Goal: Task Accomplishment & Management: Complete application form

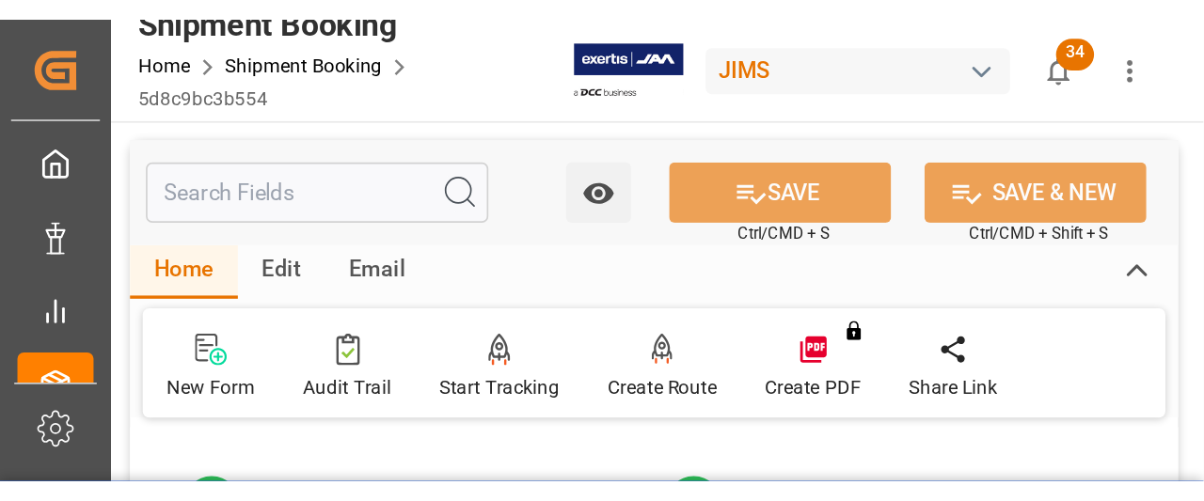
scroll to position [188, 0]
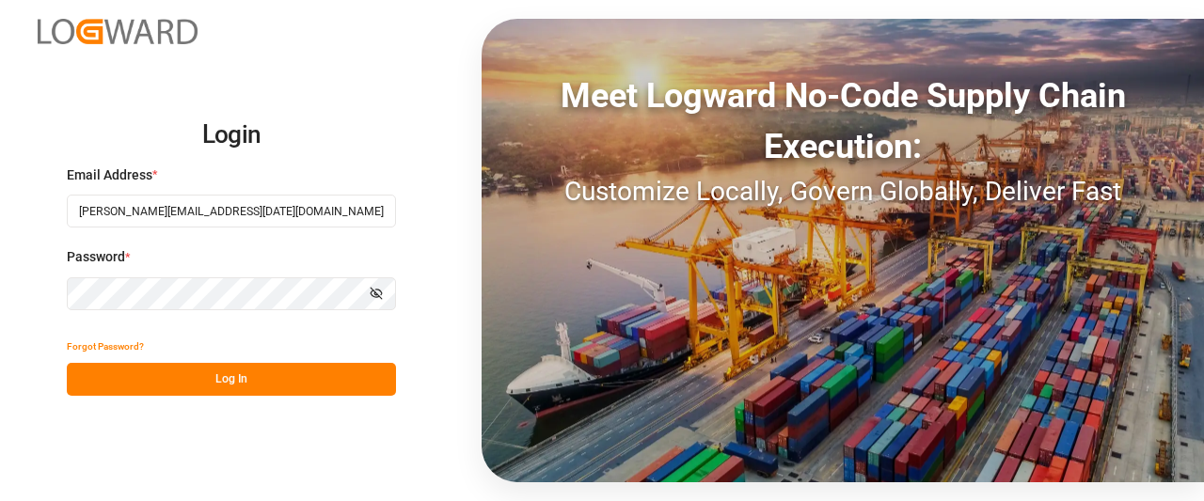
click at [237, 382] on button "Log In" at bounding box center [231, 379] width 329 height 33
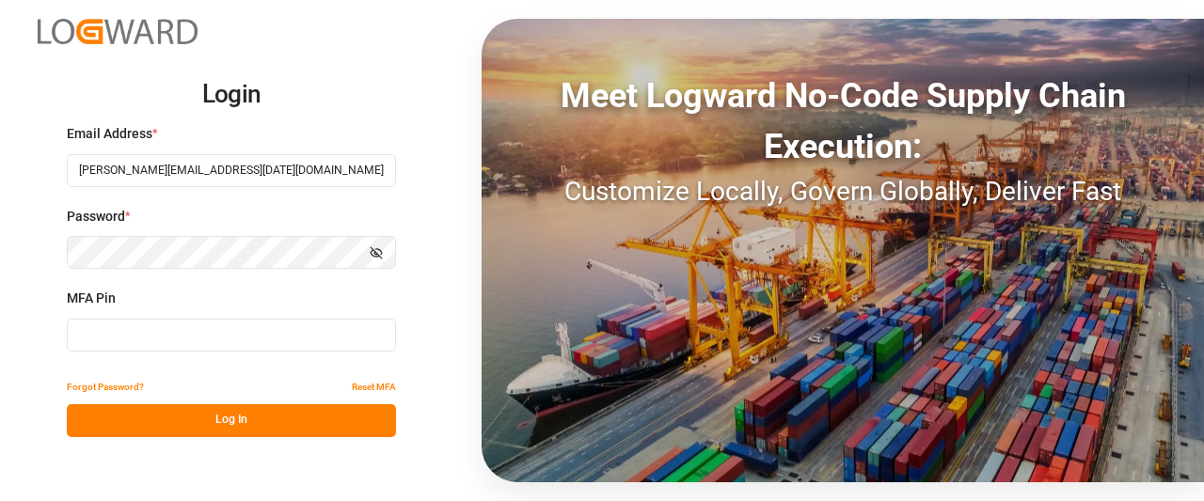
click at [105, 336] on input at bounding box center [231, 335] width 329 height 33
type input "1"
type input "113248"
click at [171, 419] on button "Log In" at bounding box center [231, 420] width 329 height 33
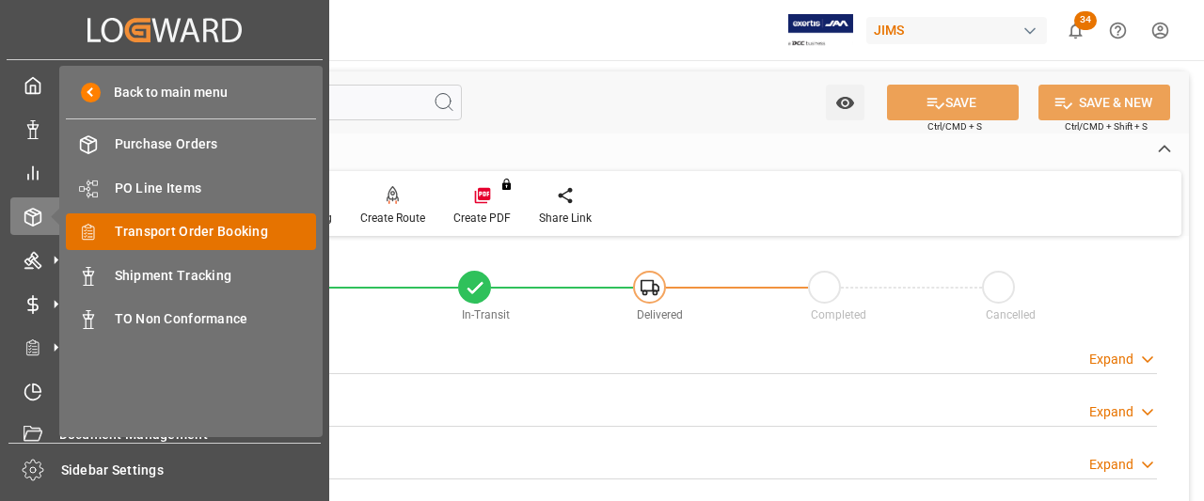
click at [177, 235] on span "Transport Order Booking" at bounding box center [216, 232] width 202 height 20
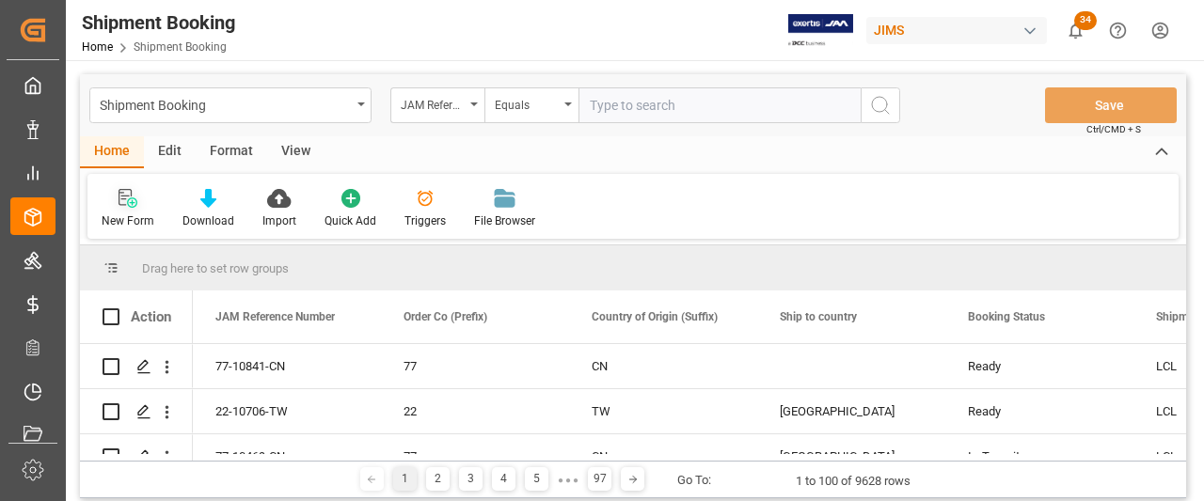
click at [126, 202] on icon at bounding box center [128, 198] width 19 height 19
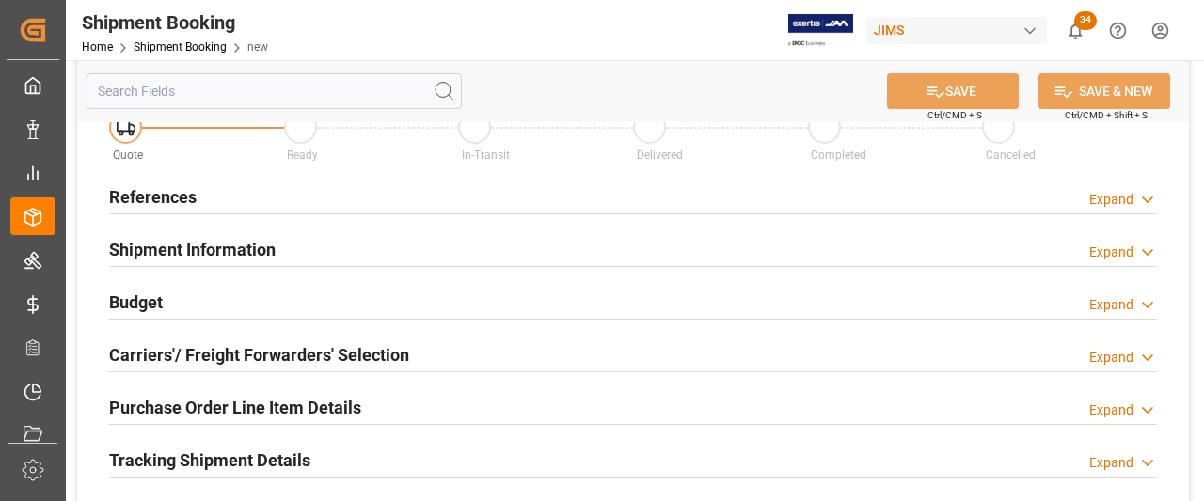
scroll to position [94, 0]
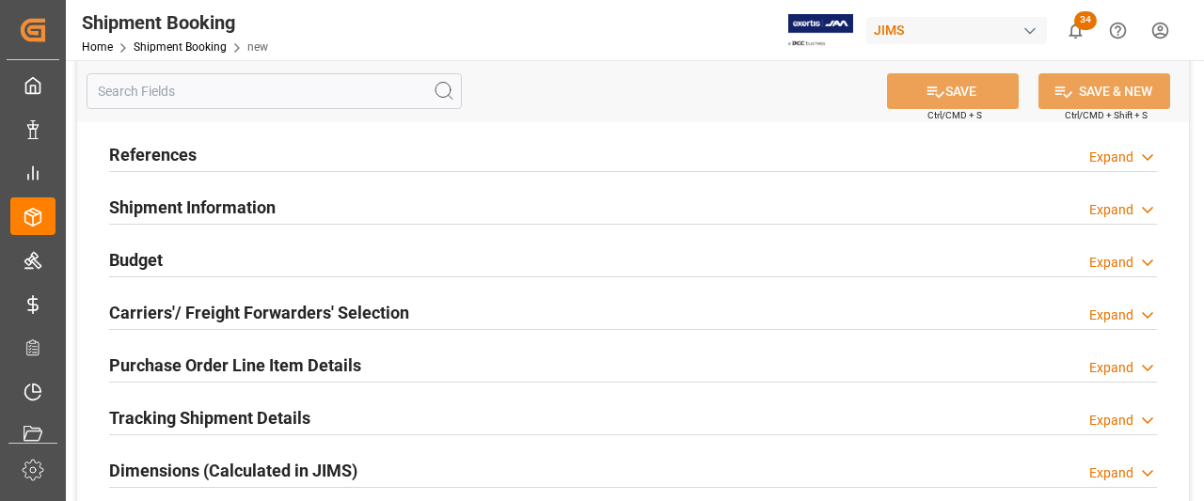
click at [158, 157] on h2 "References" at bounding box center [152, 154] width 87 height 25
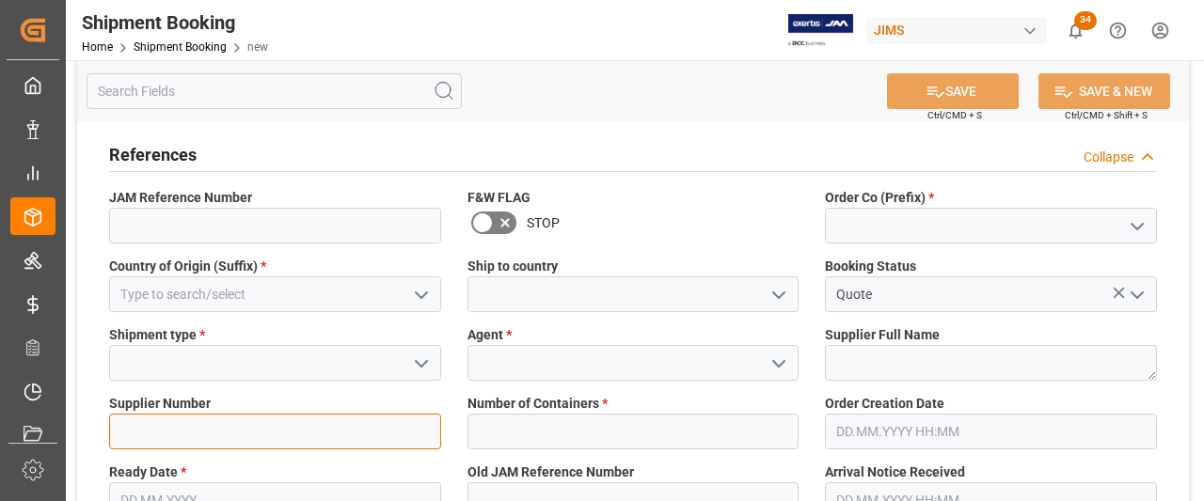
click at [166, 426] on input at bounding box center [275, 432] width 332 height 36
paste input "242713"
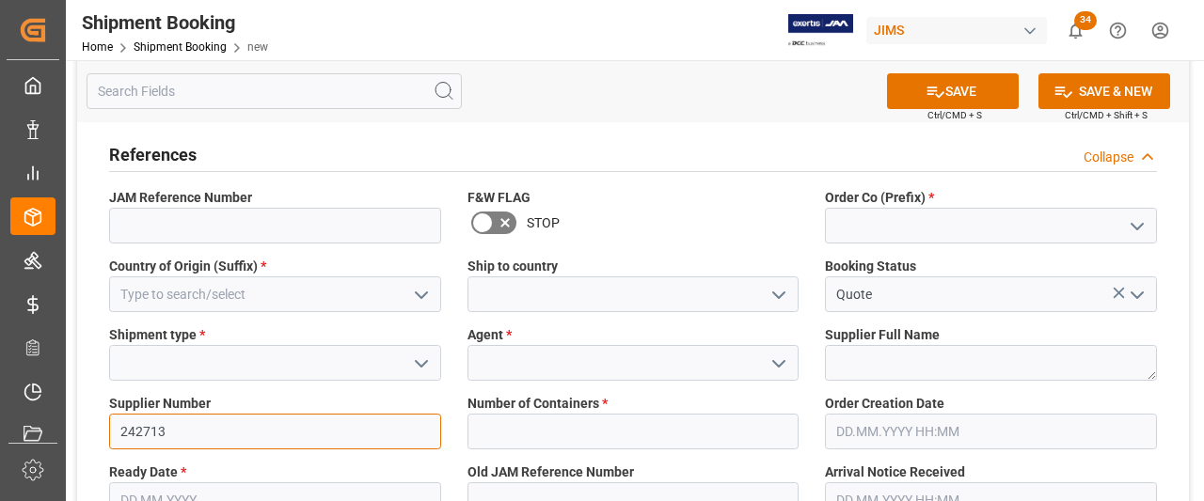
type input "242713"
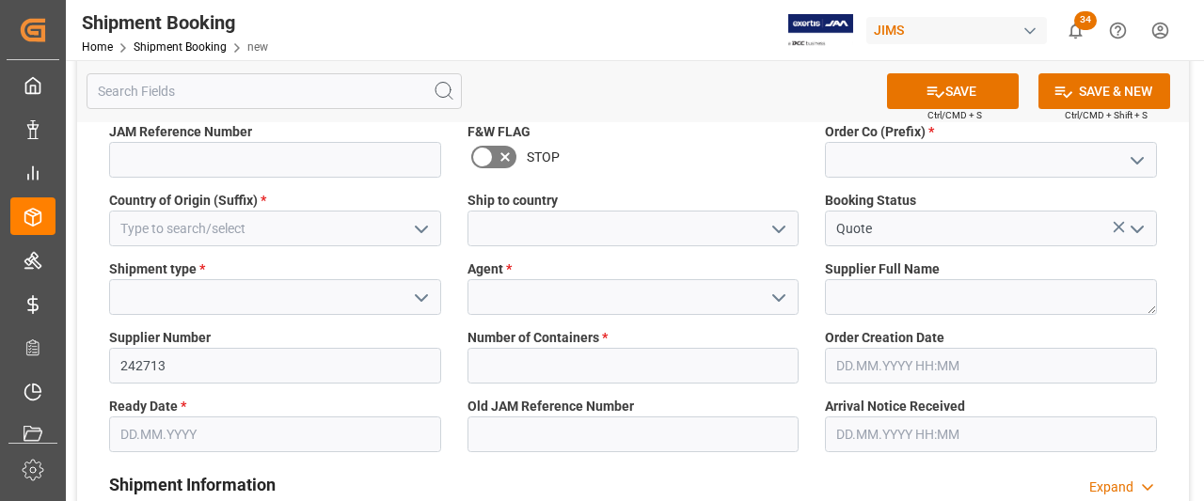
scroll to position [188, 0]
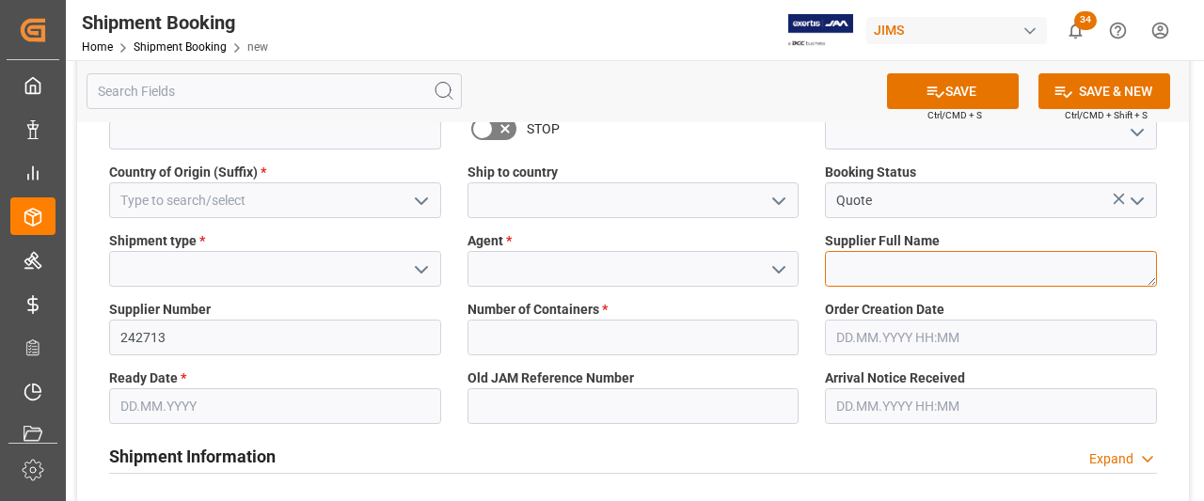
click at [837, 274] on textarea at bounding box center [991, 269] width 332 height 36
paste textarea "[PERSON_NAME] Multimedia [GEOGRAPHIC_DATA]"
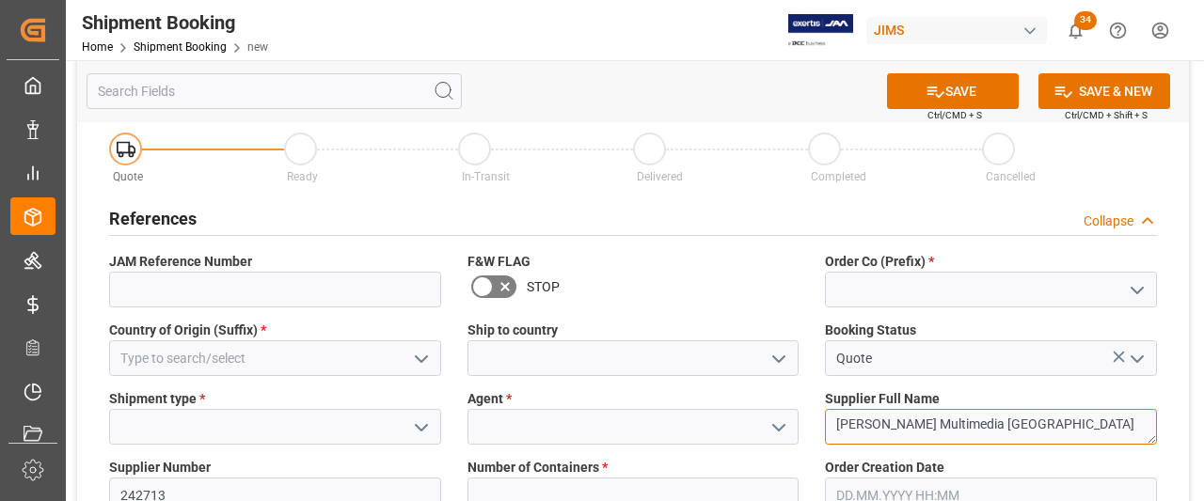
scroll to position [0, 0]
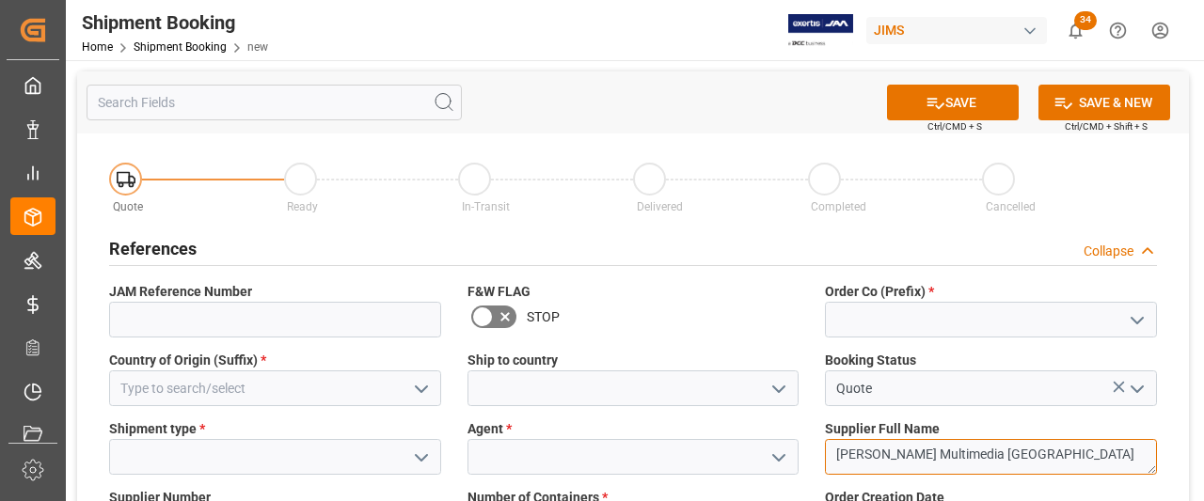
type textarea "[PERSON_NAME] Multimedia [GEOGRAPHIC_DATA]"
click at [1142, 322] on icon "open menu" at bounding box center [1137, 320] width 23 height 23
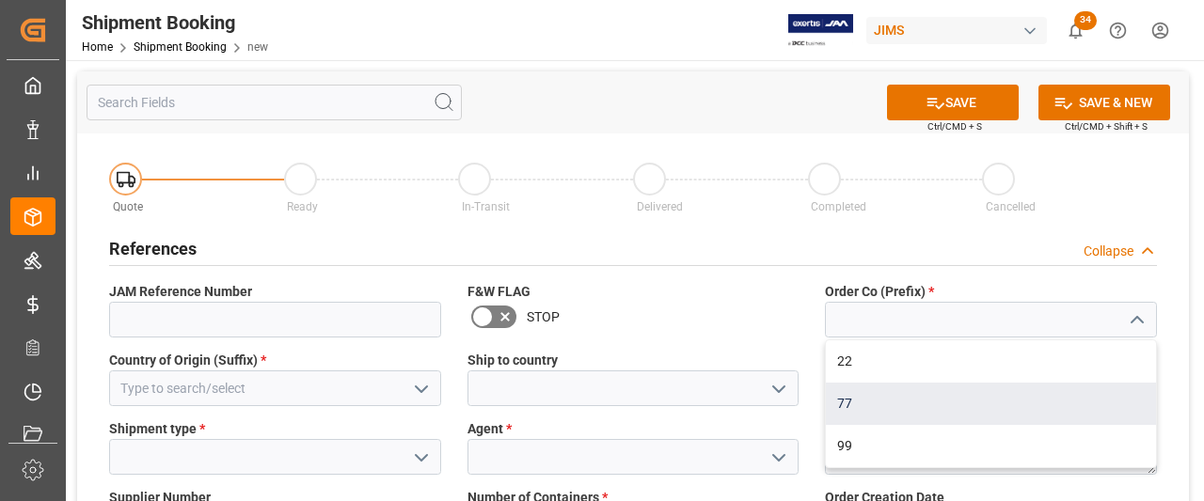
click at [865, 404] on div "77" at bounding box center [991, 404] width 330 height 42
type input "77"
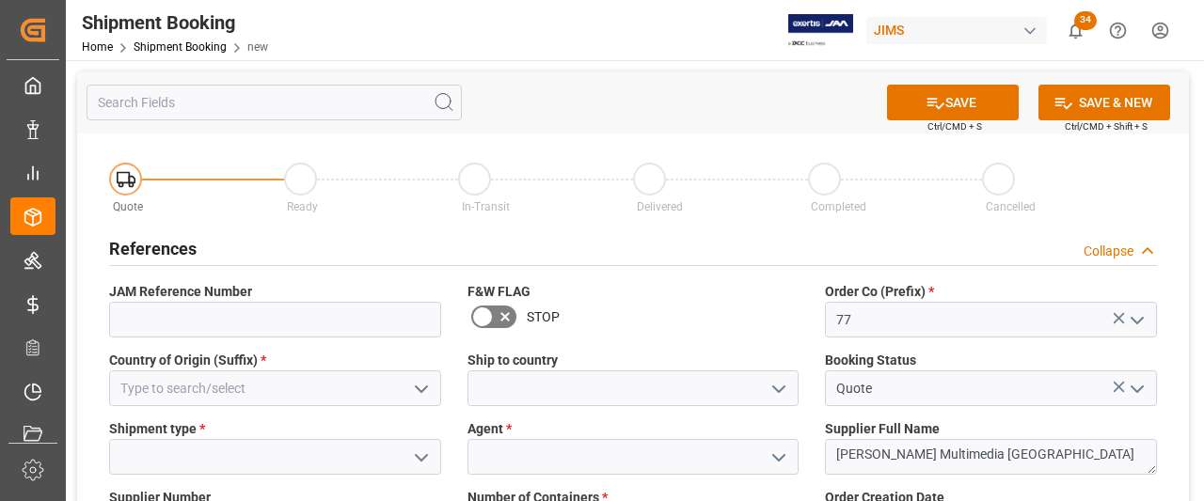
click at [429, 386] on icon "open menu" at bounding box center [421, 389] width 23 height 23
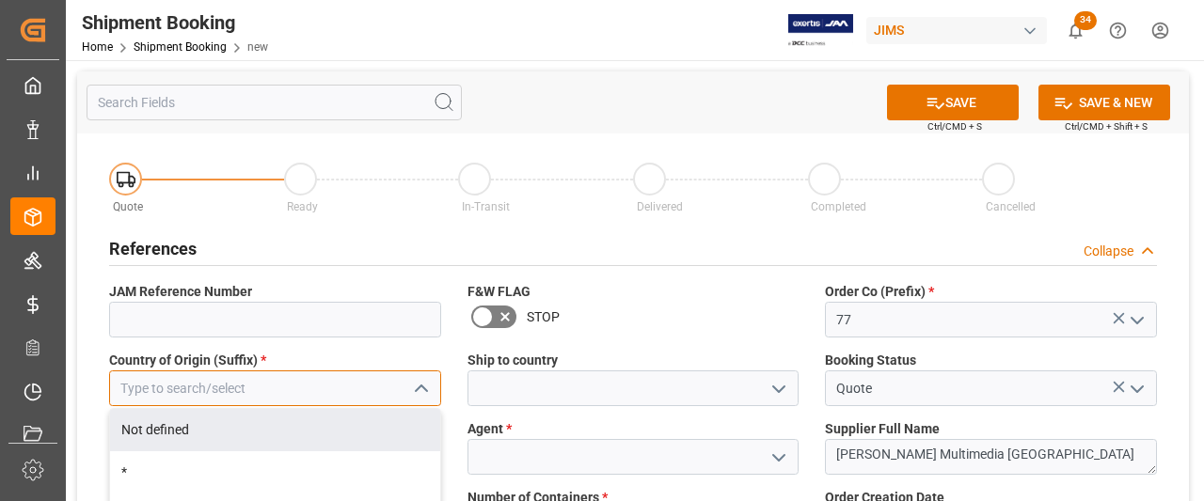
click at [155, 393] on input at bounding box center [275, 389] width 332 height 36
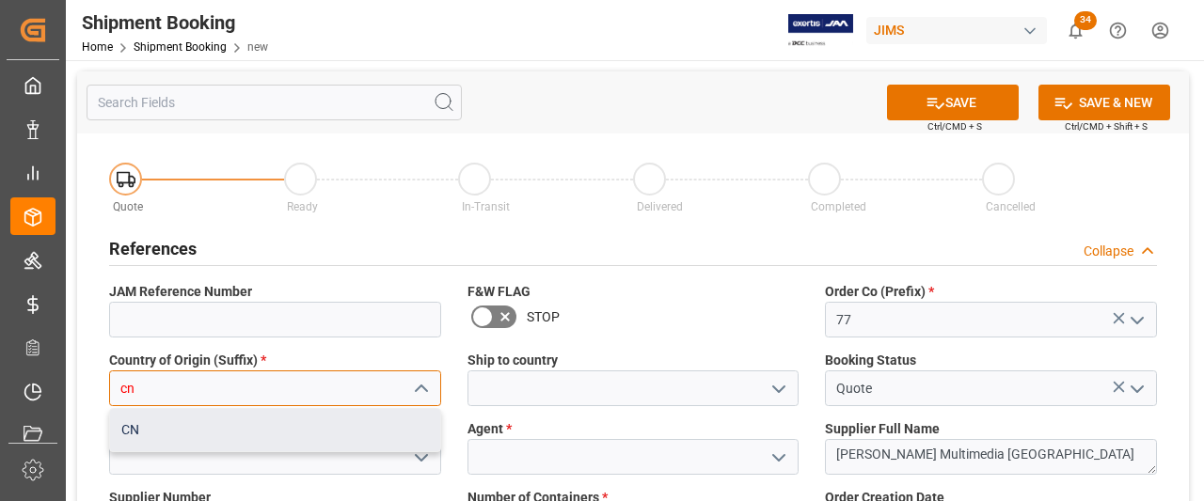
click at [162, 443] on div "CN" at bounding box center [275, 430] width 330 height 42
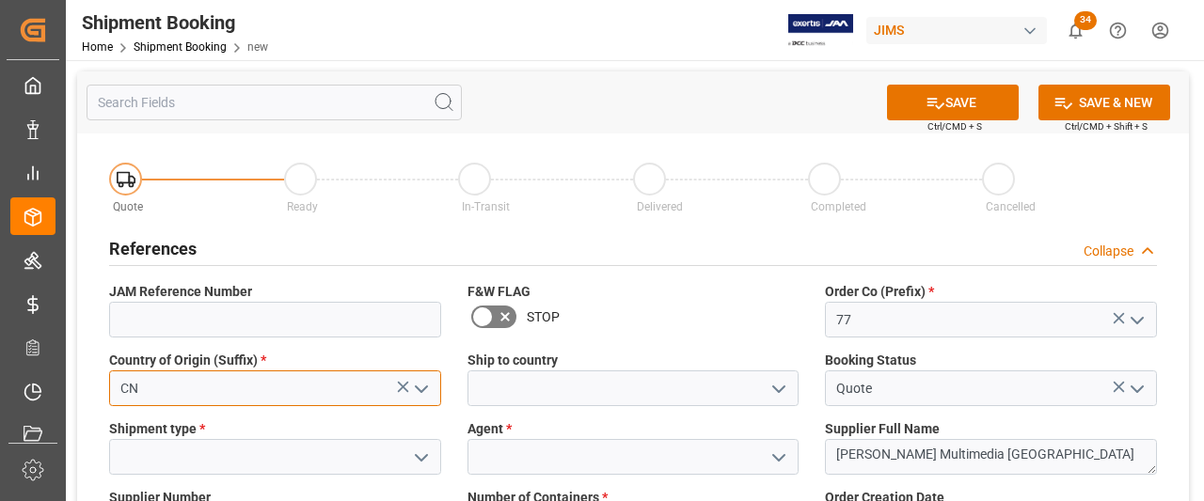
type input "CN"
click at [779, 390] on polyline "open menu" at bounding box center [778, 390] width 11 height 6
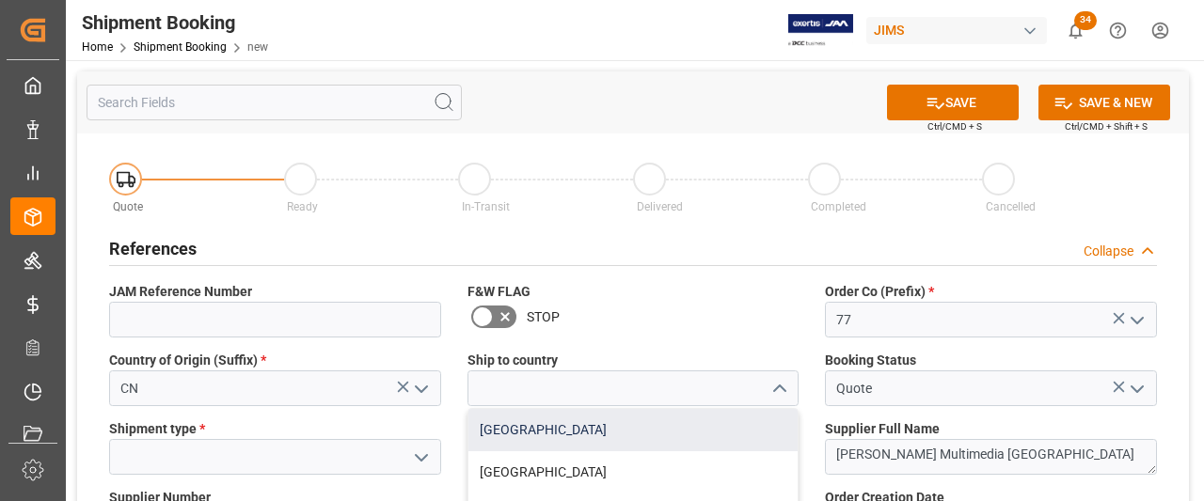
click at [507, 428] on div "[GEOGRAPHIC_DATA]" at bounding box center [633, 430] width 330 height 42
type input "[GEOGRAPHIC_DATA]"
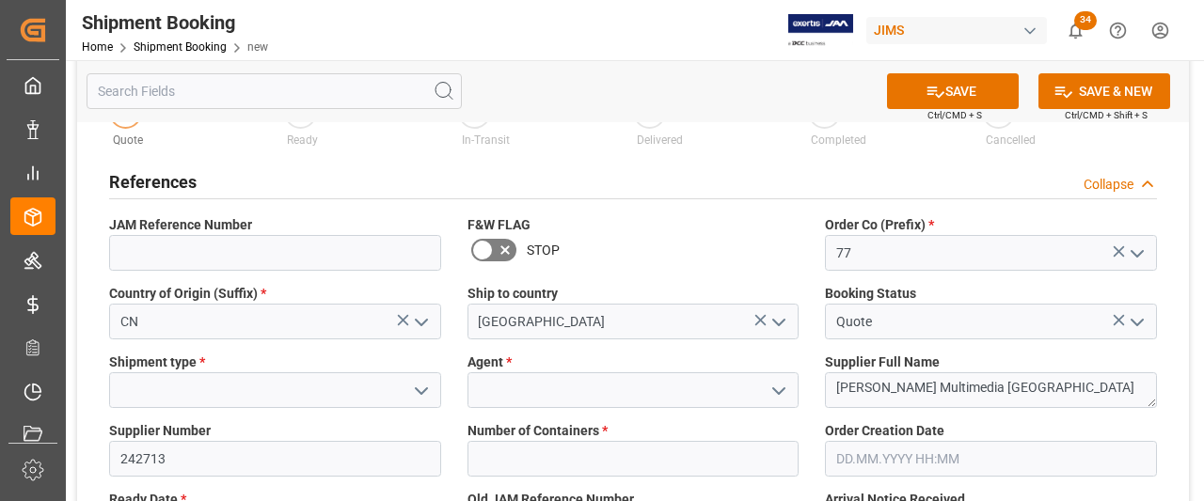
scroll to position [188, 0]
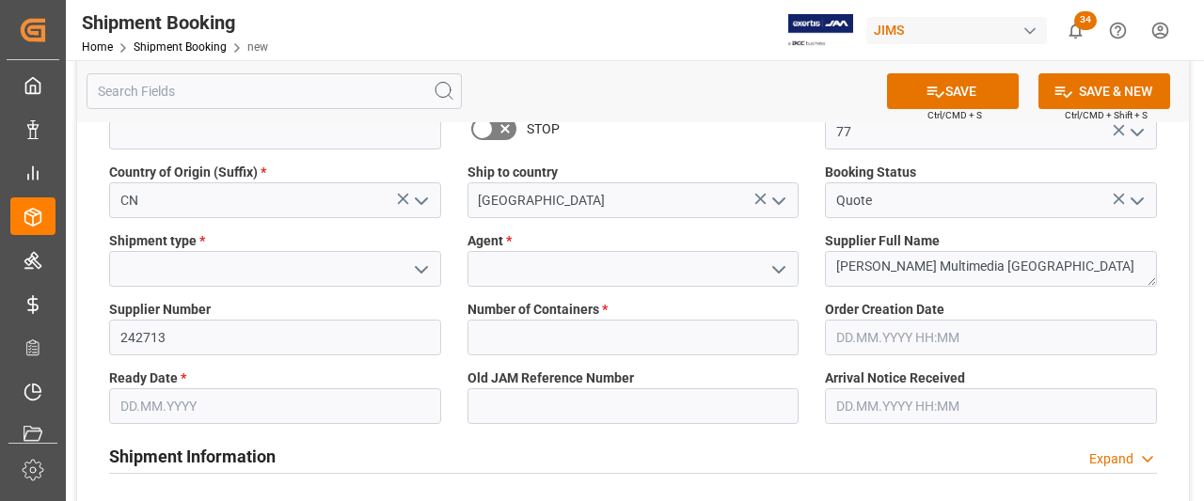
click at [421, 265] on icon "open menu" at bounding box center [421, 270] width 23 height 23
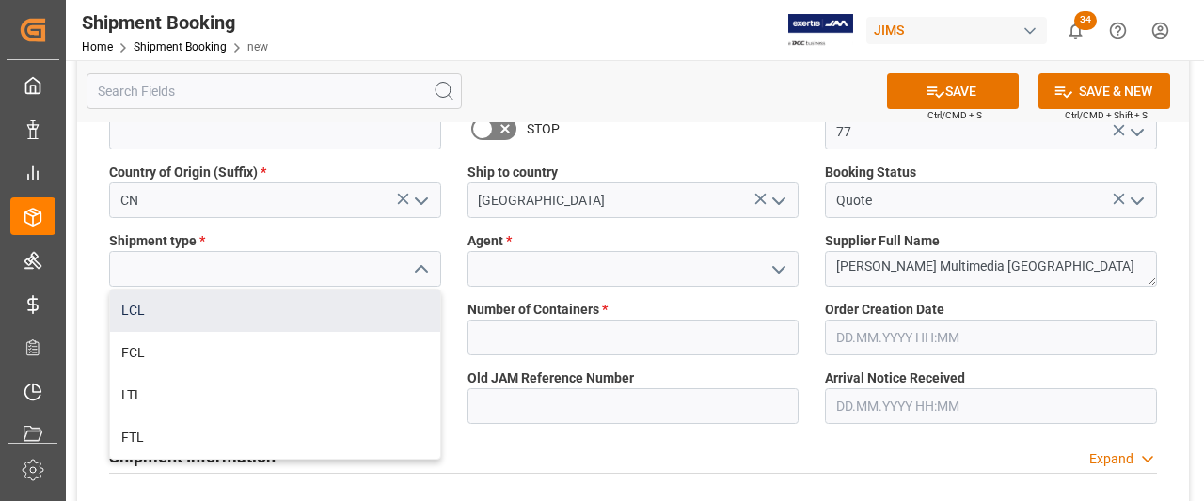
click at [144, 310] on div "LCL" at bounding box center [275, 311] width 330 height 42
type input "LCL"
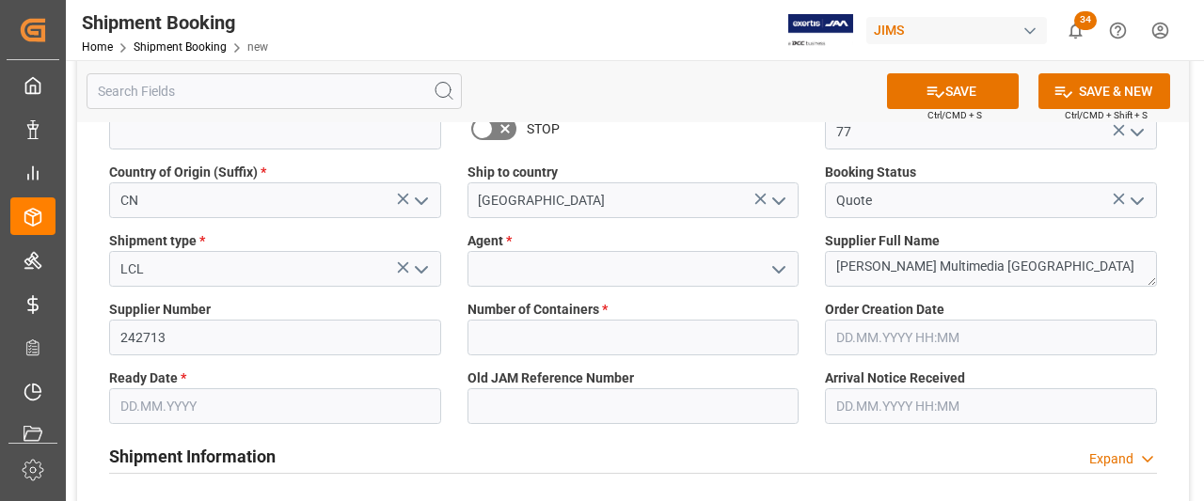
click at [783, 269] on polyline "open menu" at bounding box center [778, 270] width 11 height 6
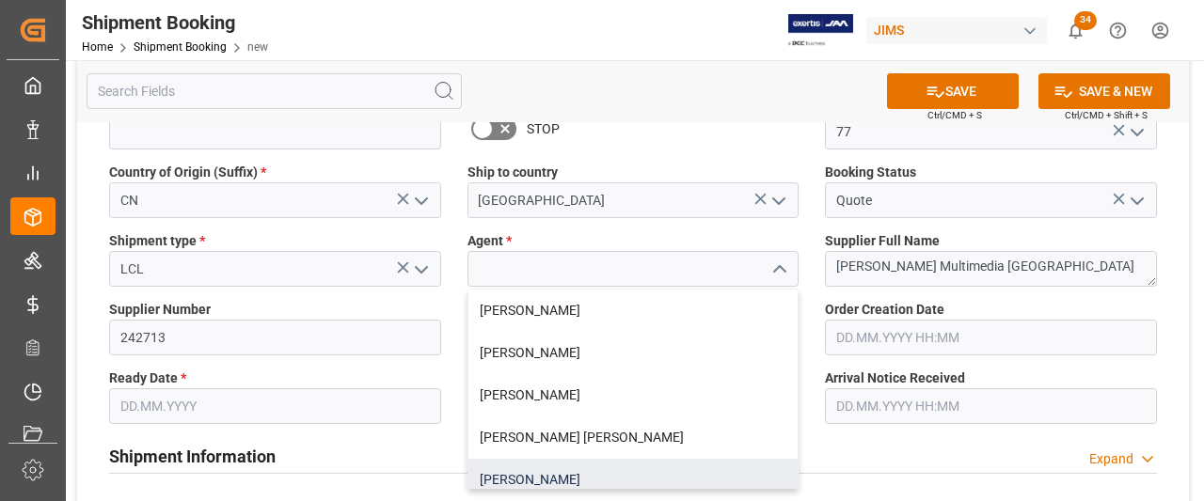
click at [530, 480] on div "[PERSON_NAME]" at bounding box center [633, 480] width 330 height 42
type input "[PERSON_NAME]"
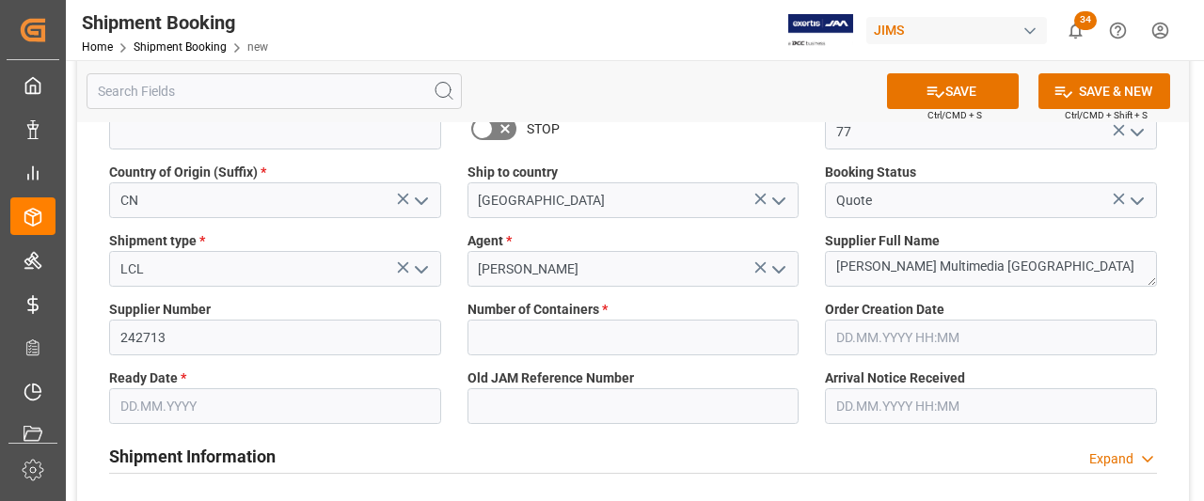
click at [938, 339] on input "text" at bounding box center [991, 338] width 332 height 36
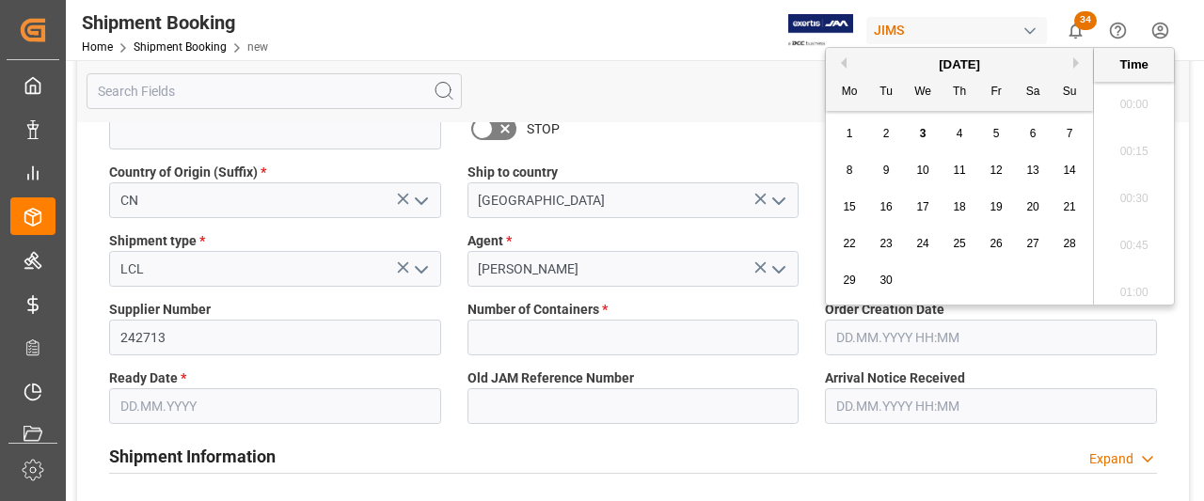
scroll to position [1511, 0]
click at [924, 135] on span "3" at bounding box center [923, 133] width 7 height 13
type input "[DATE] 00:00"
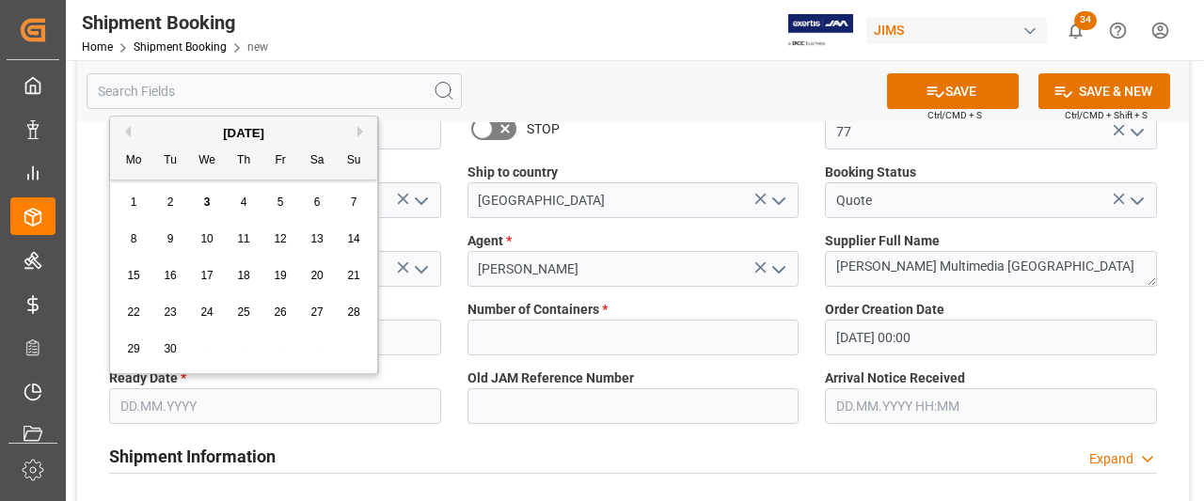
click at [209, 399] on input "text" at bounding box center [275, 406] width 332 height 36
click at [240, 309] on span "25" at bounding box center [243, 312] width 12 height 13
type input "[DATE]"
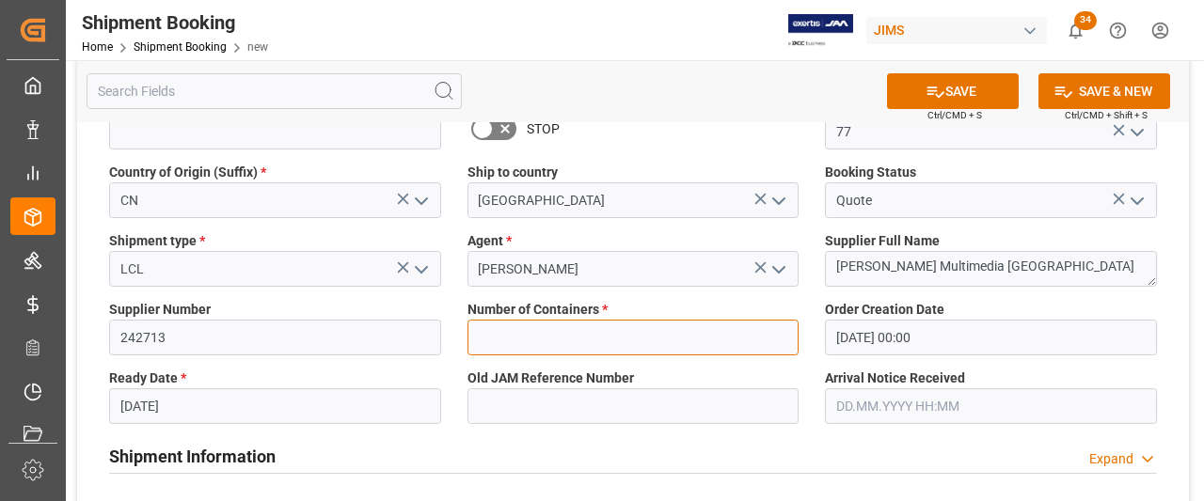
click at [527, 324] on input "text" at bounding box center [633, 338] width 332 height 36
type input "0"
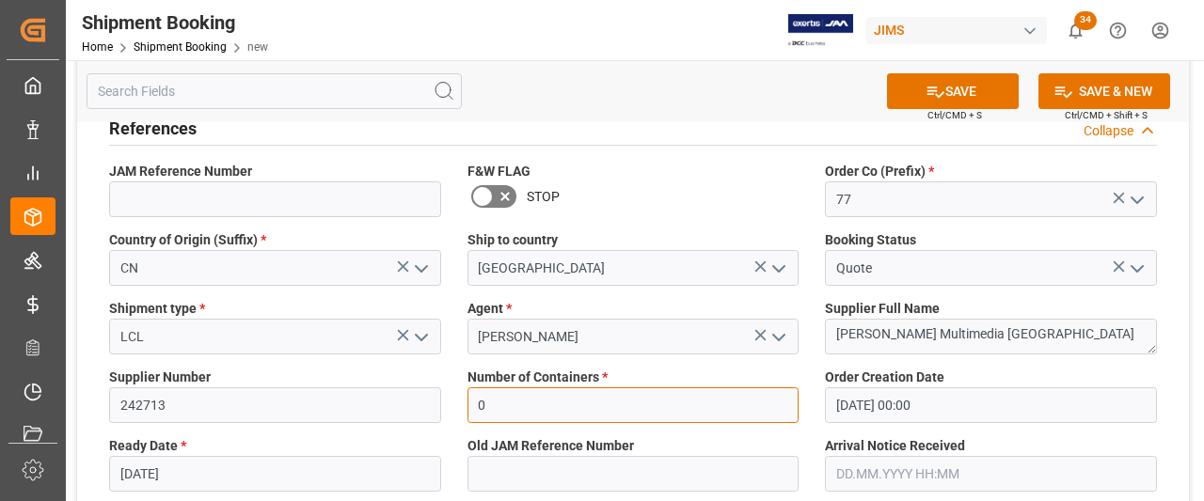
scroll to position [94, 0]
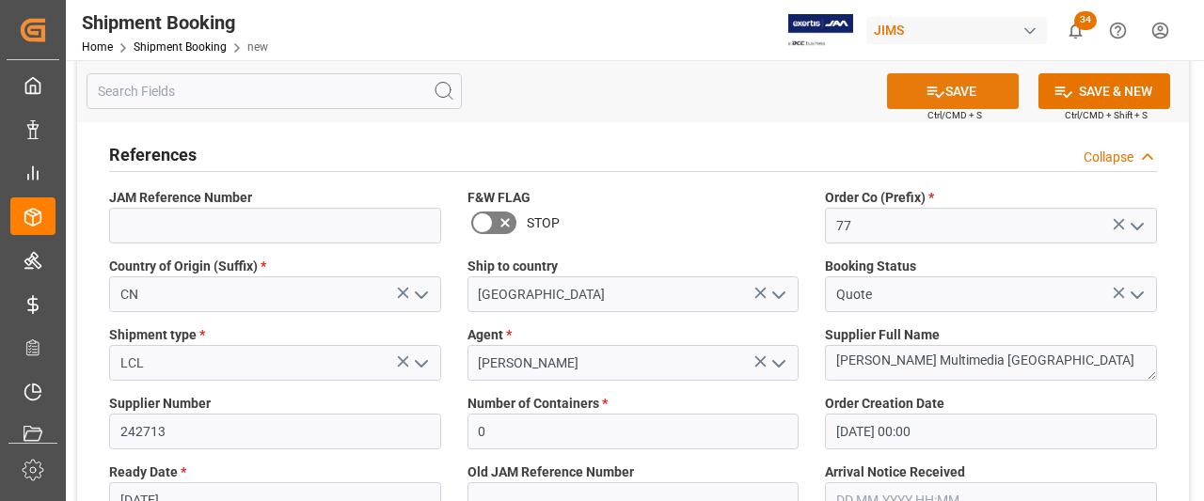
click at [963, 91] on button "SAVE" at bounding box center [953, 91] width 132 height 36
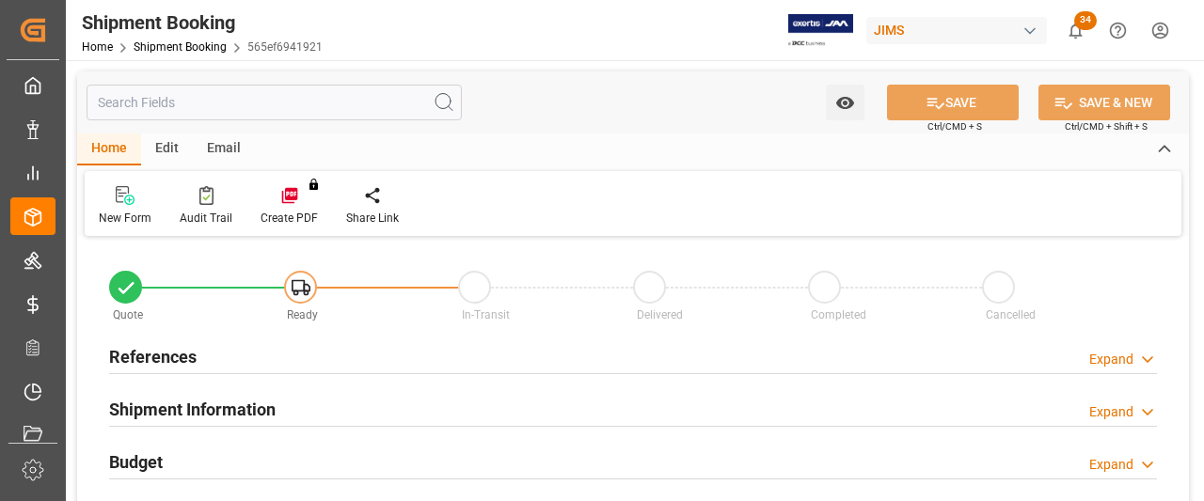
type input "0"
type input "[DATE] 00:00"
type input "[DATE]"
click at [171, 356] on h2 "References" at bounding box center [152, 356] width 87 height 25
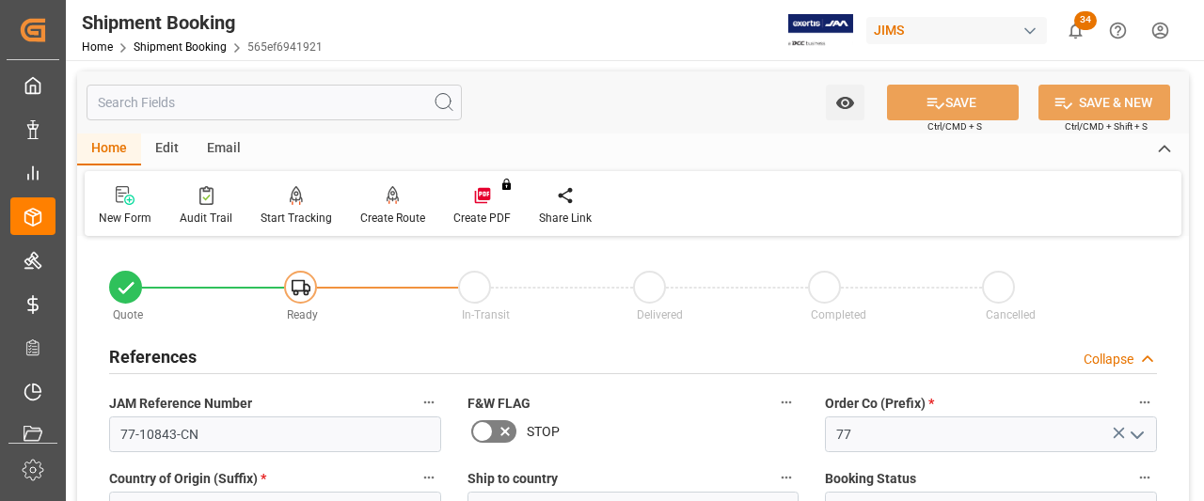
scroll to position [94, 0]
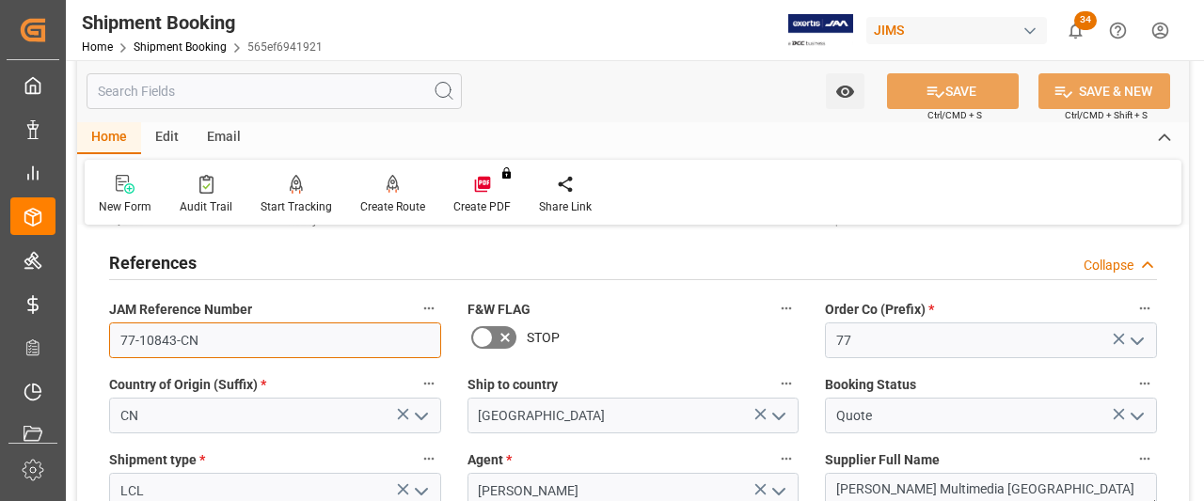
drag, startPoint x: 207, startPoint y: 343, endPoint x: 87, endPoint y: 342, distance: 119.5
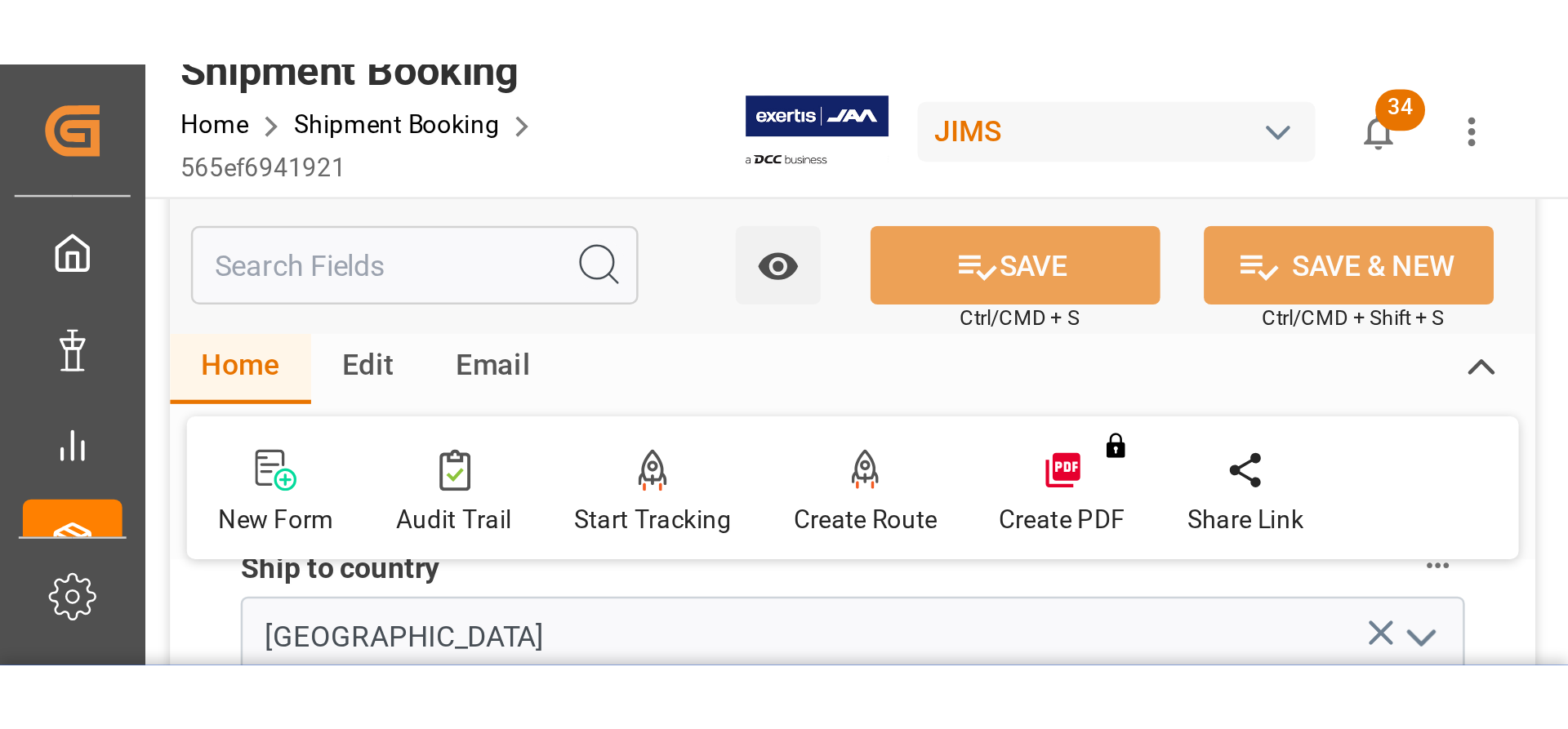
scroll to position [408, 0]
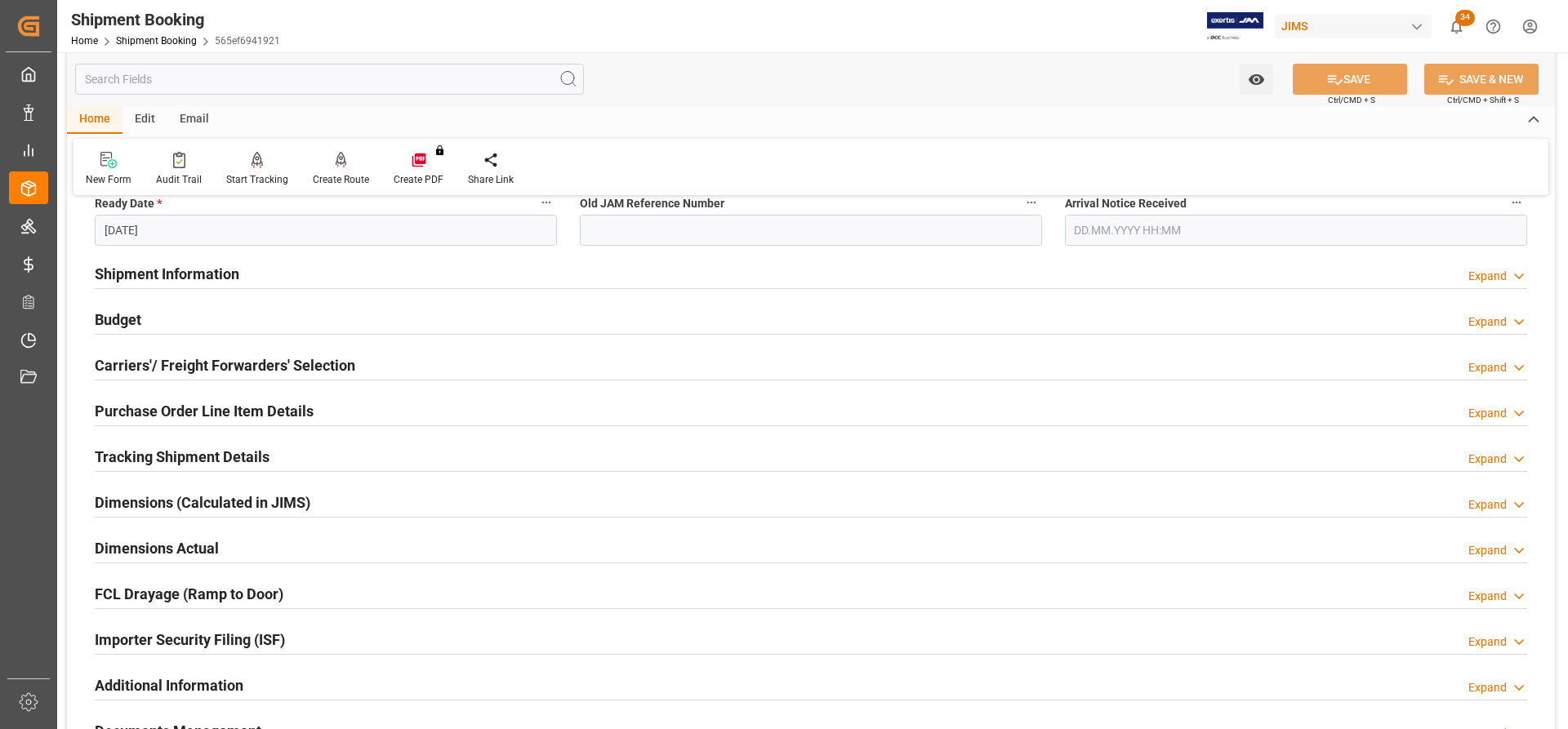
drag, startPoint x: 145, startPoint y: 260, endPoint x: 154, endPoint y: 268, distance: 12.0
click at [146, 258] on div "Shipment Information" at bounding box center [167, 273] width 144 height 31
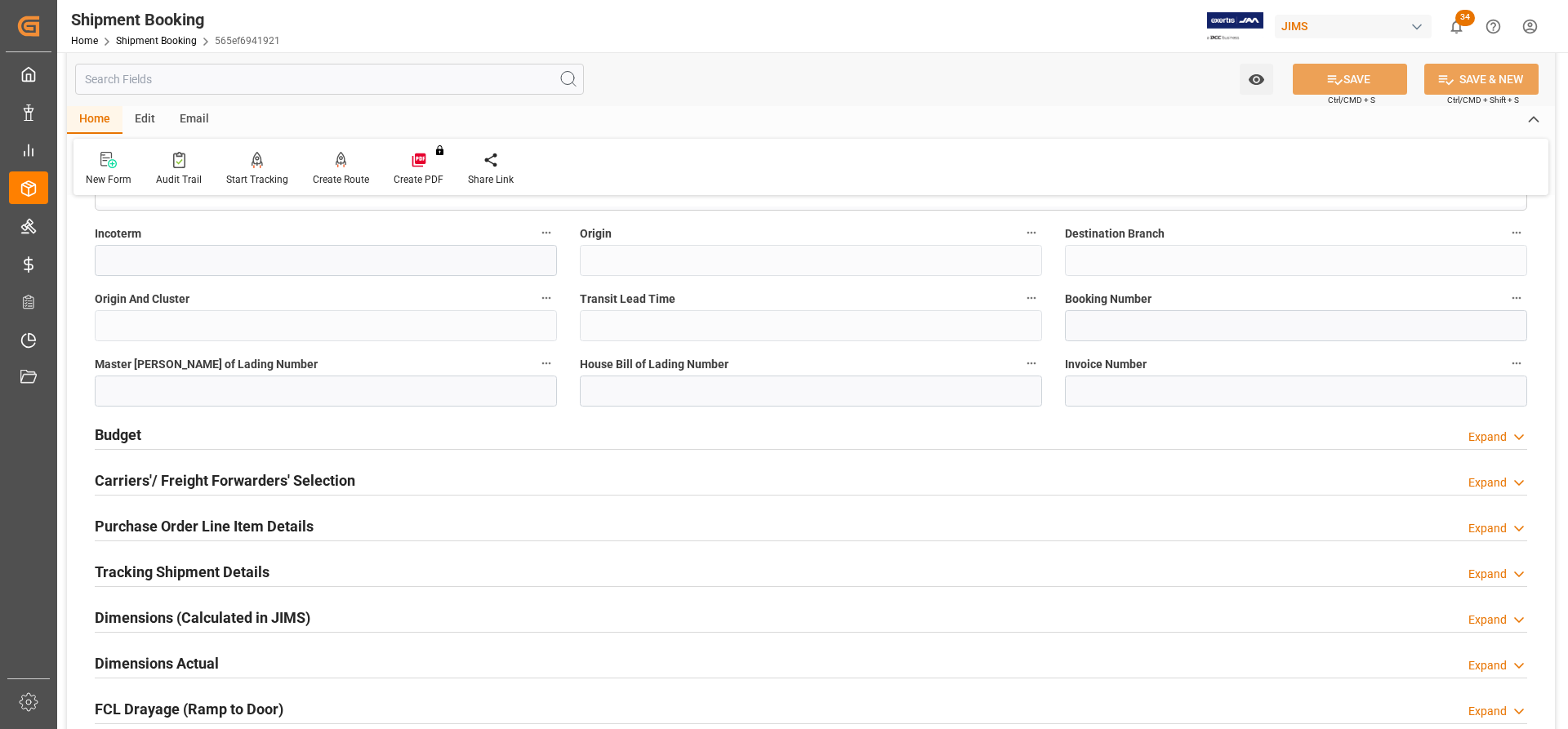
scroll to position [980, 0]
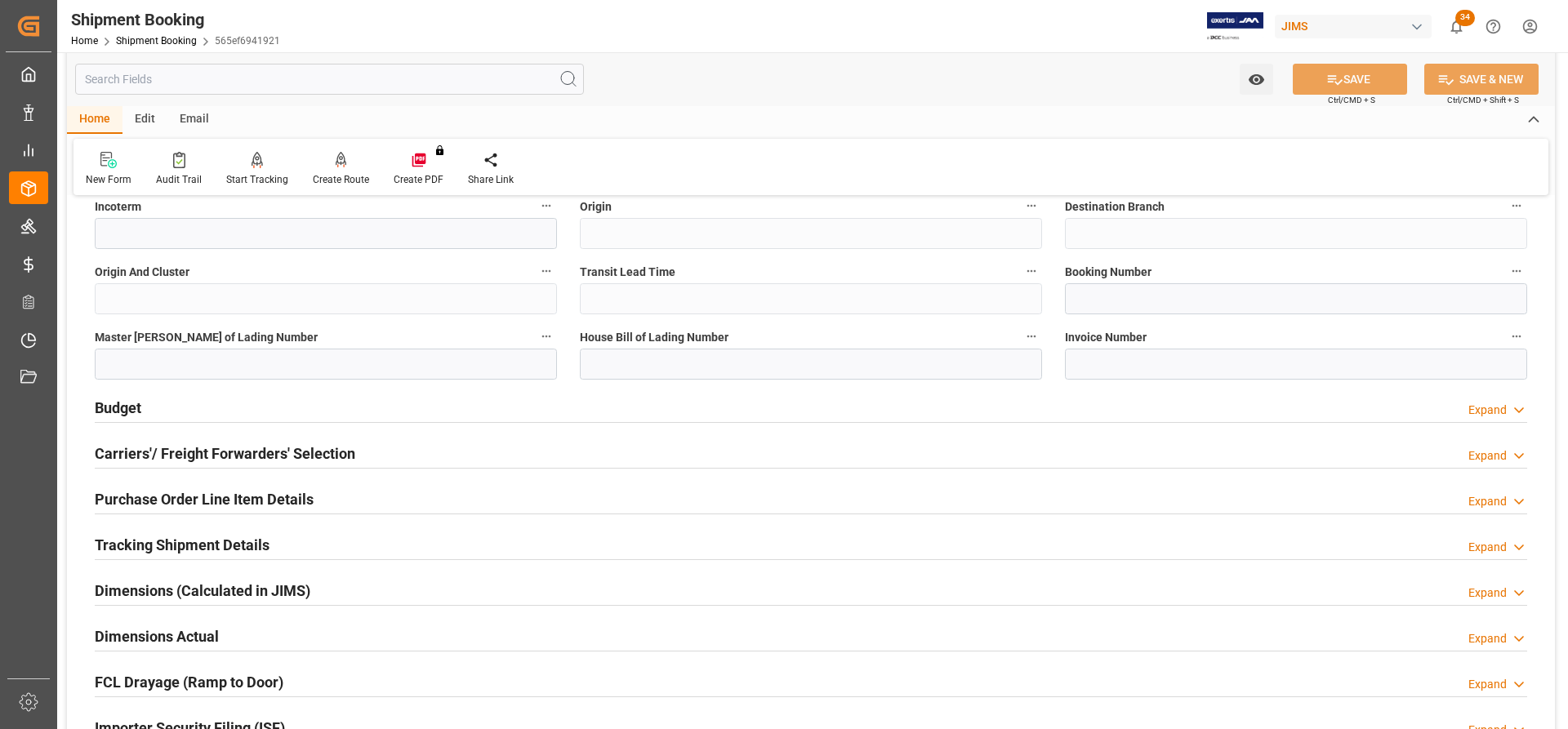
click at [194, 434] on h2 "Carriers'/ Freight Forwarders' Selection" at bounding box center [225, 453] width 260 height 22
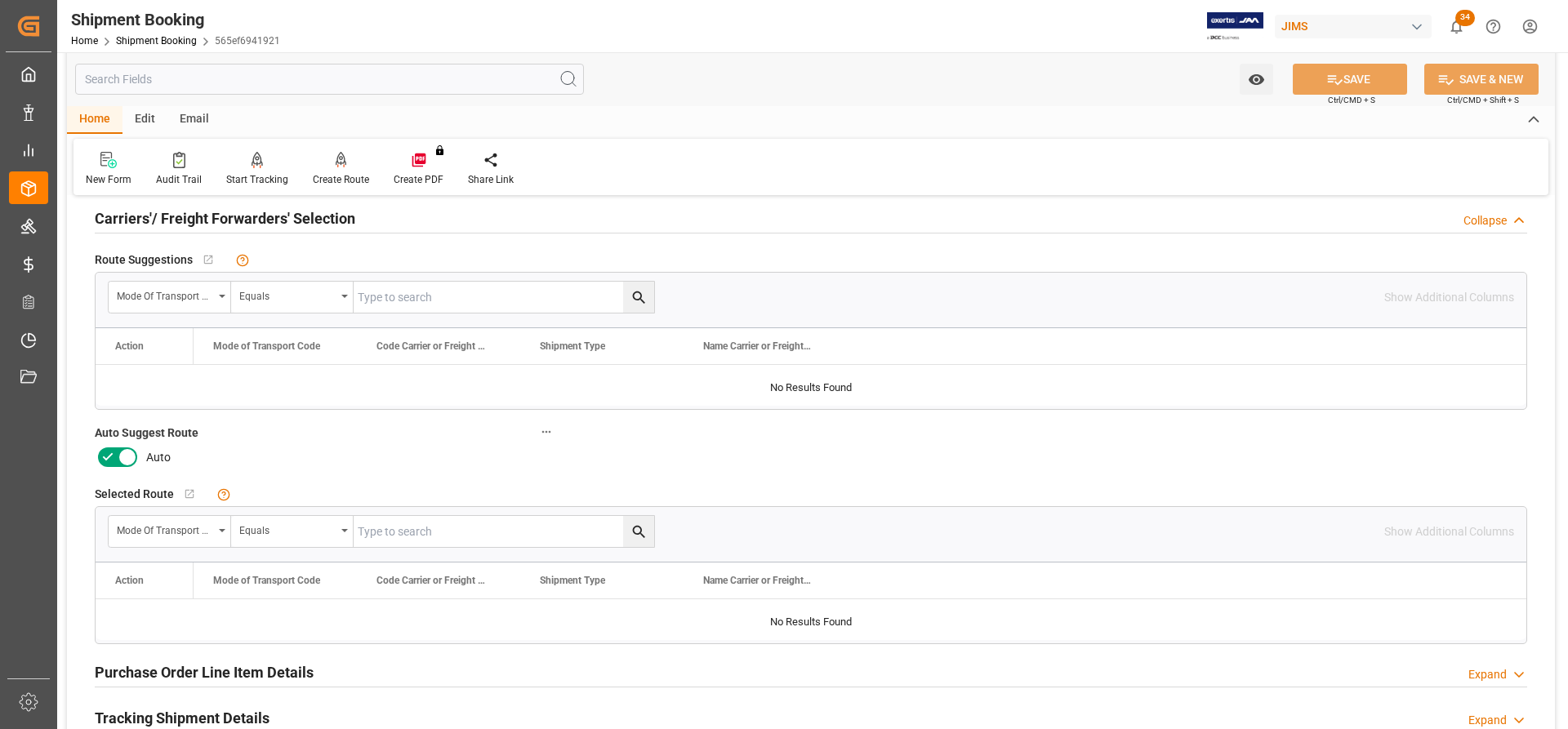
scroll to position [1225, 0]
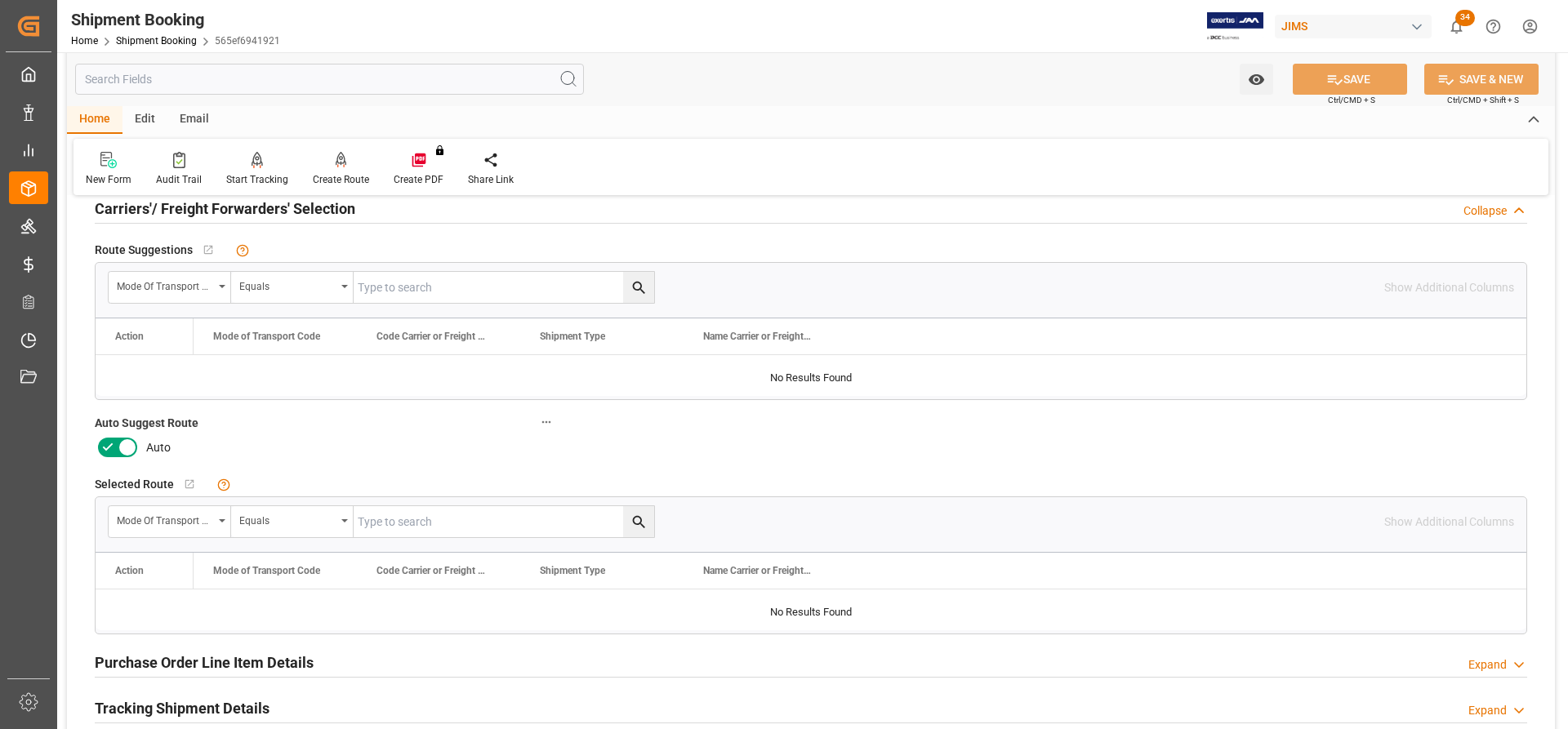
click at [125, 434] on icon at bounding box center [127, 447] width 20 height 20
click at [0, 0] on input "checkbox" at bounding box center [0, 0] width 0 height 0
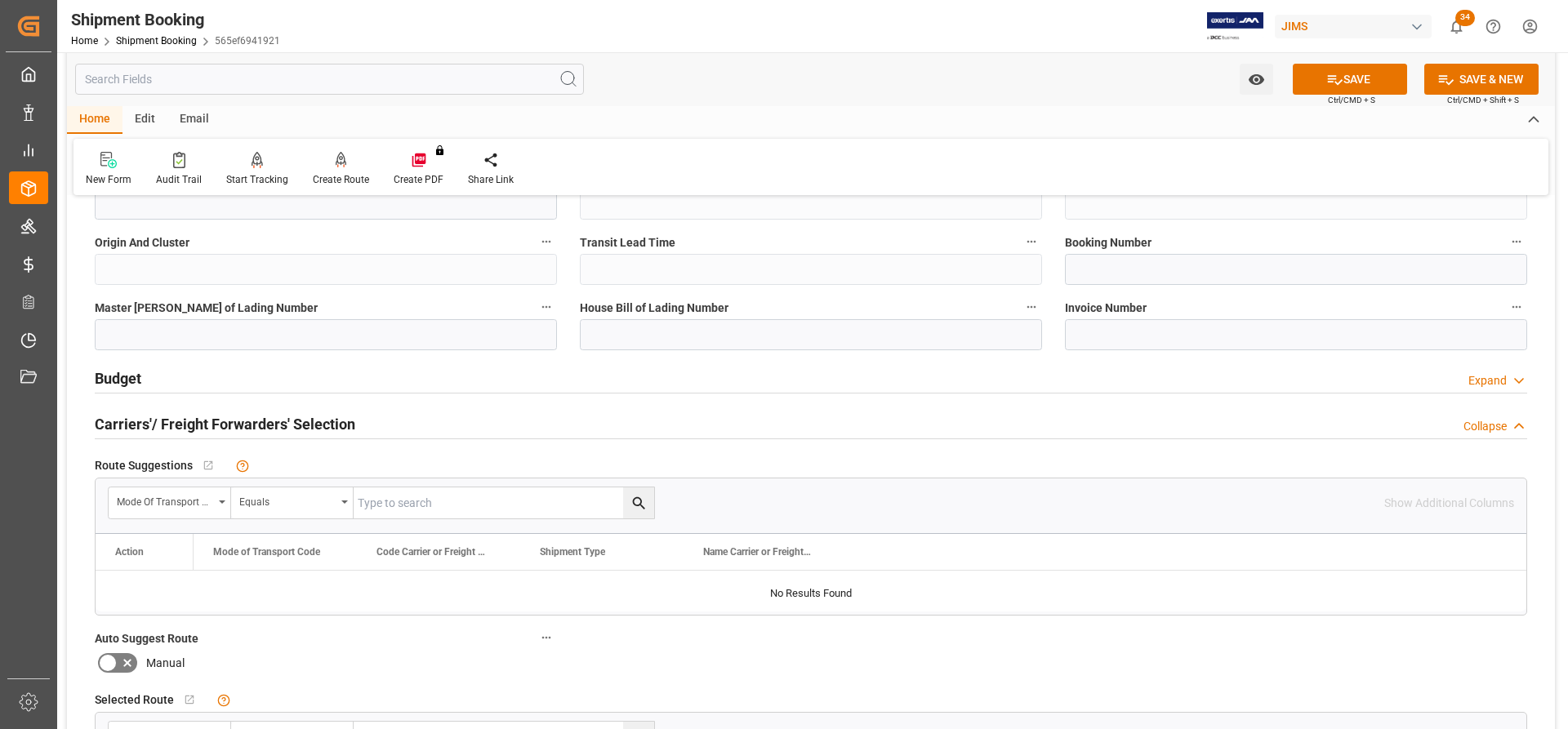
scroll to position [980, 0]
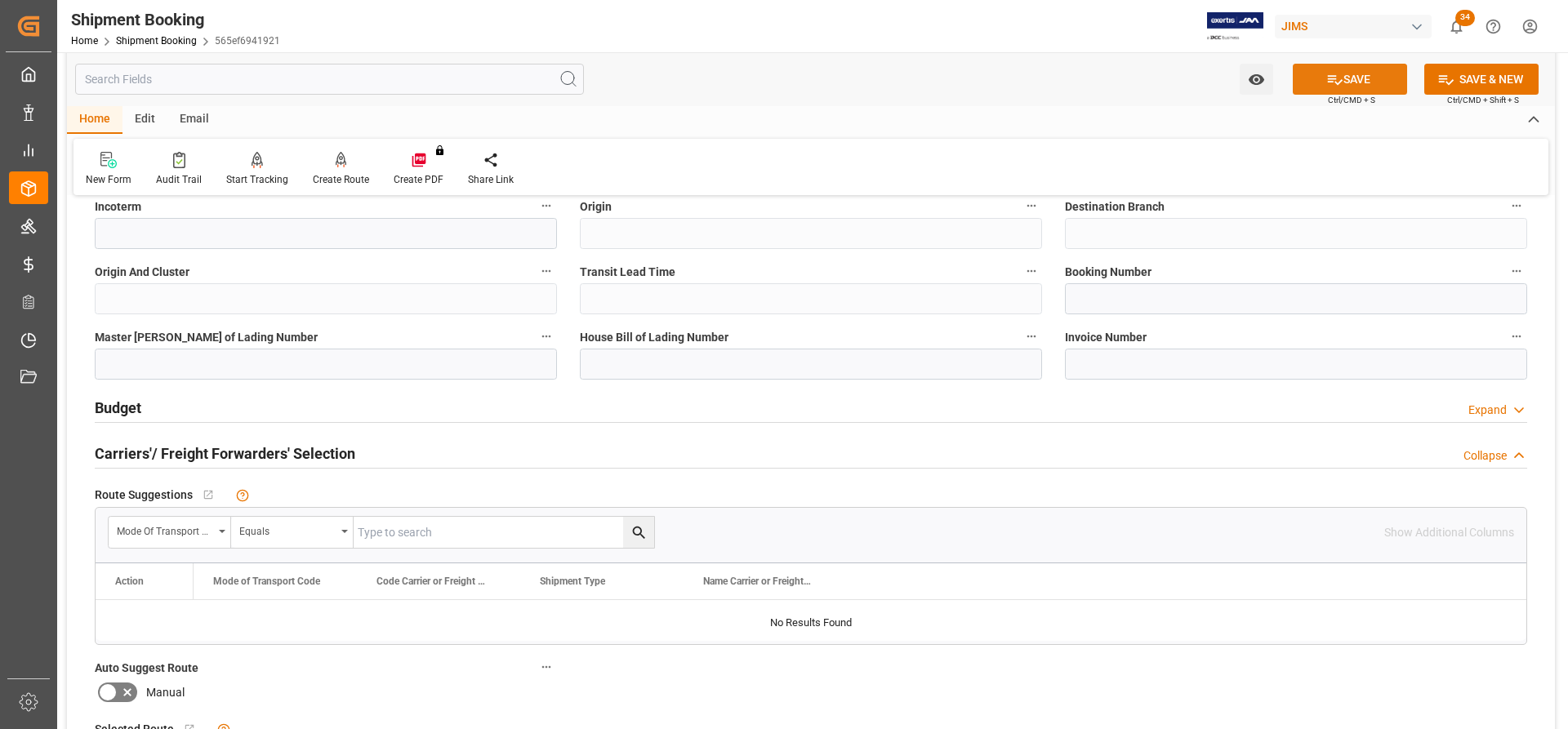
click at [1044, 76] on button "SAVE" at bounding box center [1350, 79] width 115 height 31
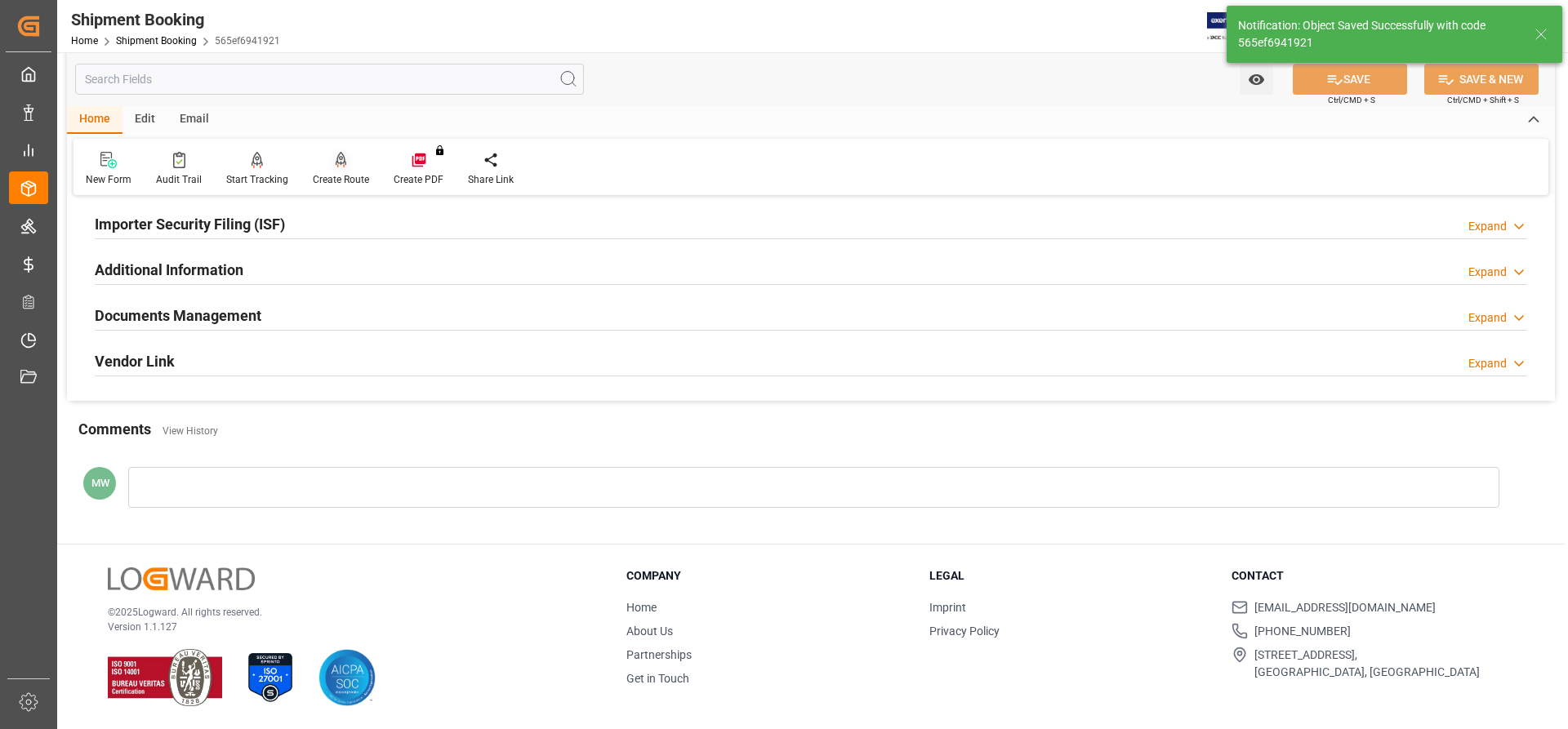
scroll to position [0, 0]
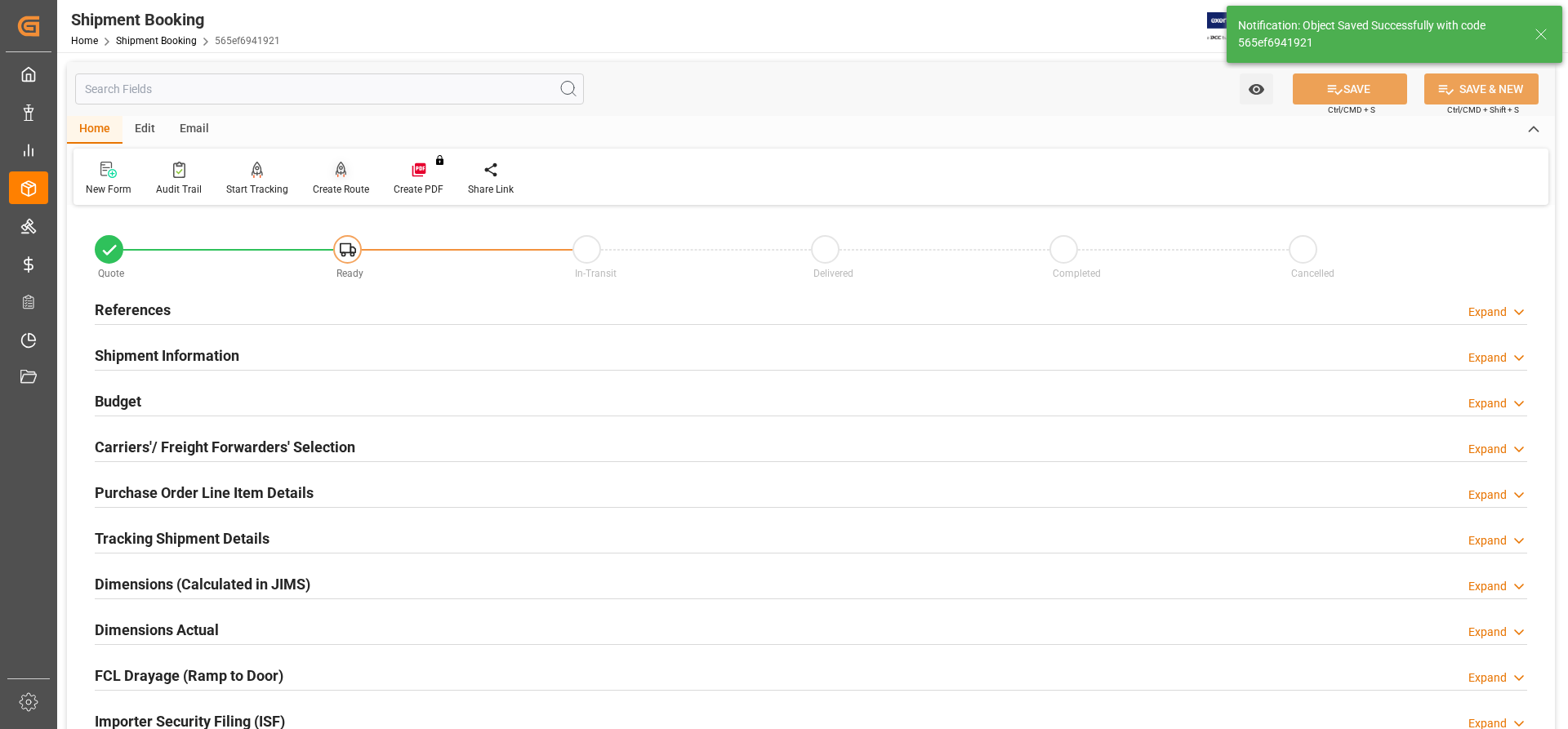
click at [337, 174] on icon at bounding box center [341, 168] width 11 height 14
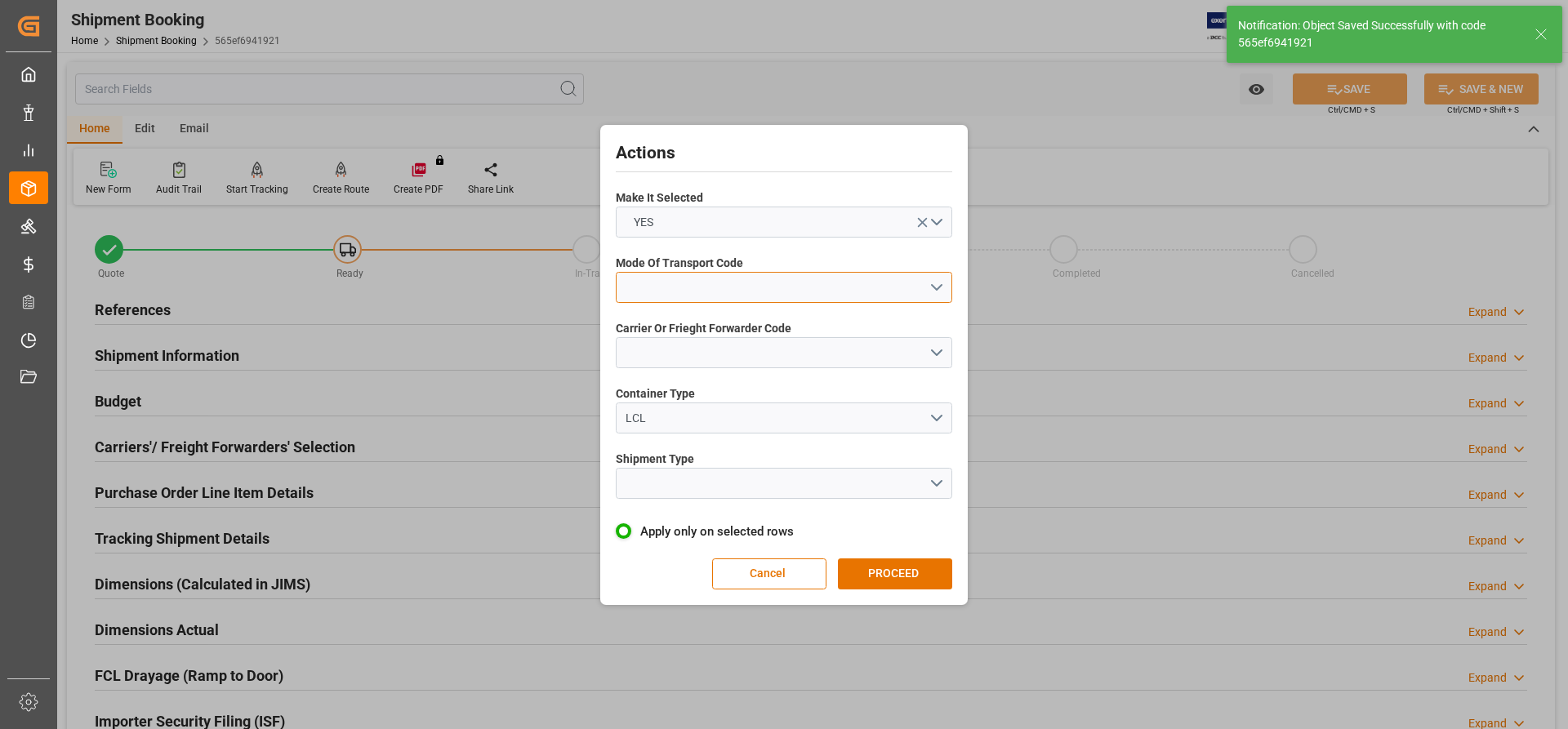
click at [939, 286] on button "open menu" at bounding box center [784, 287] width 337 height 31
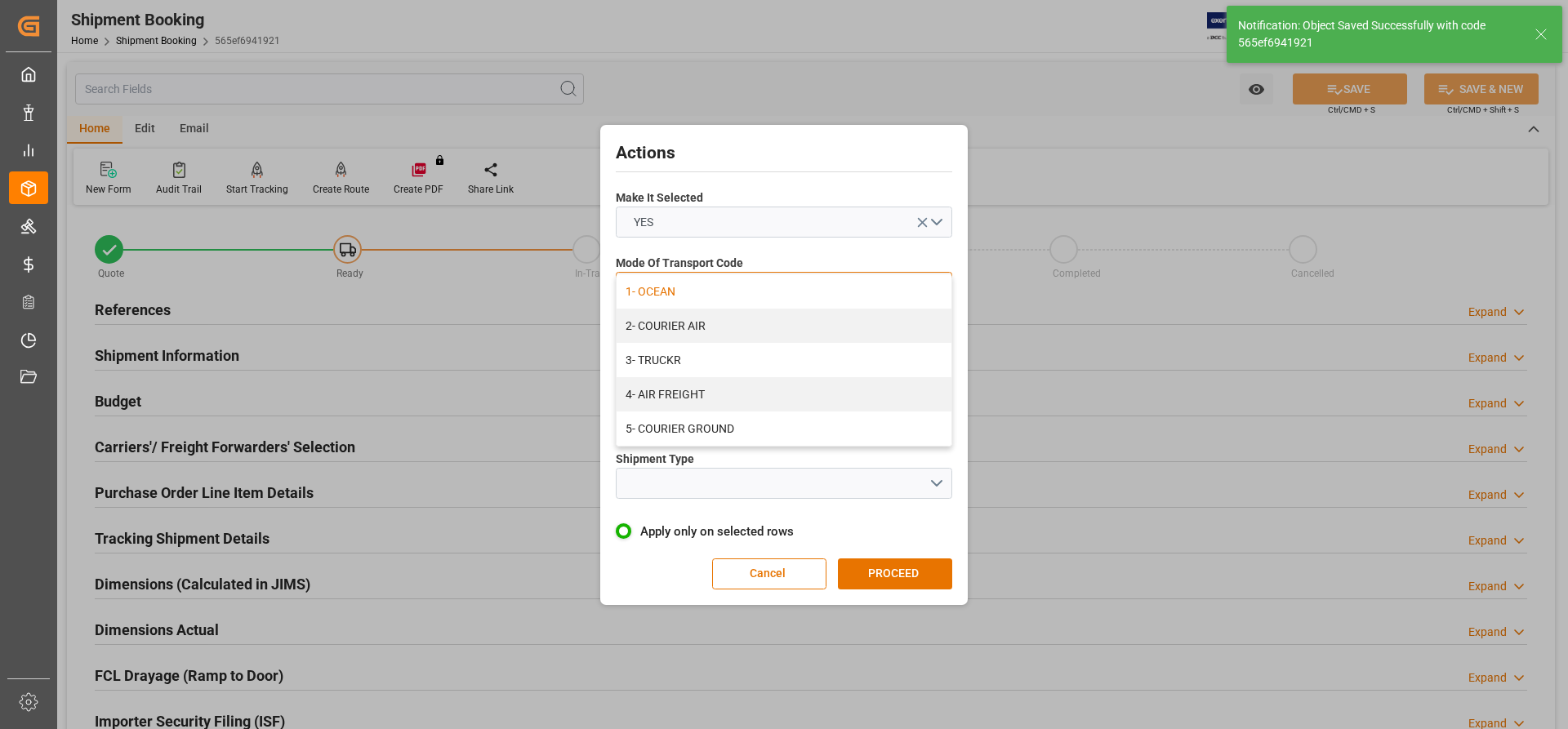
click at [676, 291] on div "1- OCEAN" at bounding box center [784, 292] width 335 height 35
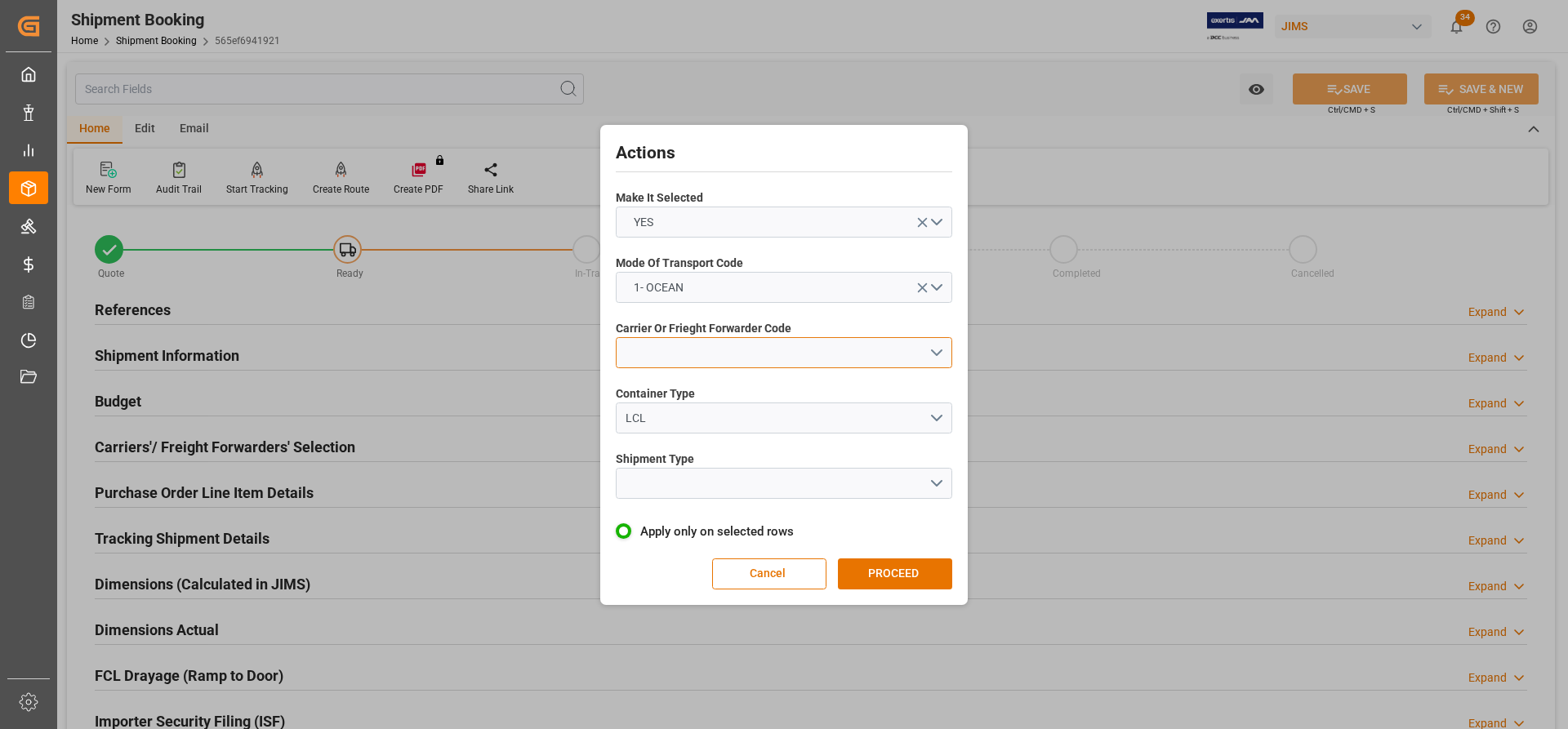
click at [715, 347] on button "open menu" at bounding box center [784, 352] width 337 height 31
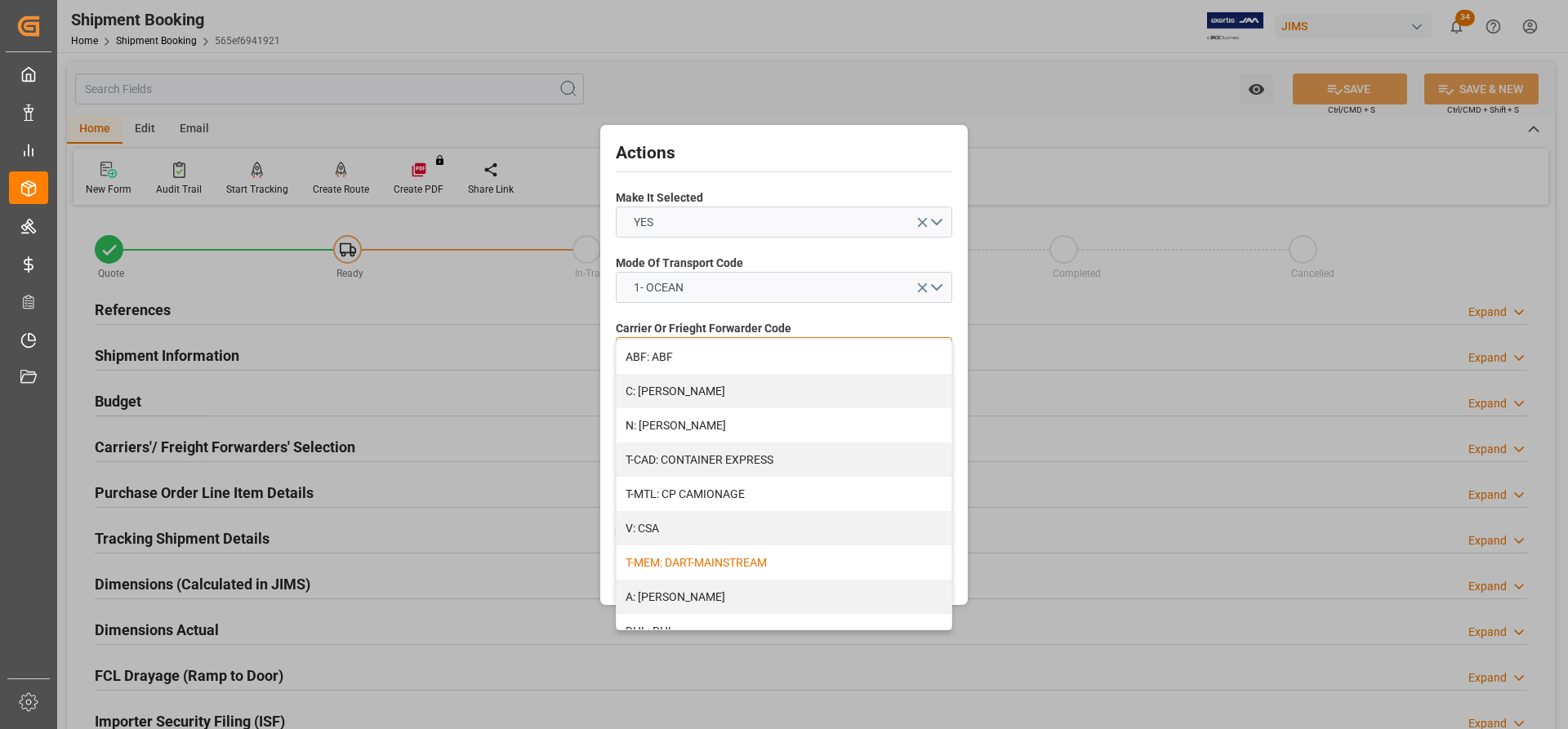
scroll to position [82, 0]
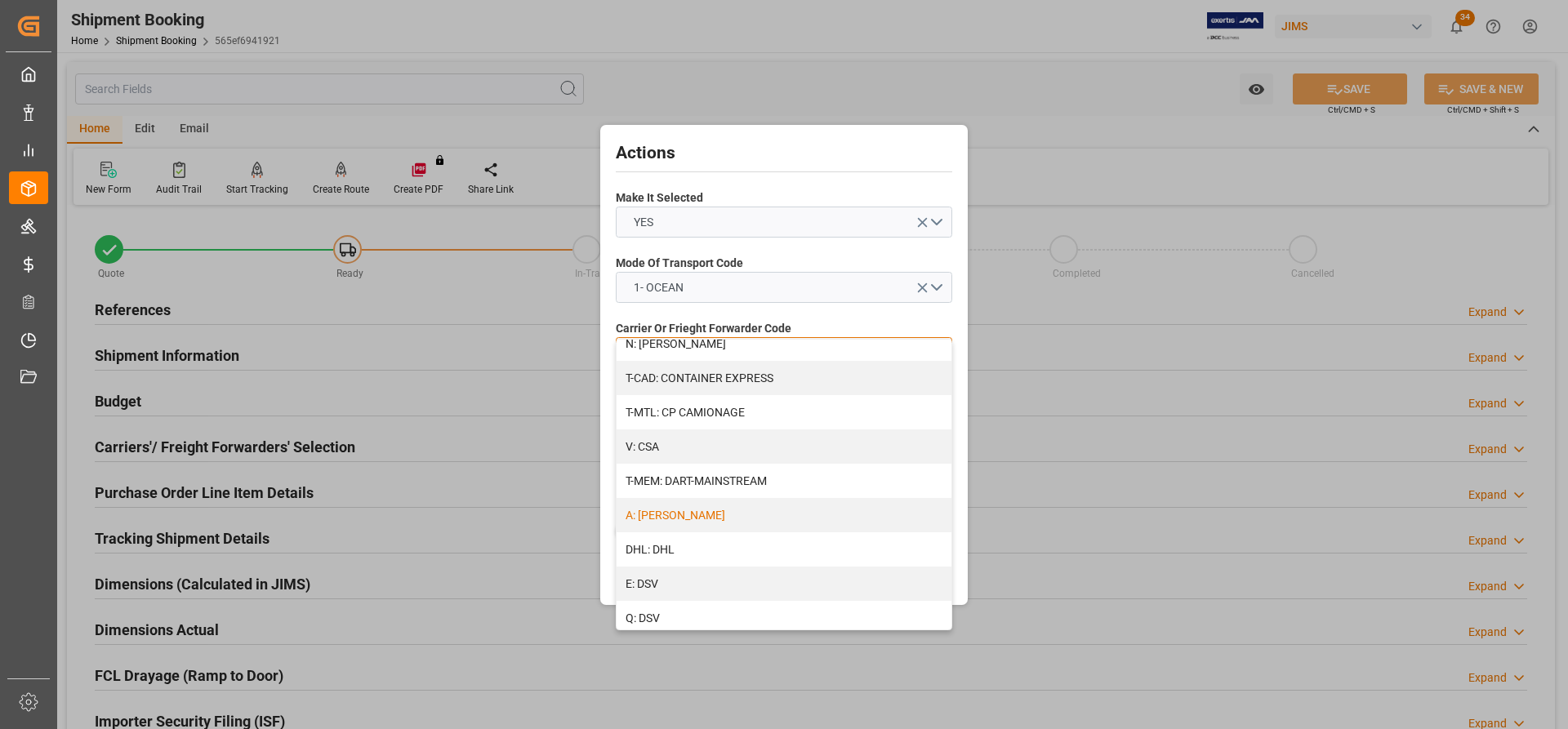
click at [664, 434] on div "A: DELMAR" at bounding box center [784, 516] width 335 height 35
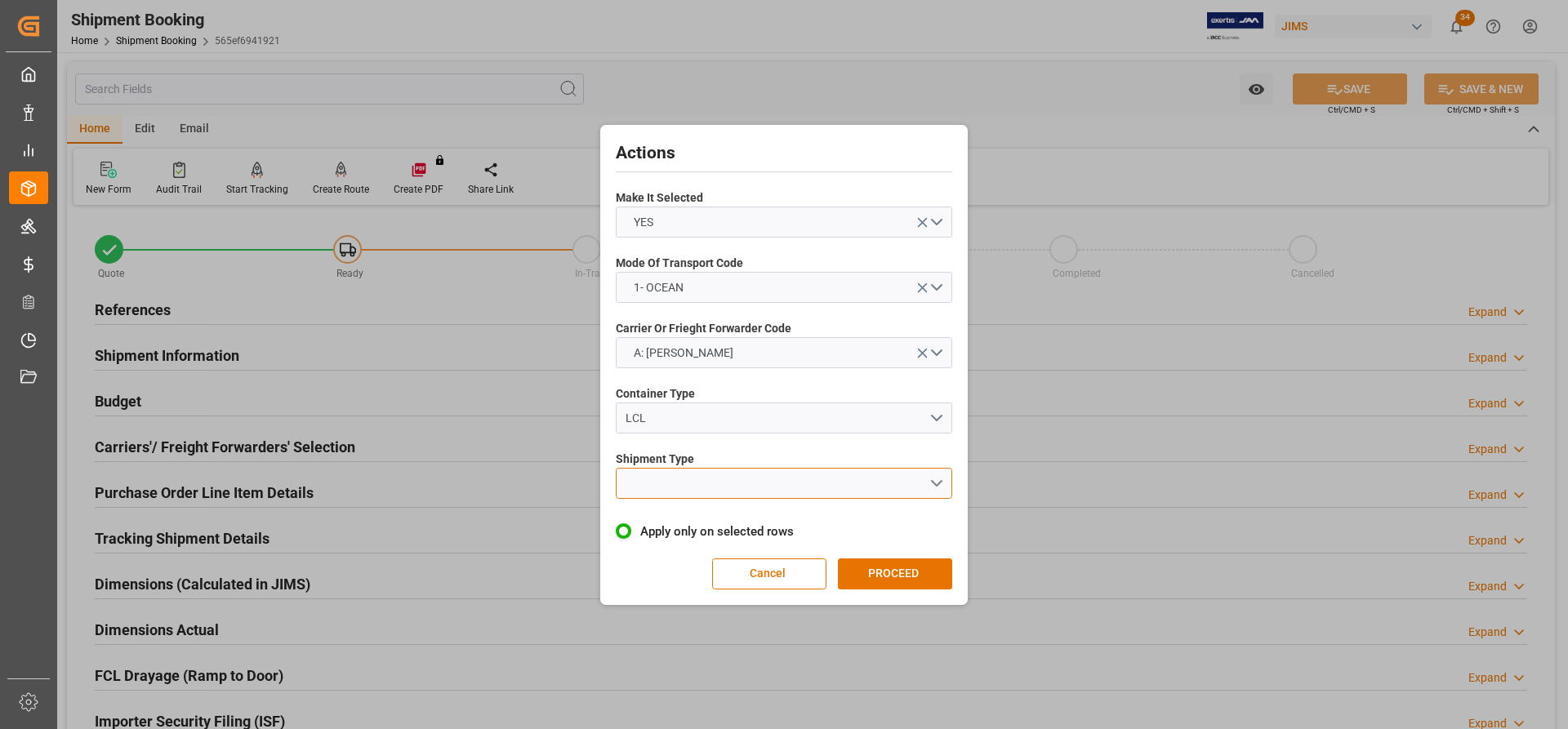
click at [897, 434] on button "open menu" at bounding box center [784, 483] width 337 height 31
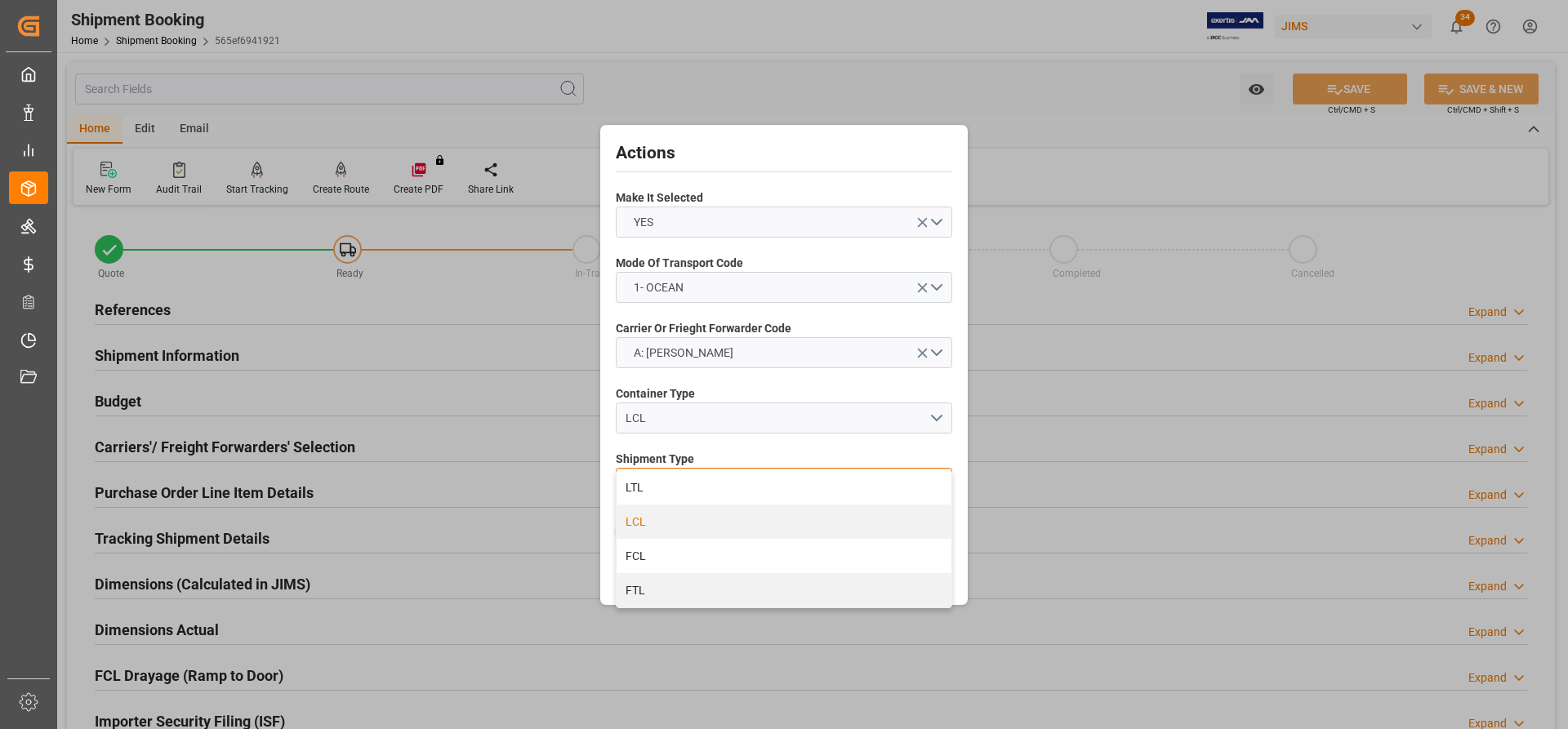
click at [653, 434] on div "LCL" at bounding box center [784, 522] width 335 height 35
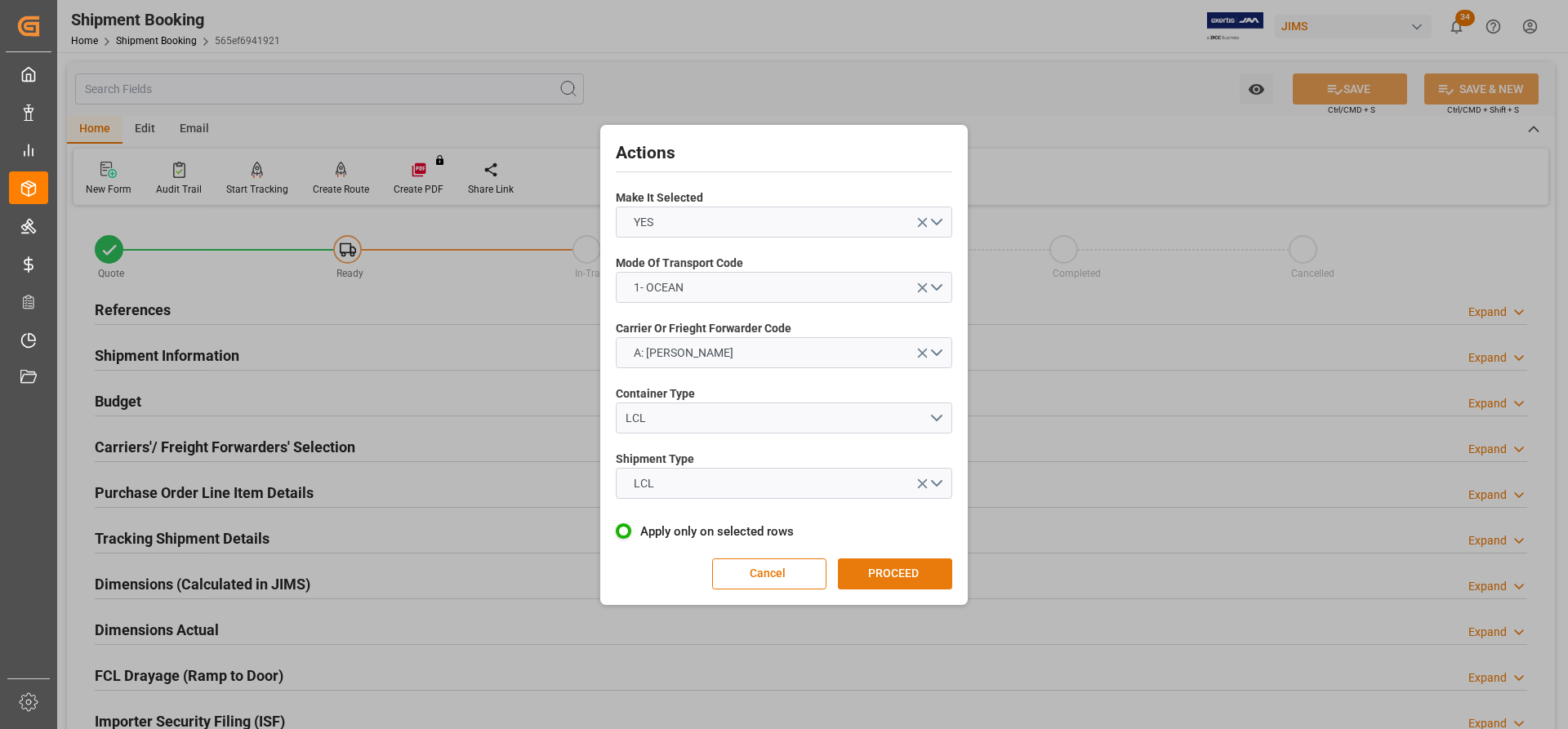
click at [882, 434] on button "PROCEED" at bounding box center [895, 574] width 115 height 31
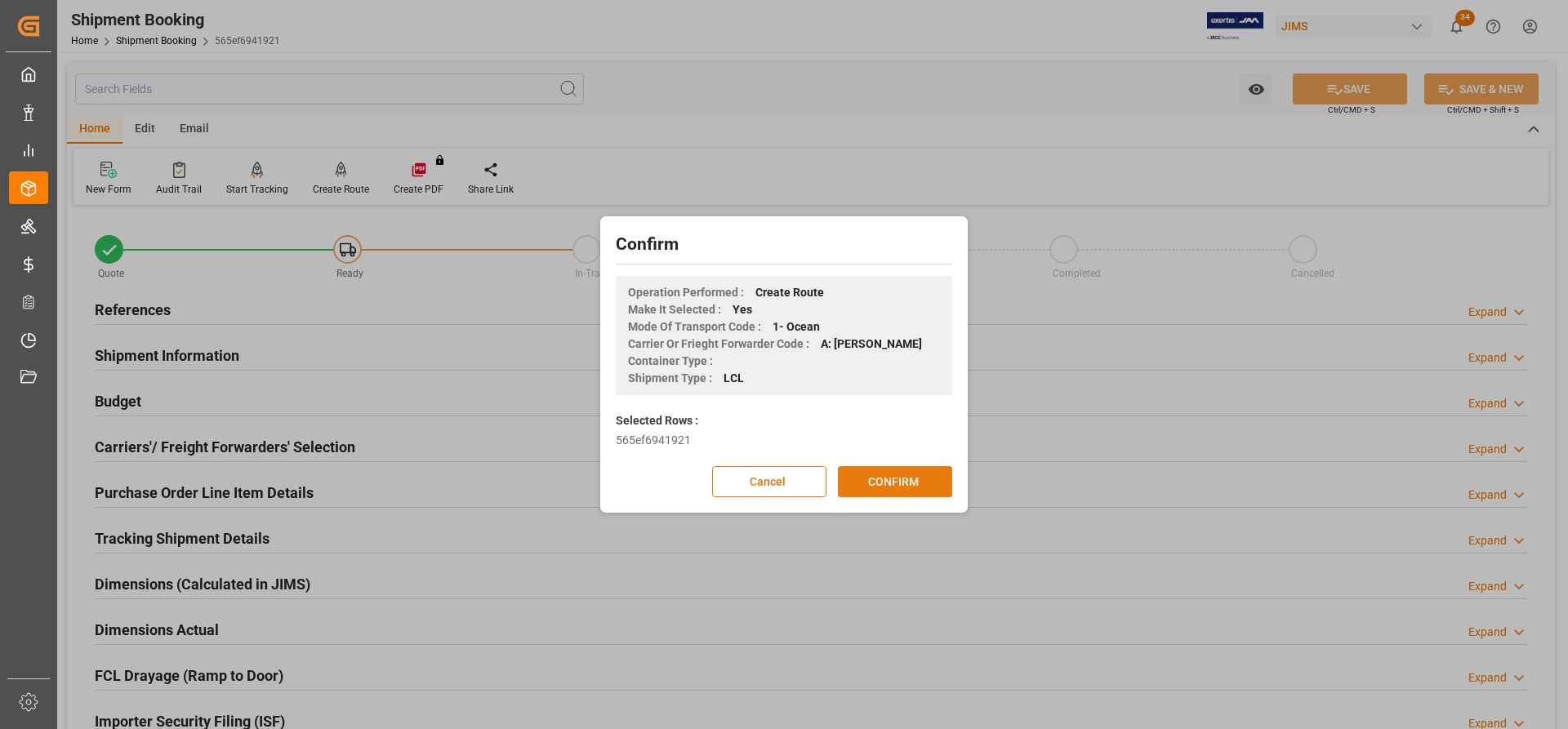
click at [877, 434] on button "CONFIRM" at bounding box center [895, 482] width 115 height 31
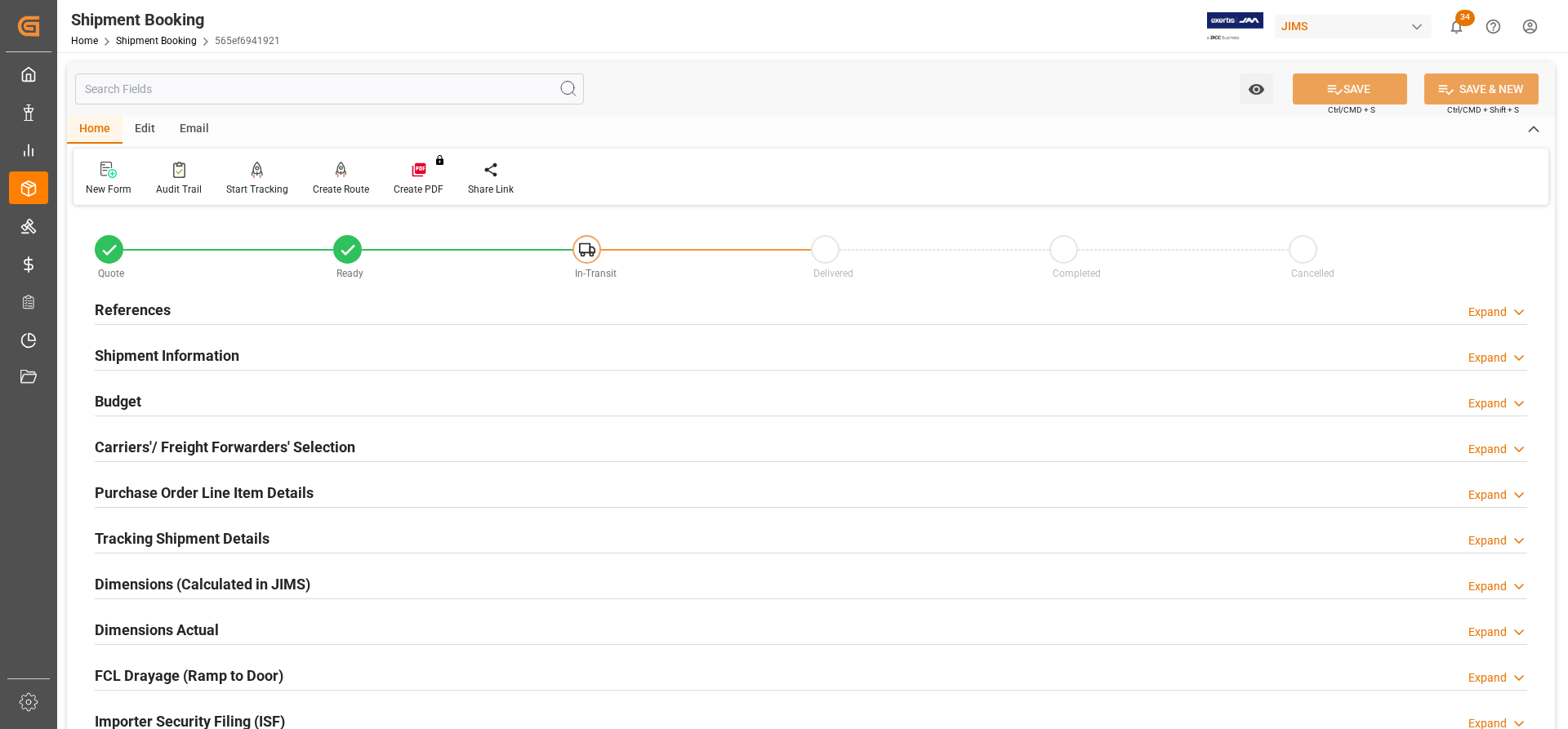
click at [181, 451] on h2 "Carriers'/ Freight Forwarders' Selection" at bounding box center [225, 446] width 260 height 22
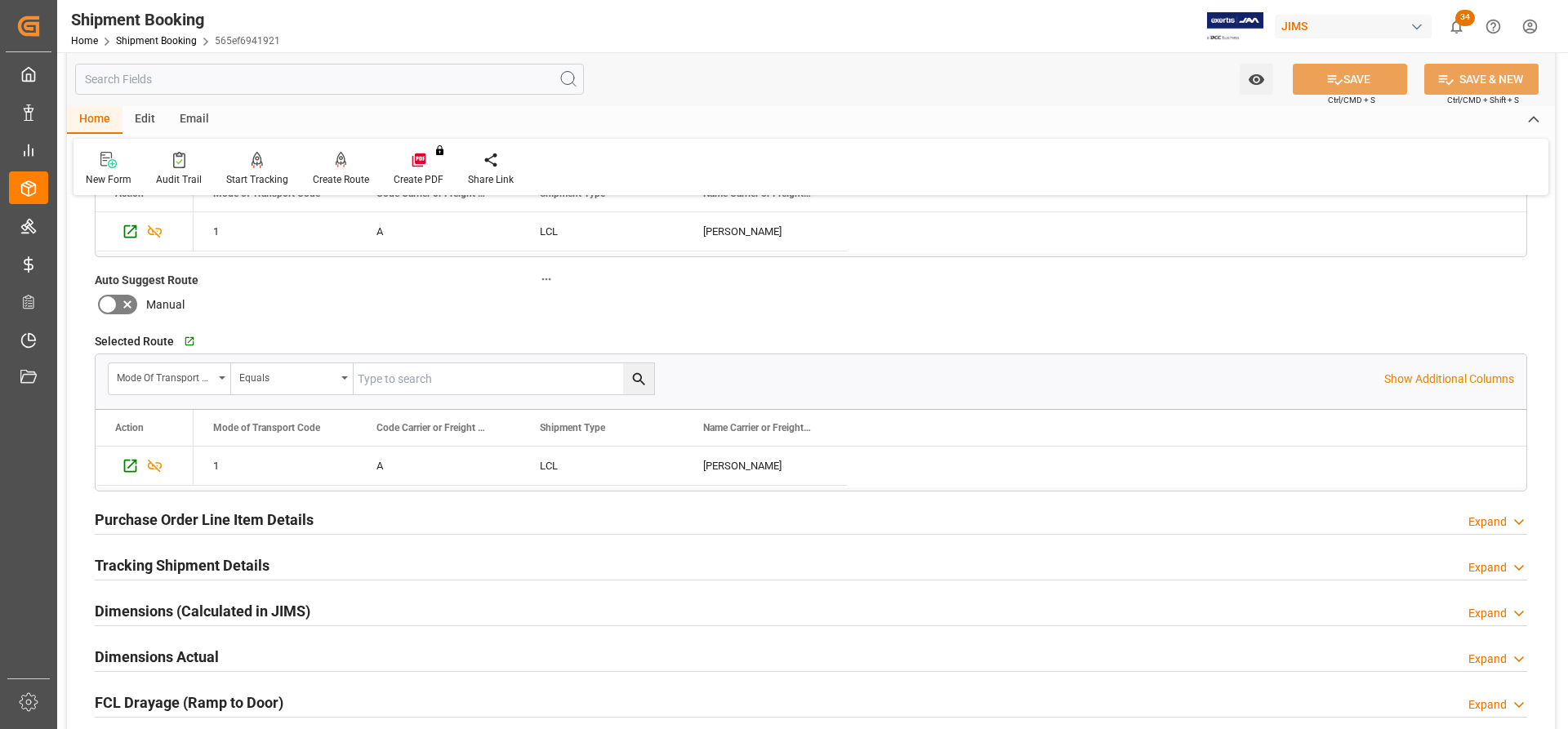
scroll to position [489, 0]
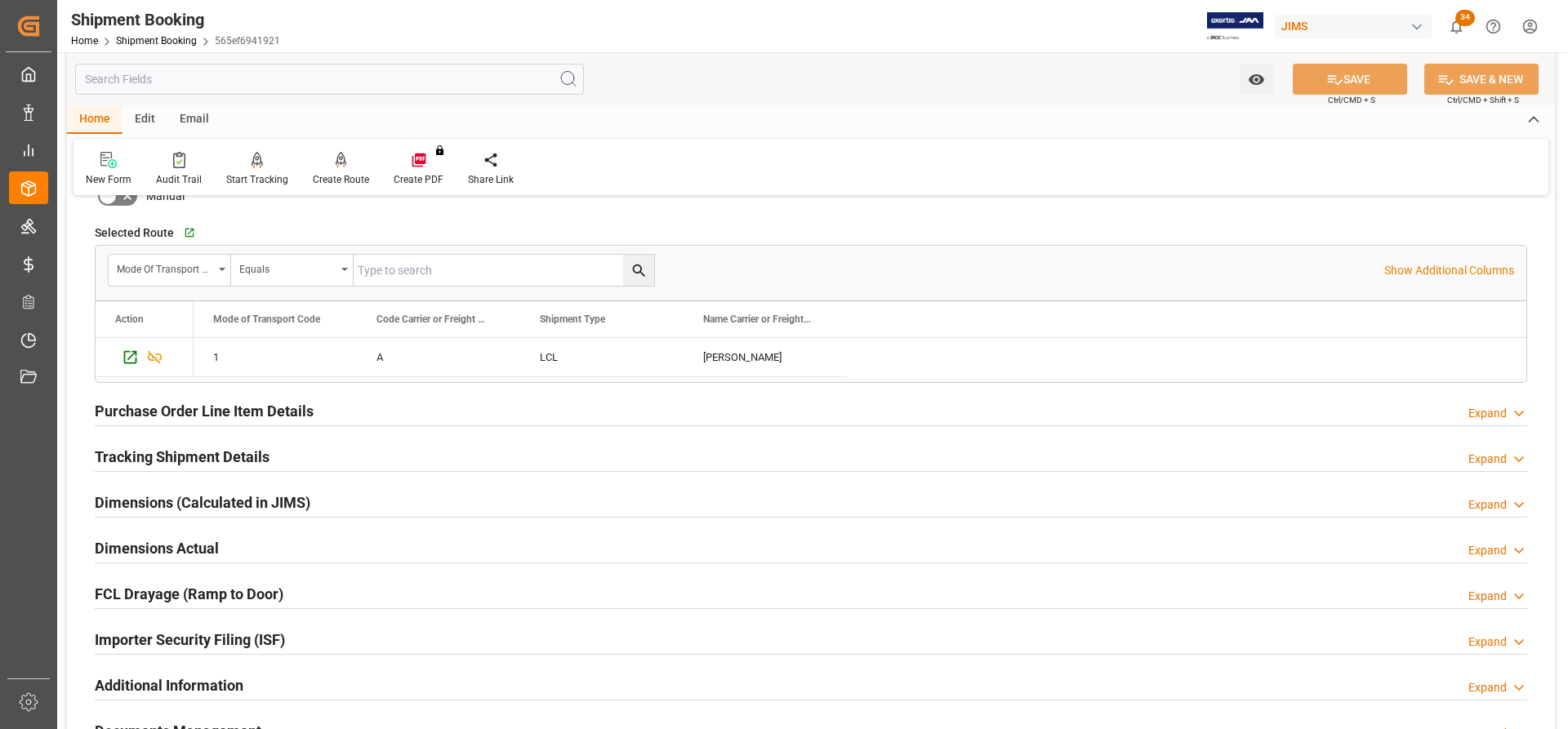
click at [157, 413] on h2 "Purchase Order Line Item Details" at bounding box center [204, 410] width 219 height 22
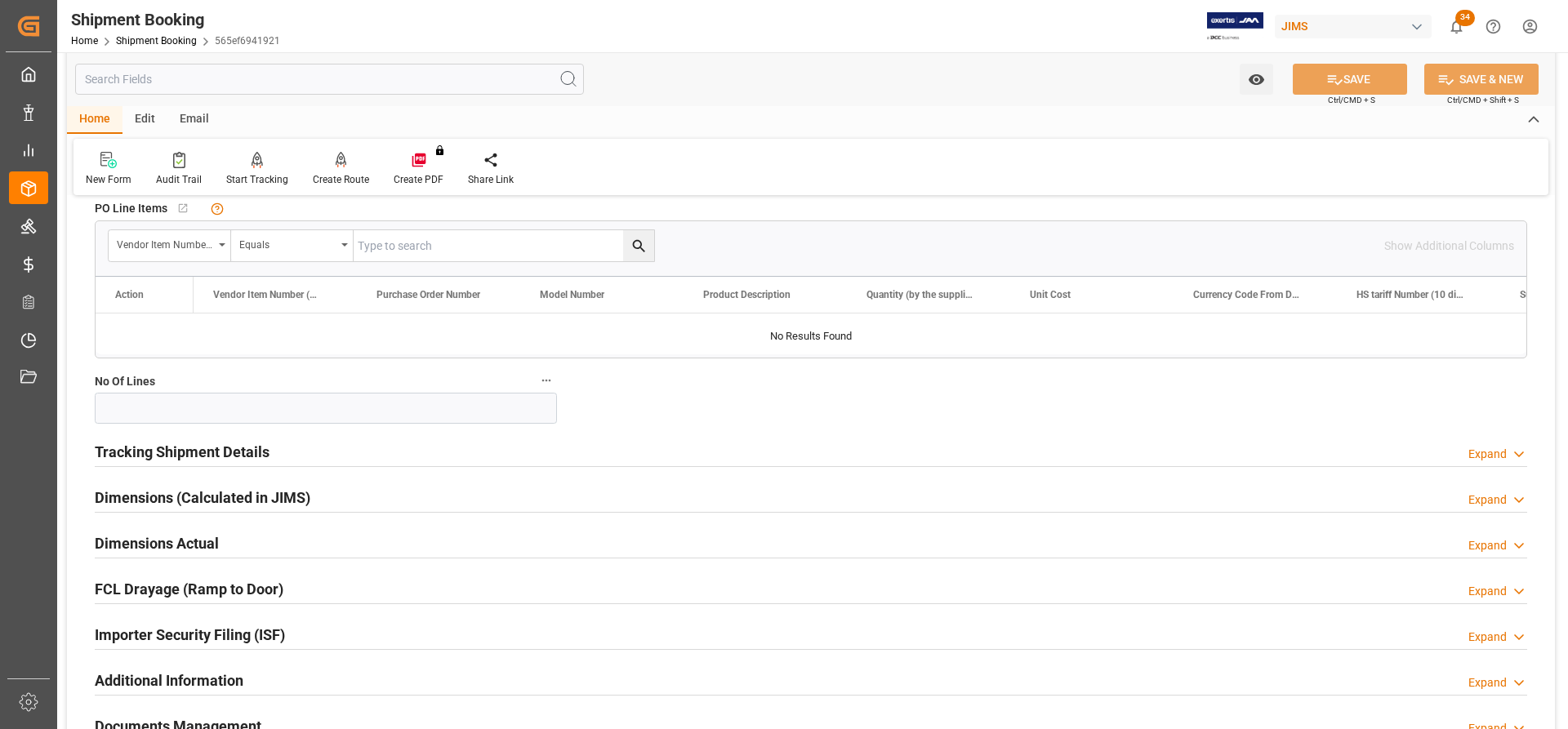
scroll to position [735, 0]
click at [171, 453] on h2 "Tracking Shipment Details" at bounding box center [181, 450] width 175 height 22
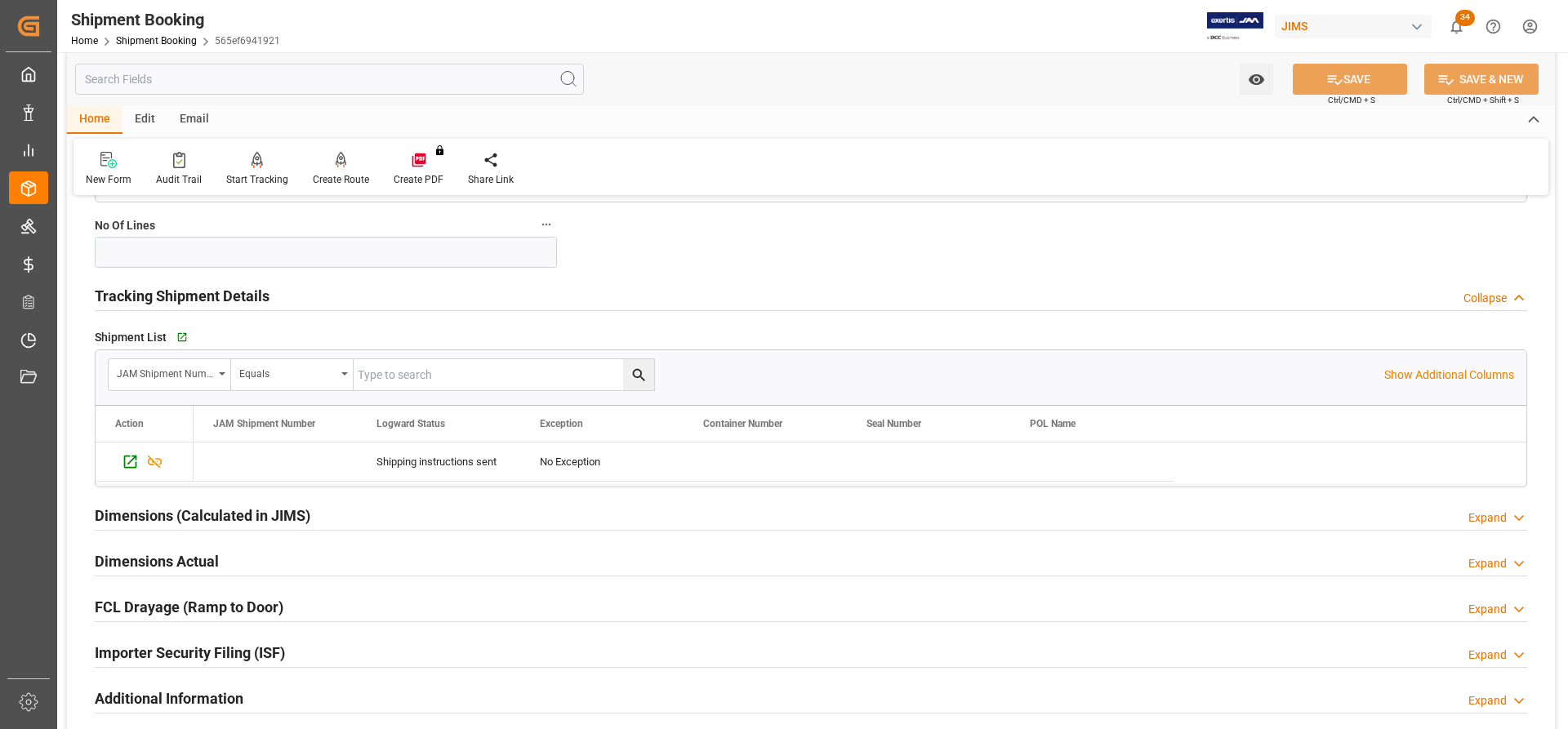
scroll to position [898, 0]
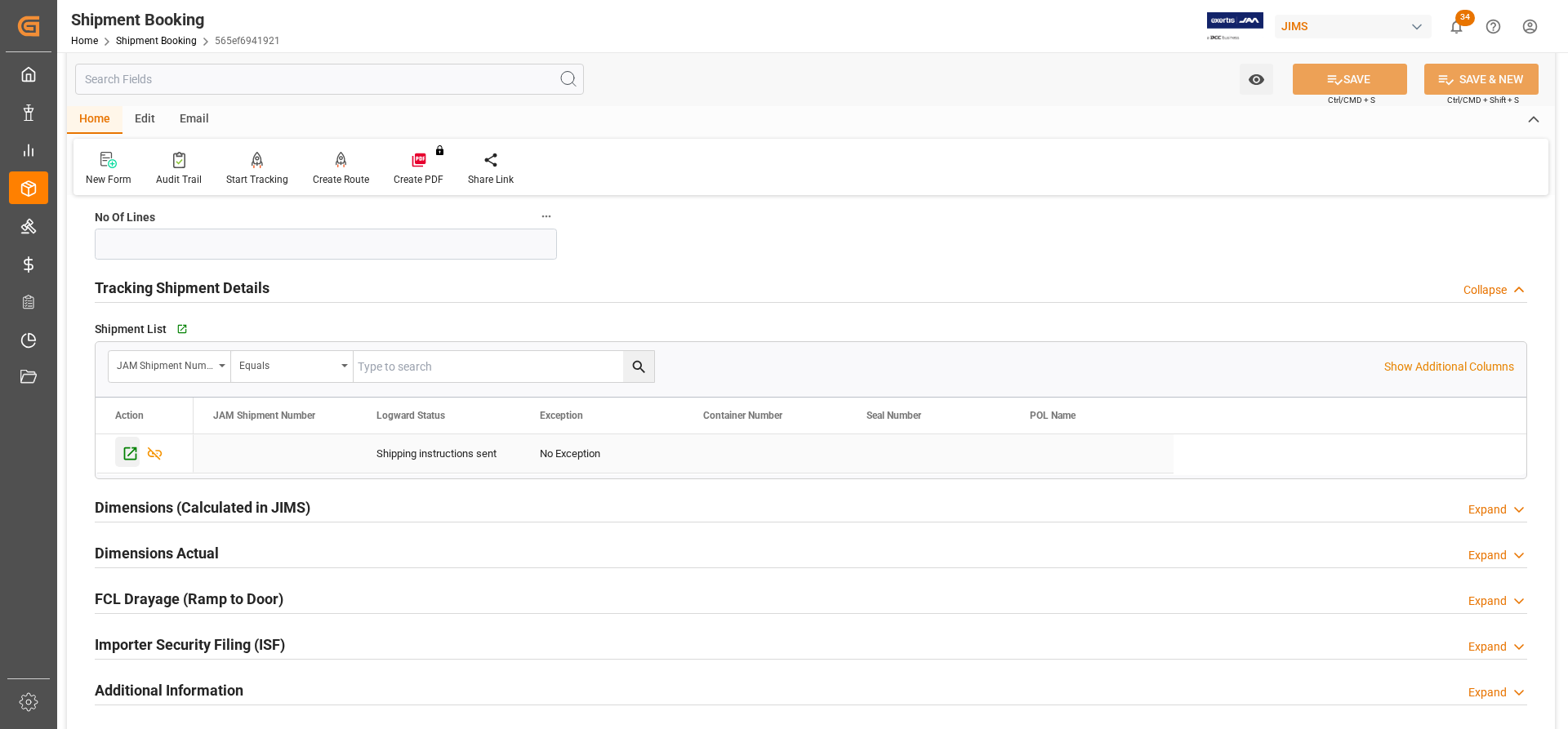
click at [128, 445] on icon "Press SPACE to select this row." at bounding box center [130, 454] width 17 height 17
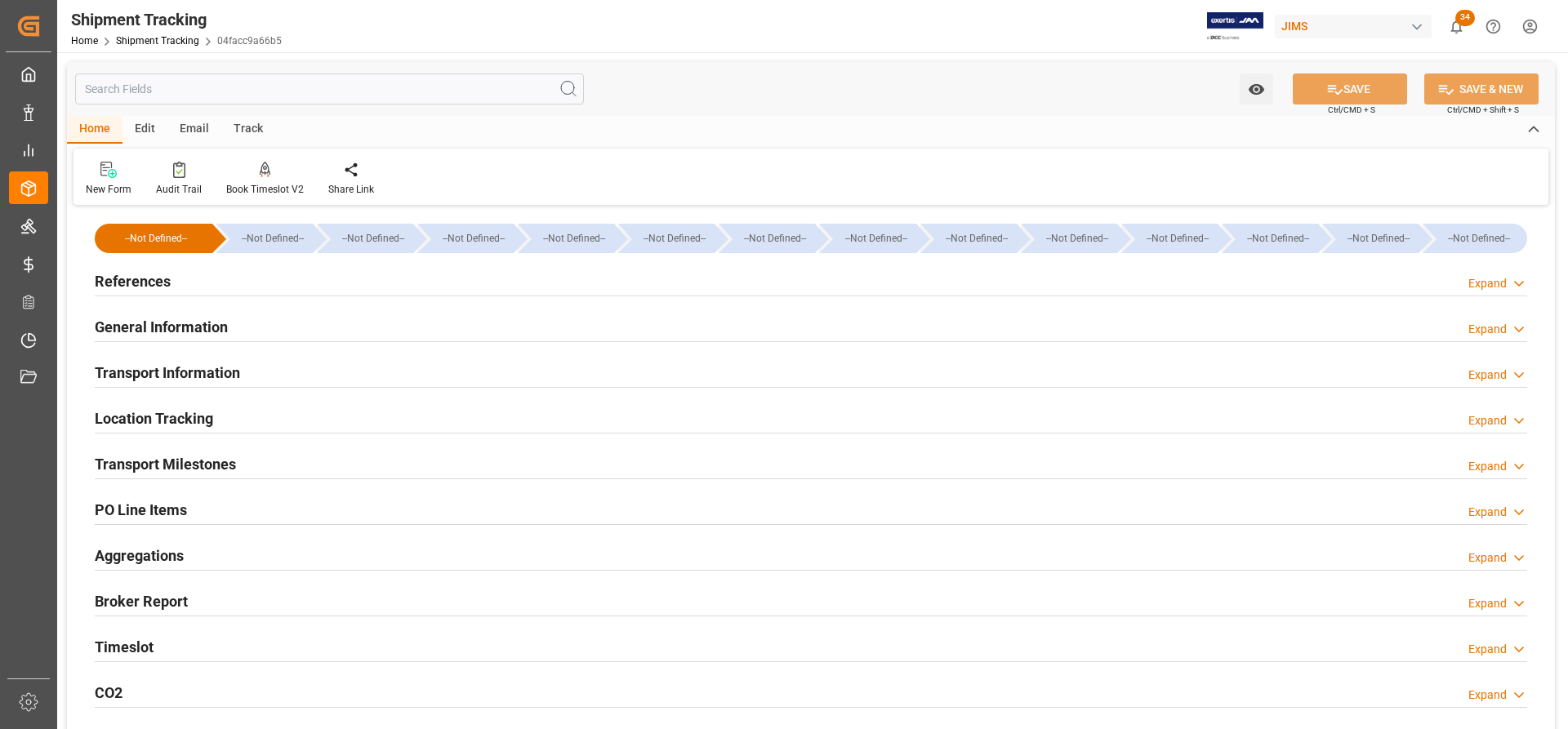
click at [154, 464] on h2 "Transport Milestones" at bounding box center [165, 463] width 142 height 22
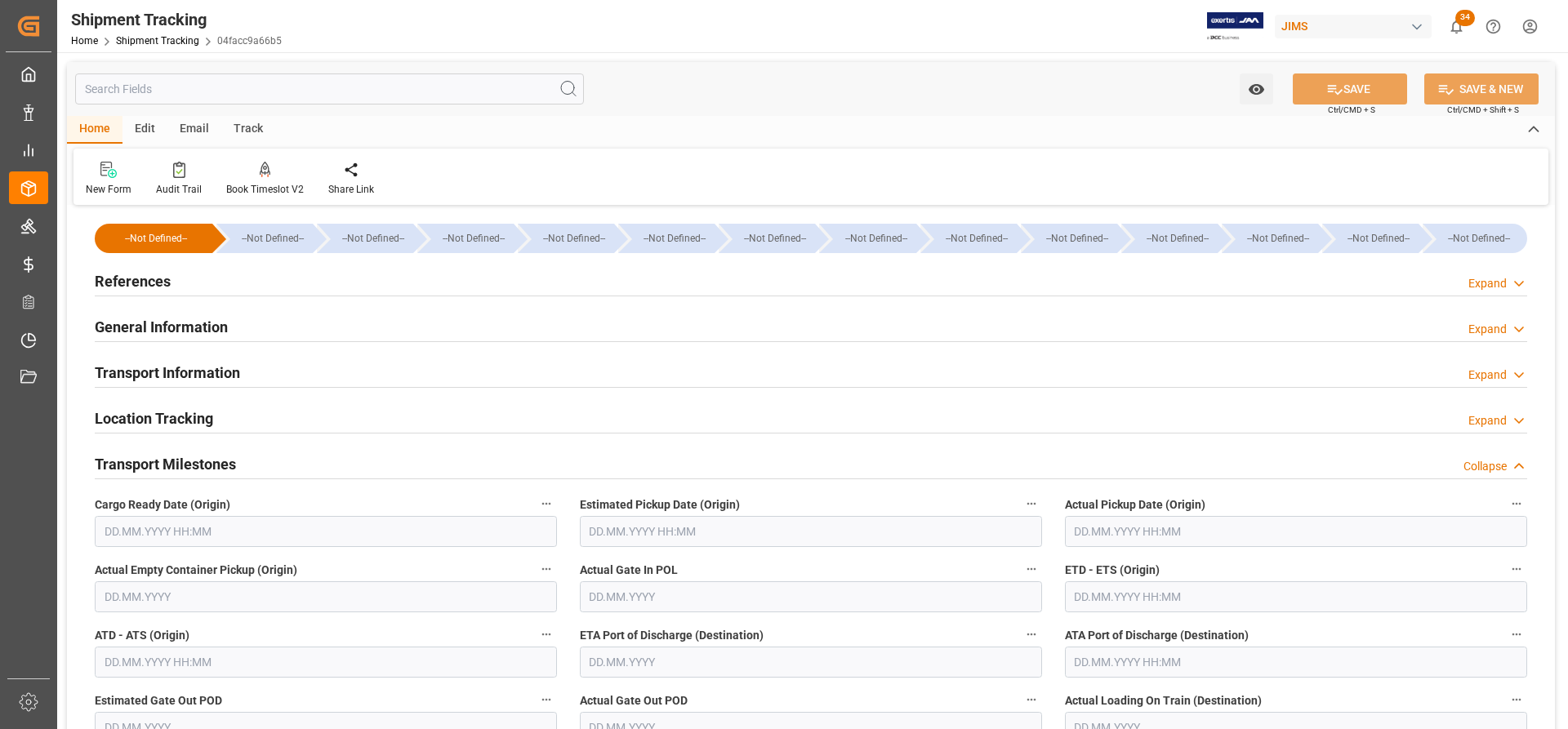
click at [156, 529] on input "text" at bounding box center [326, 531] width 462 height 31
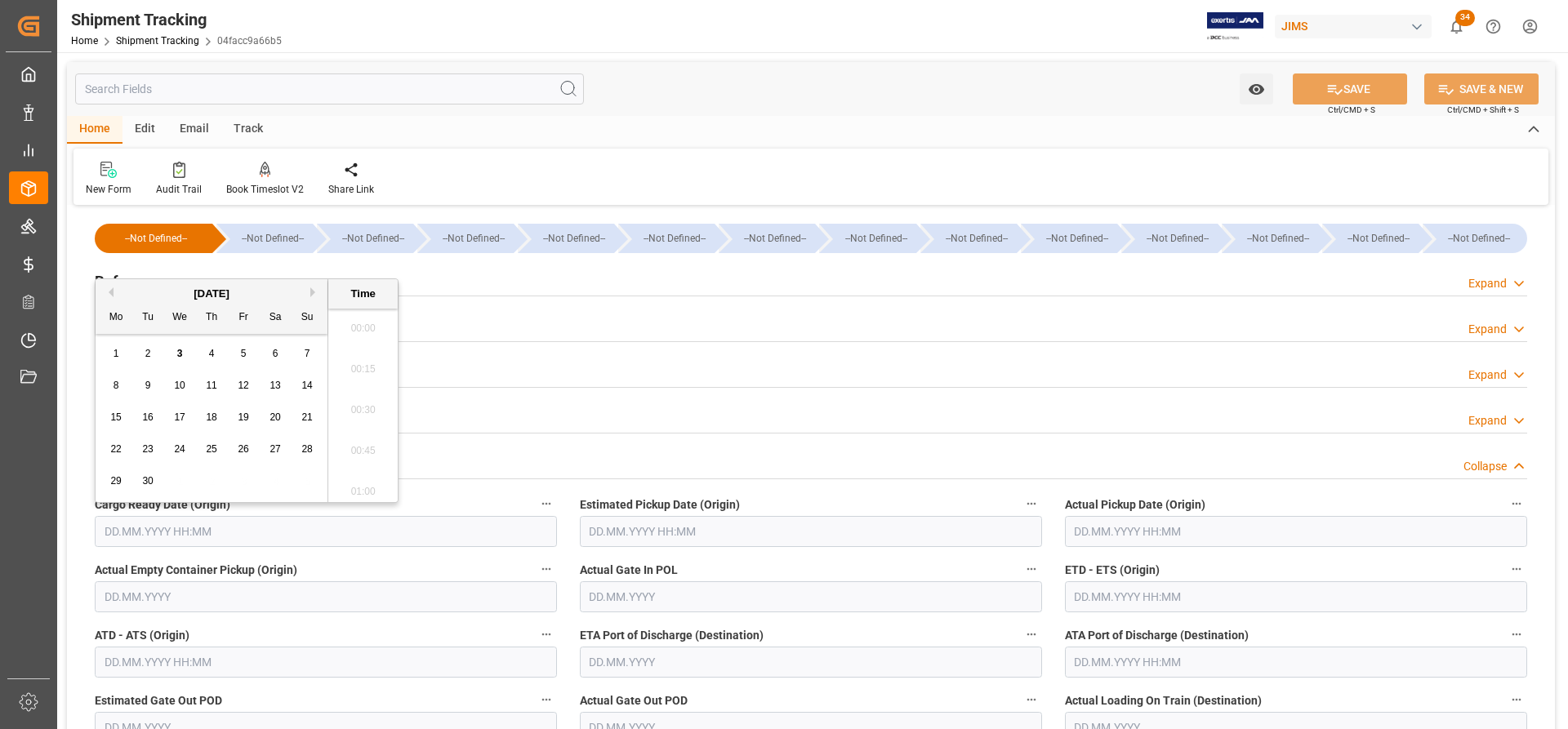
scroll to position [1353, 0]
click at [212, 448] on span "25" at bounding box center [211, 449] width 10 height 11
type input "25.09.2025 00:00"
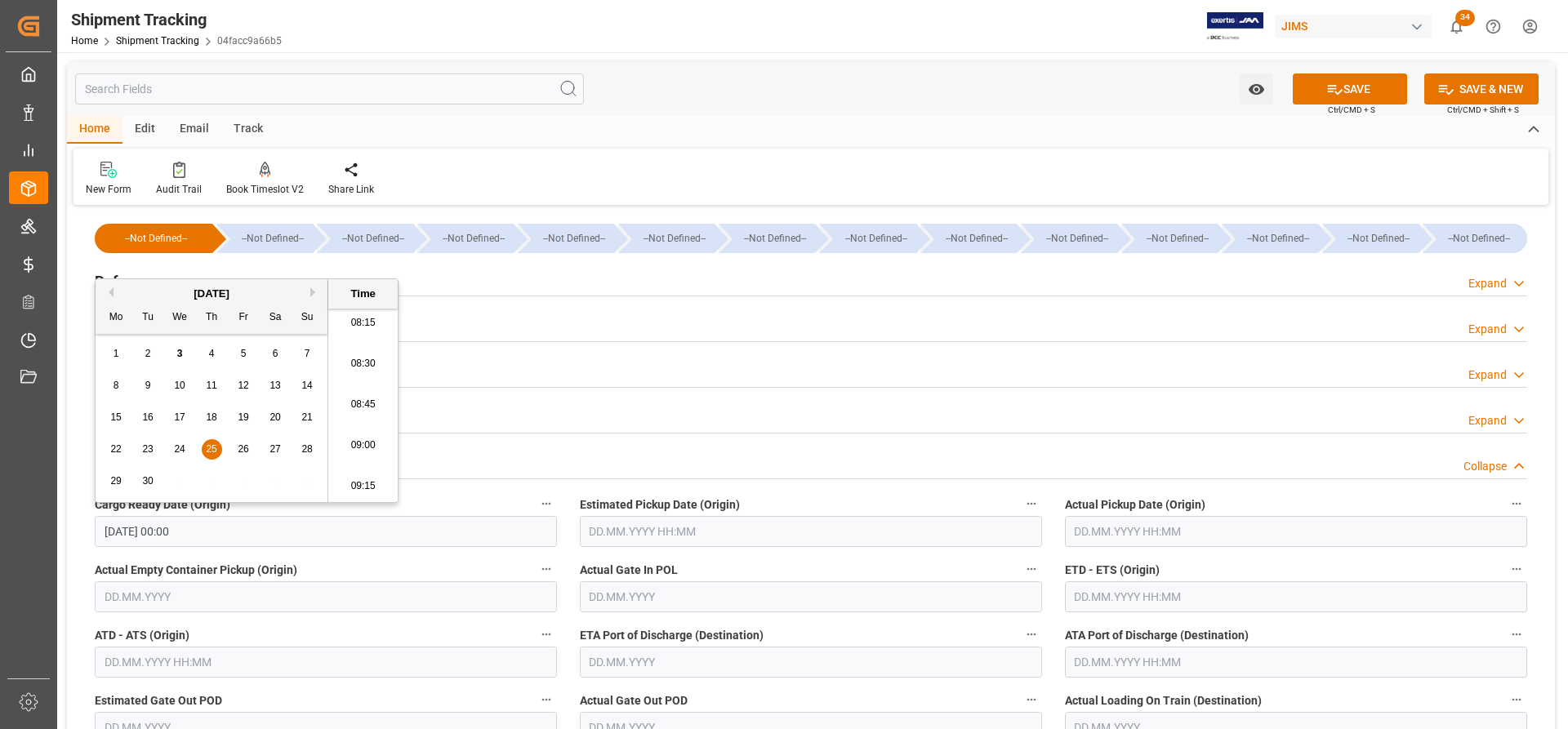
click at [702, 378] on div "Transport Information Expand" at bounding box center [811, 371] width 1433 height 31
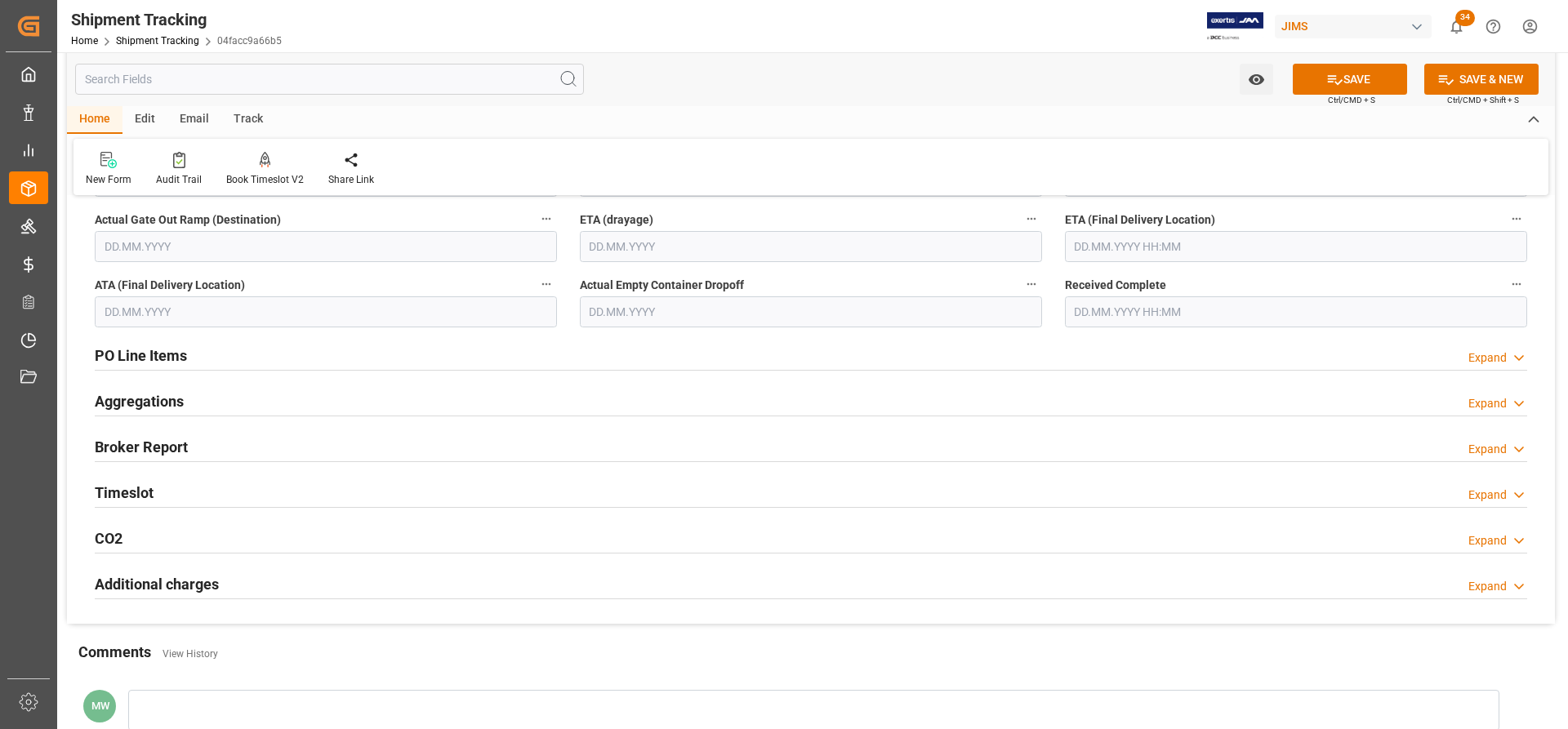
scroll to position [1225, 0]
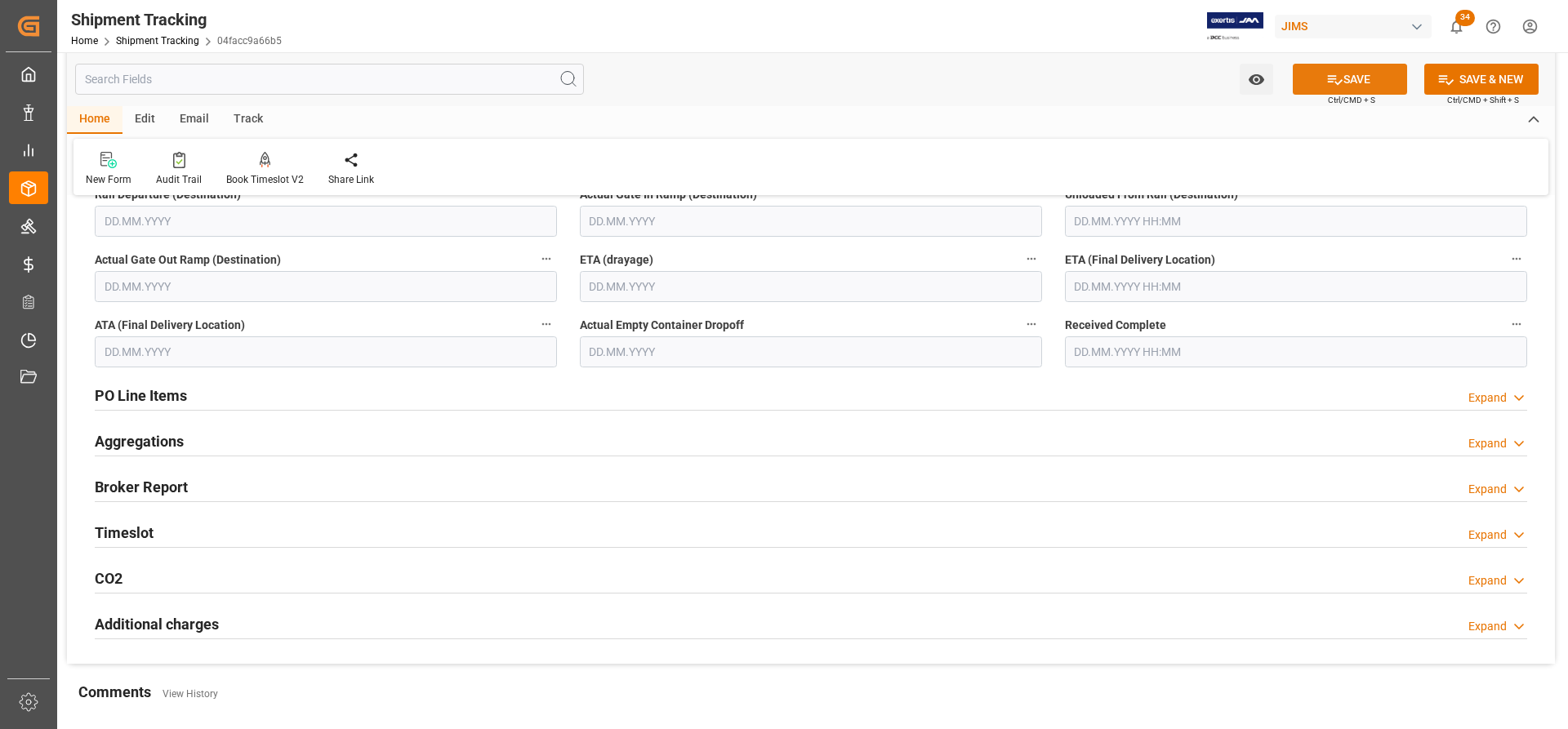
click at [1368, 80] on button "SAVE" at bounding box center [1350, 79] width 115 height 31
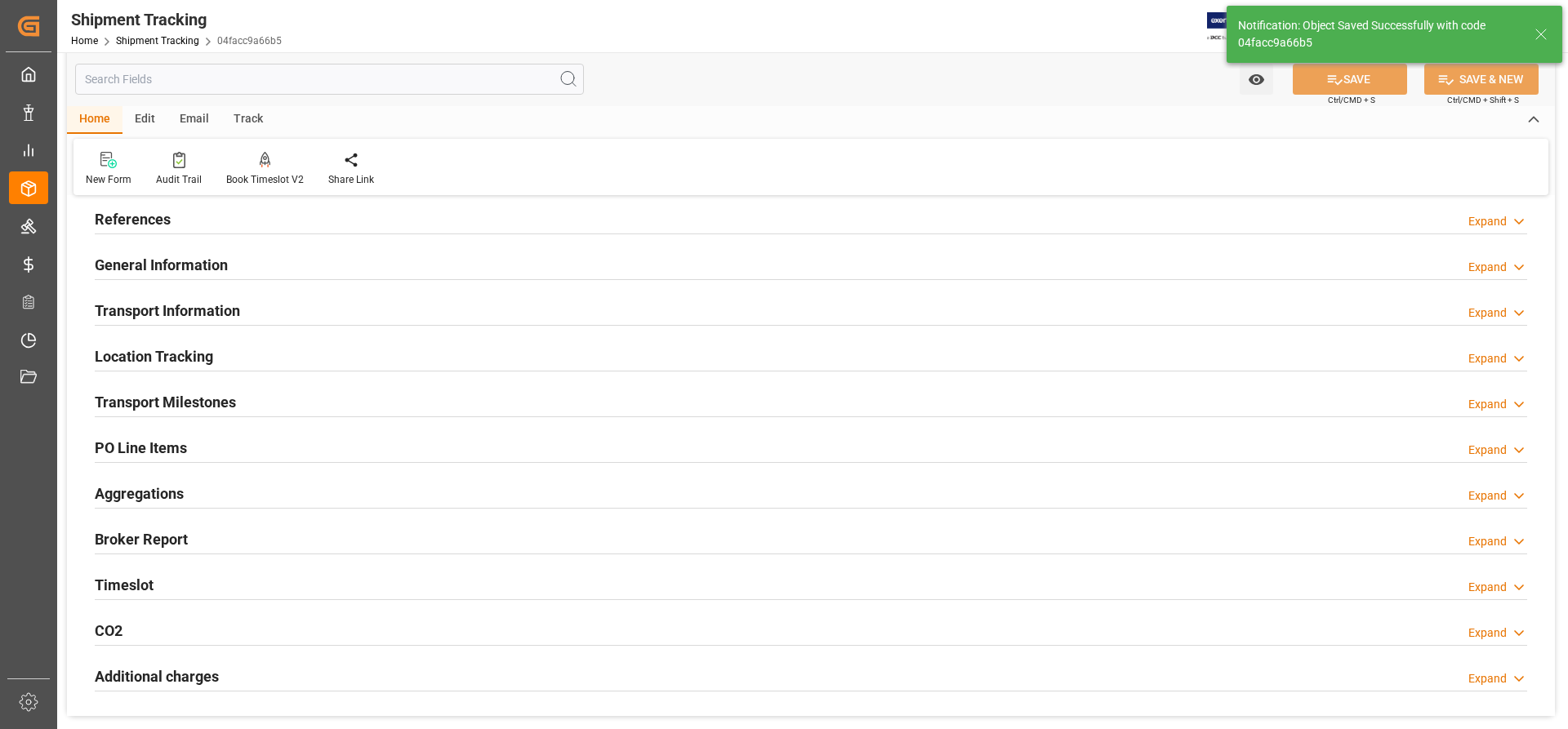
scroll to position [0, 0]
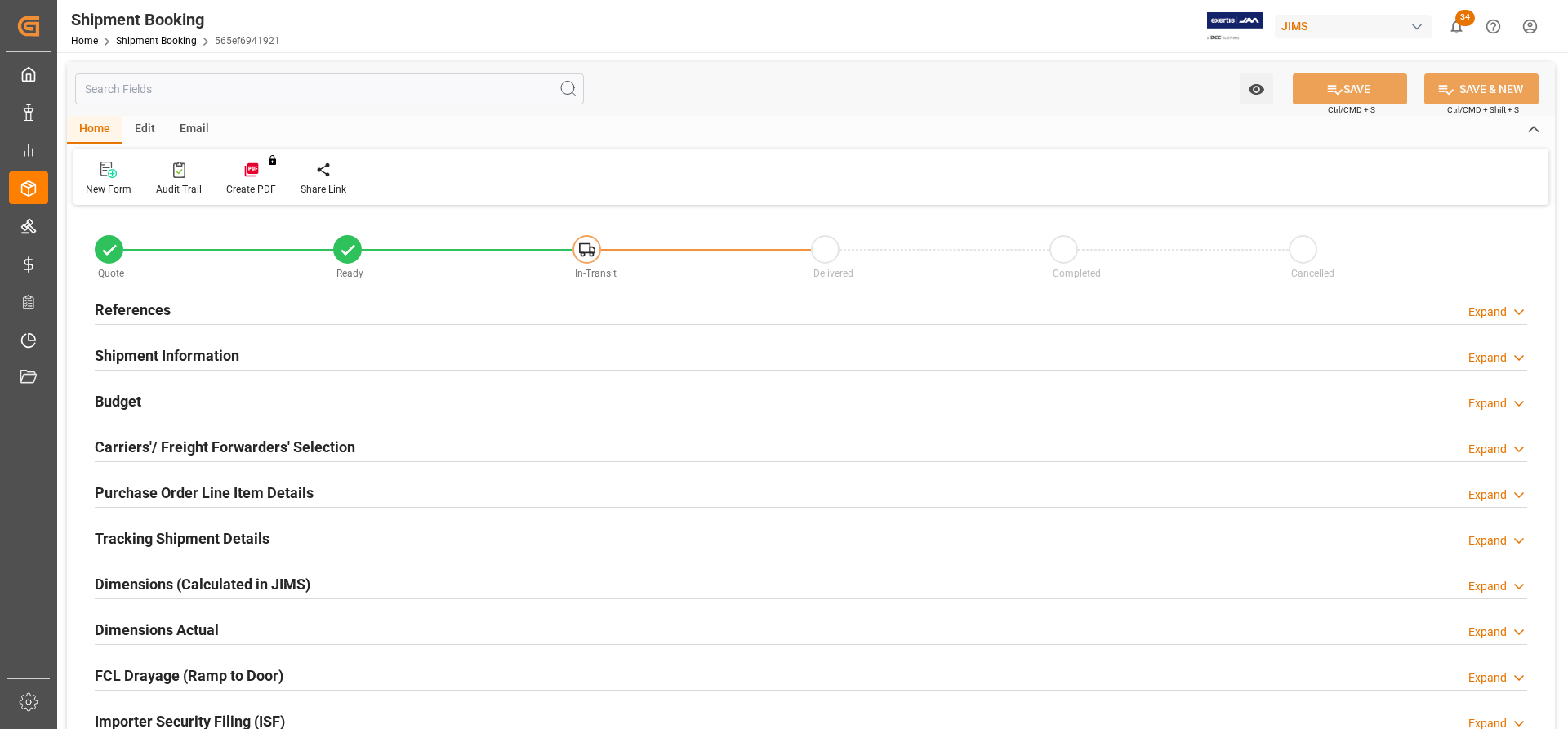
type input "0"
click at [183, 449] on h2 "Carriers'/ Freight Forwarders' Selection" at bounding box center [225, 446] width 260 height 22
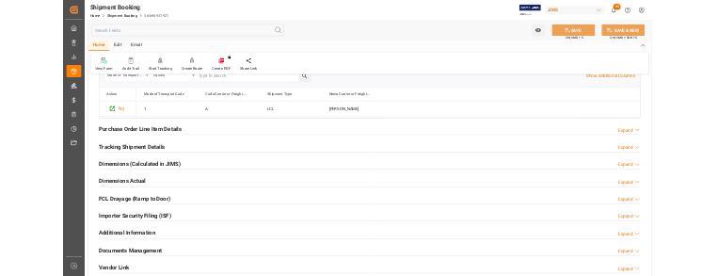
scroll to position [752, 0]
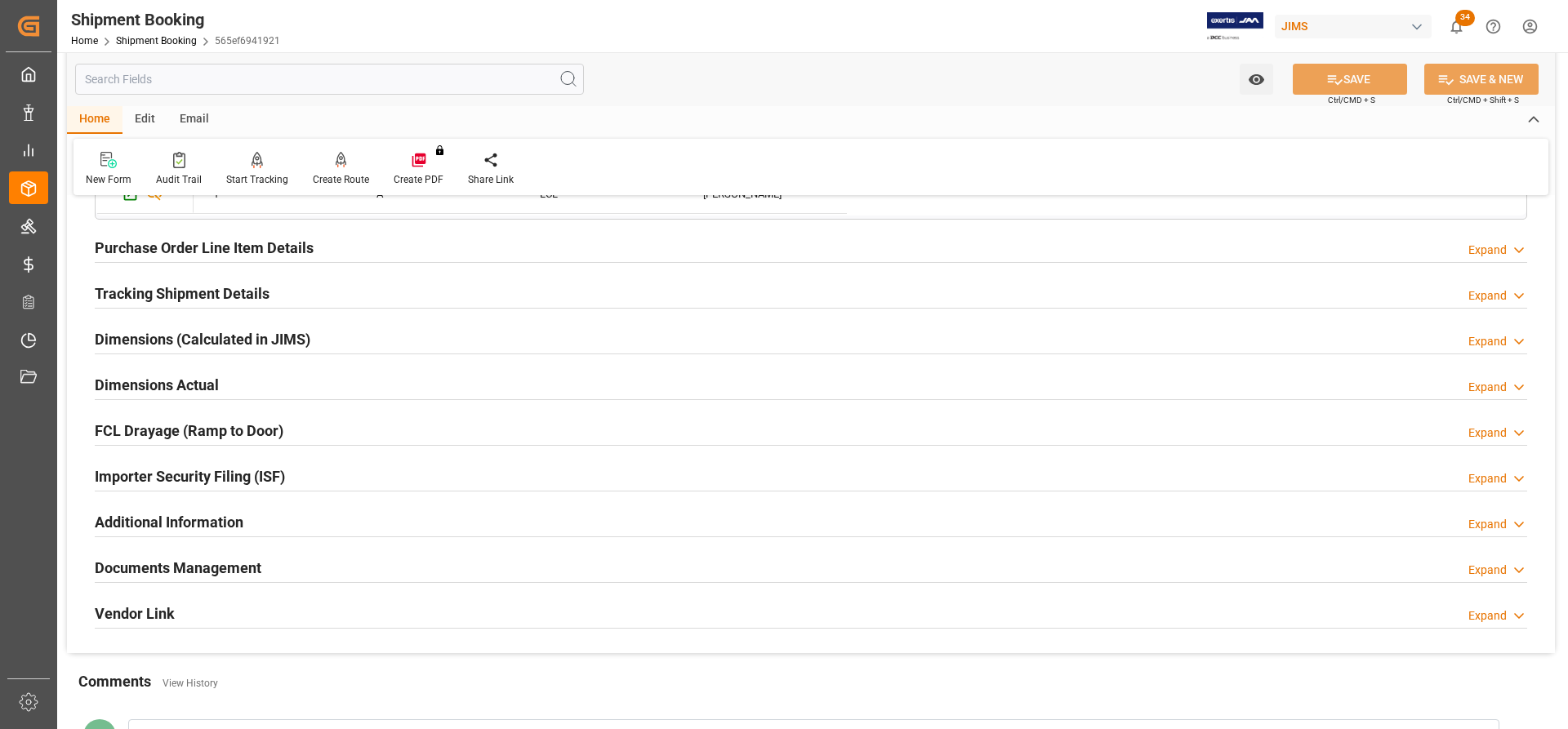
click at [145, 381] on h2 "Dimensions Actual" at bounding box center [156, 384] width 124 height 22
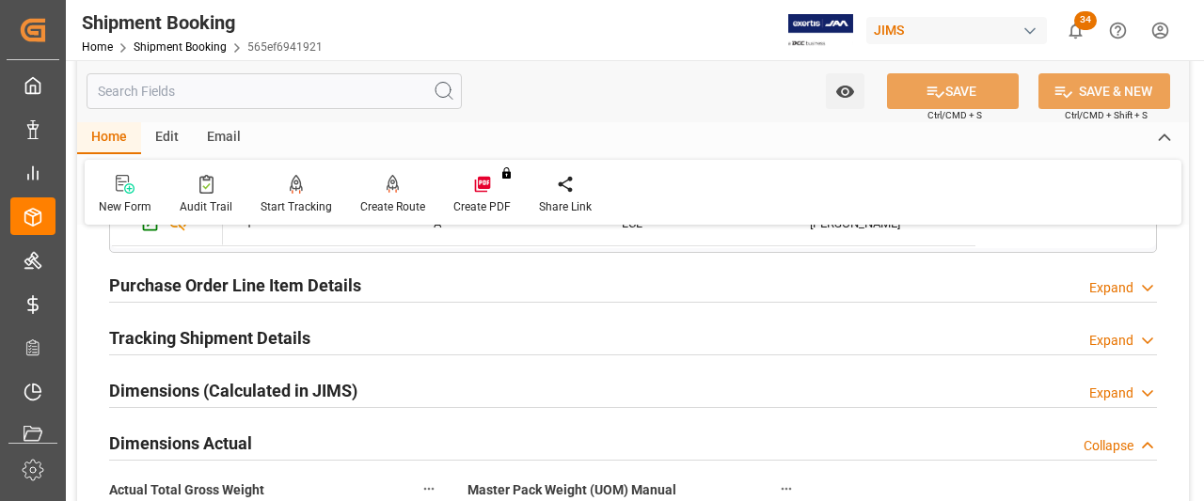
click at [200, 443] on h2 "Dimensions Actual" at bounding box center [180, 443] width 143 height 25
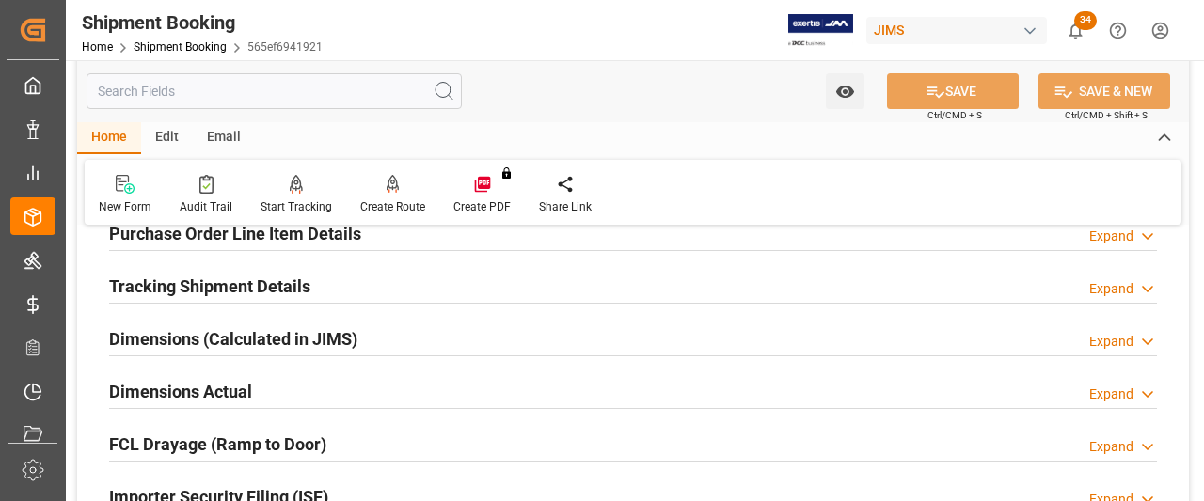
scroll to position [847, 0]
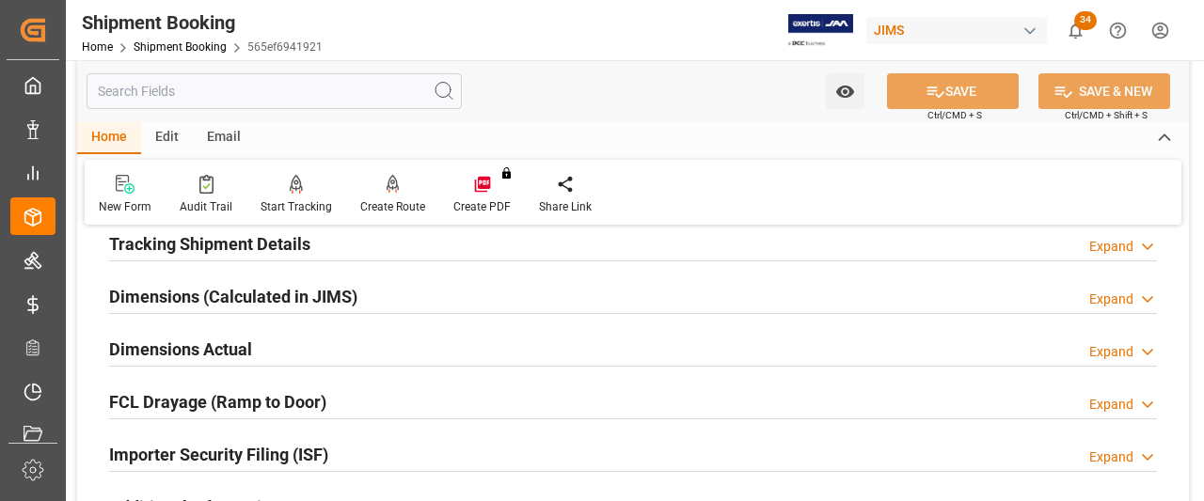
click at [166, 346] on h2 "Dimensions Actual" at bounding box center [180, 349] width 143 height 25
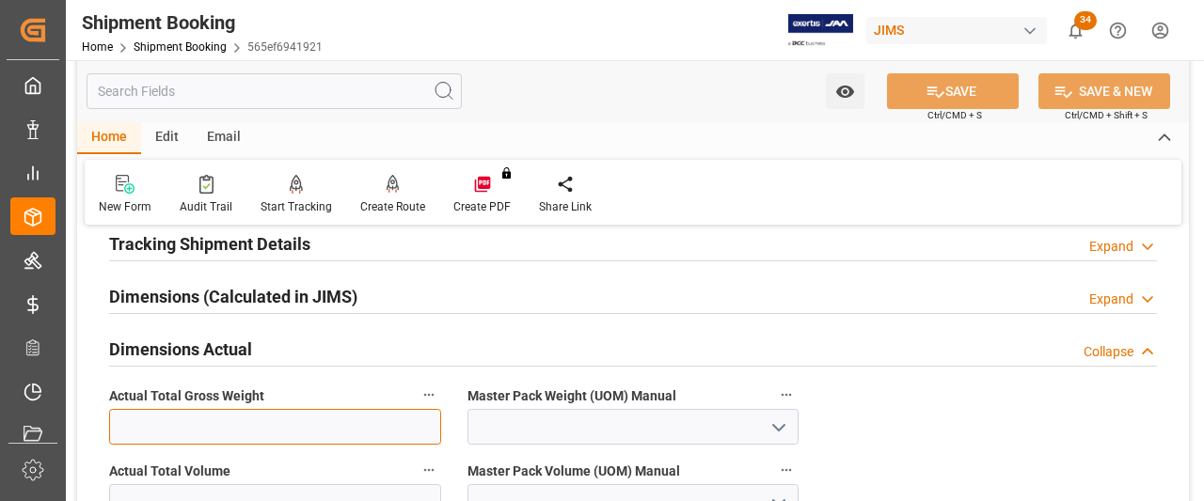
click at [181, 417] on input "text" at bounding box center [275, 427] width 332 height 36
paste input "1572"
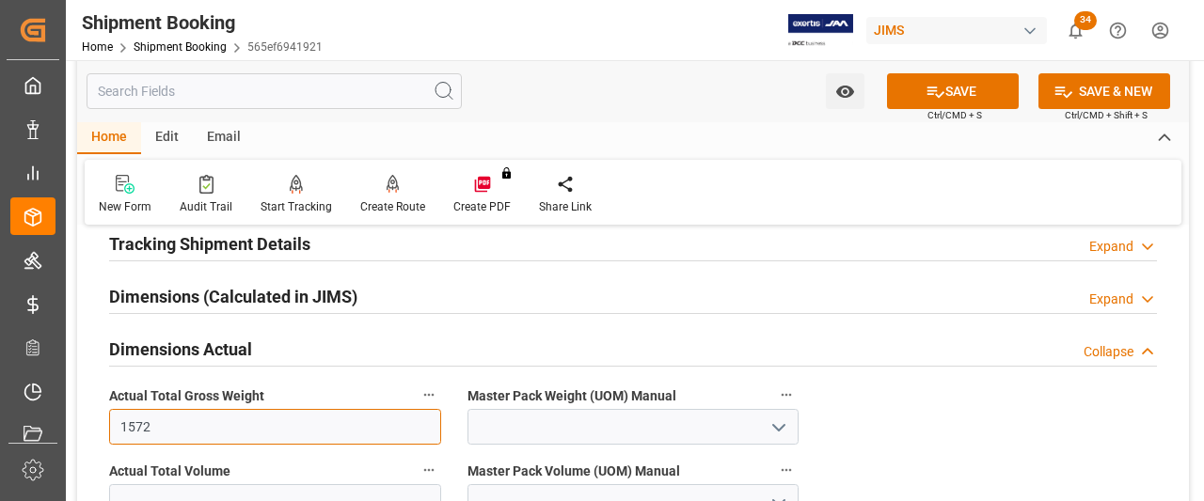
type input "1572"
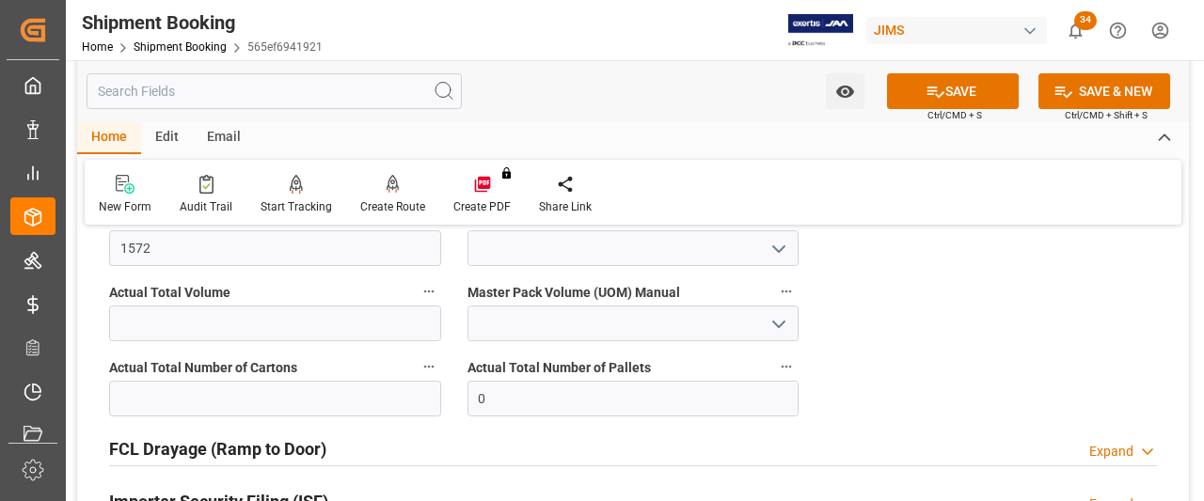
scroll to position [1035, 0]
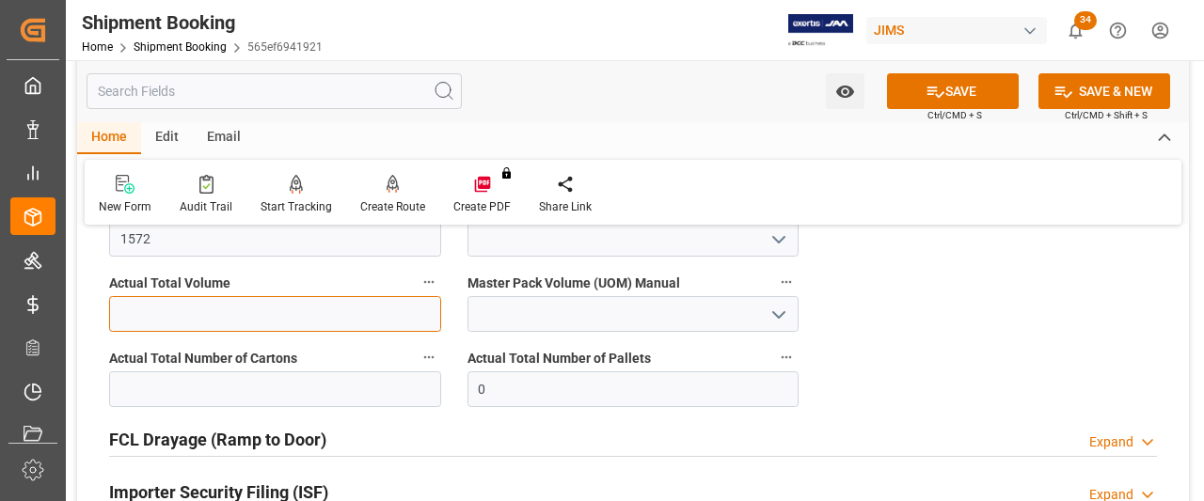
paste input "10.76"
type input "10.76"
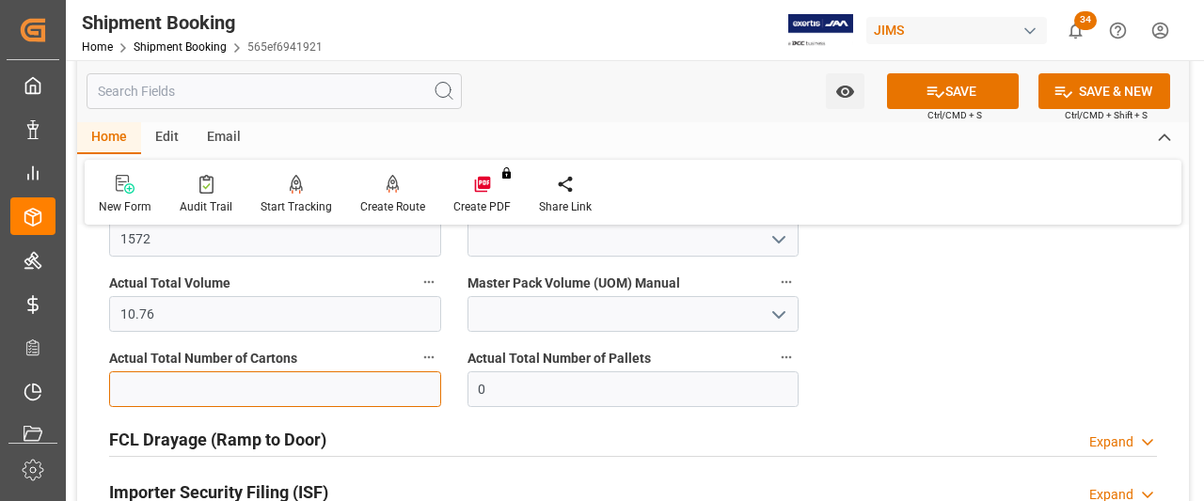
paste input "text"
click at [146, 390] on input "text" at bounding box center [275, 390] width 332 height 36
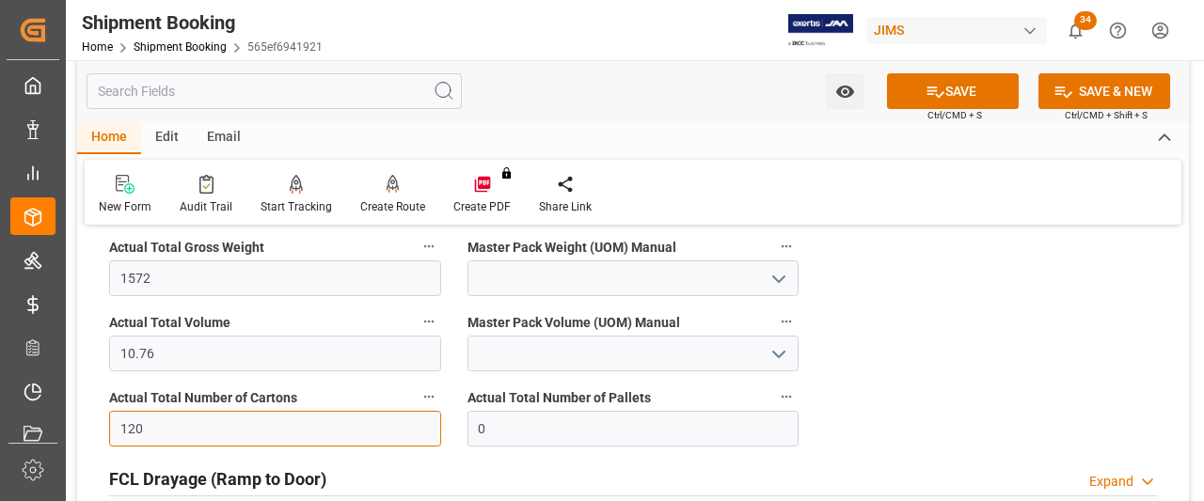
scroll to position [941, 0]
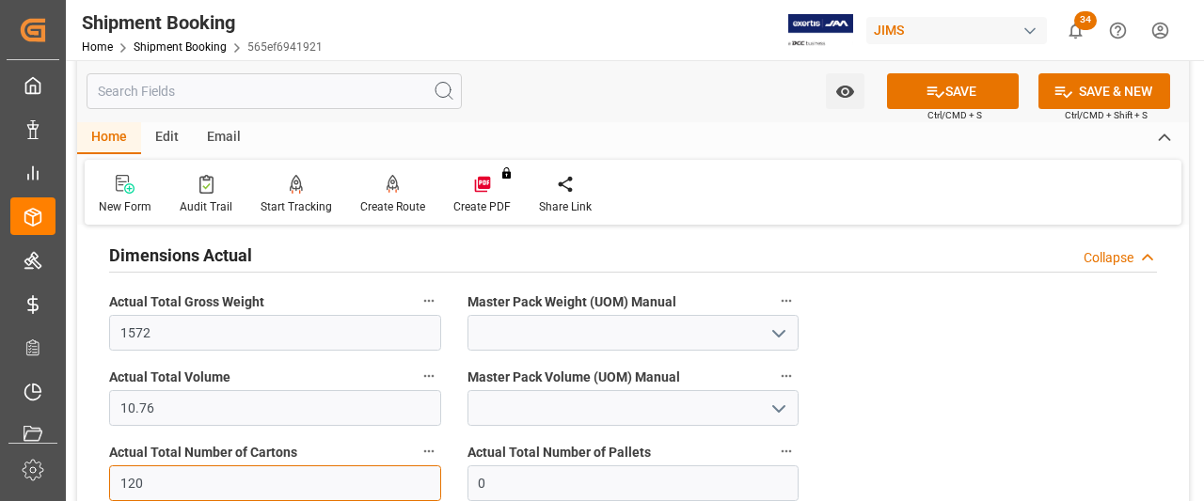
type input "120"
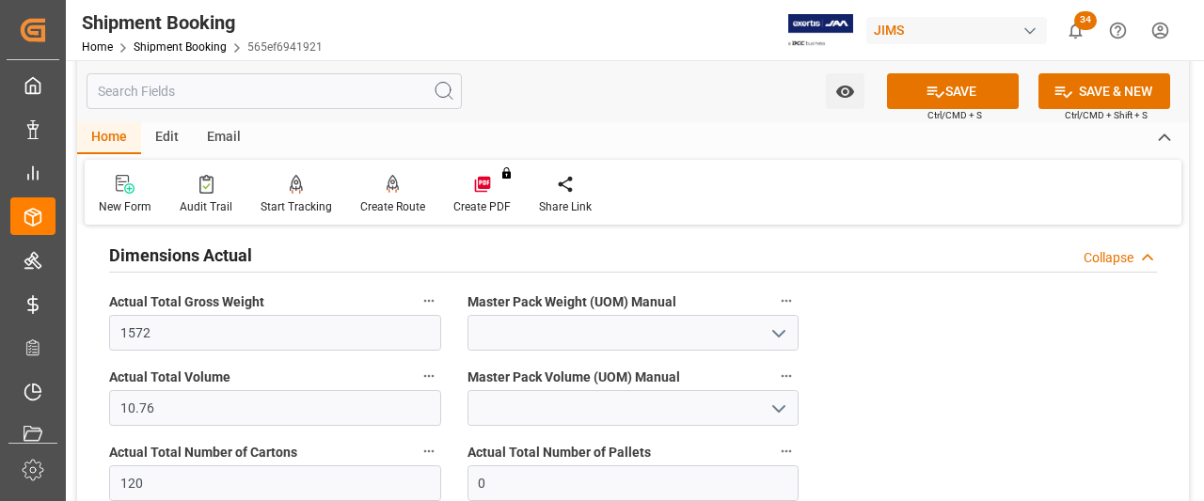
click at [775, 323] on icon "open menu" at bounding box center [779, 334] width 23 height 23
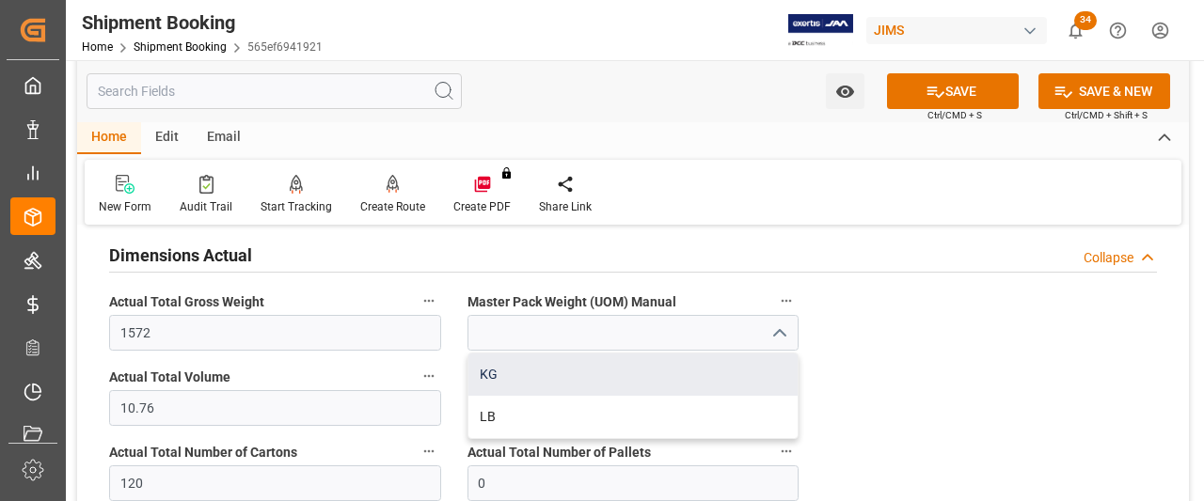
click at [490, 374] on div "KG" at bounding box center [633, 375] width 330 height 42
type input "KG"
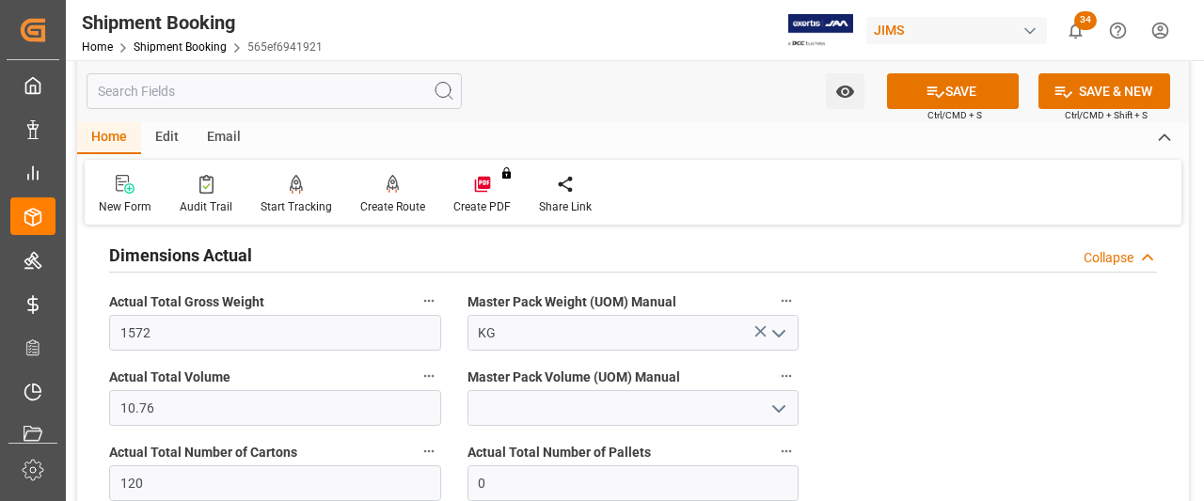
click at [784, 407] on icon "open menu" at bounding box center [779, 409] width 23 height 23
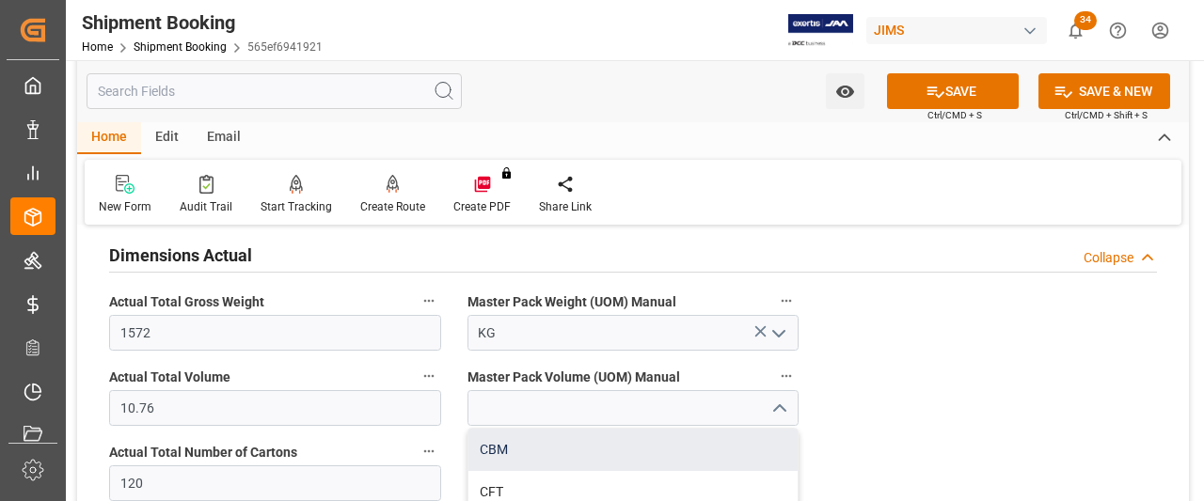
click at [493, 452] on div "CBM" at bounding box center [633, 450] width 330 height 42
type input "CBM"
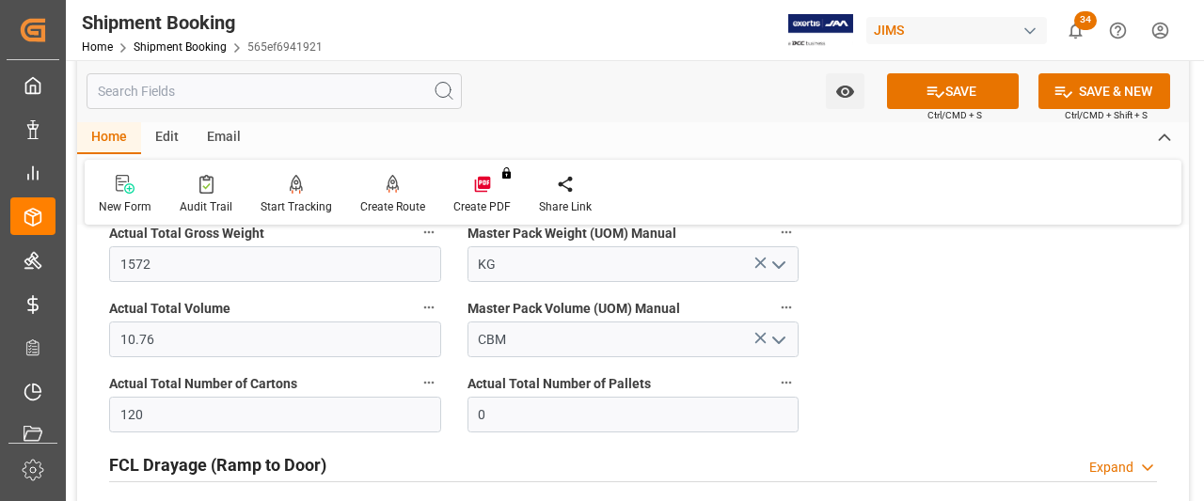
scroll to position [1035, 0]
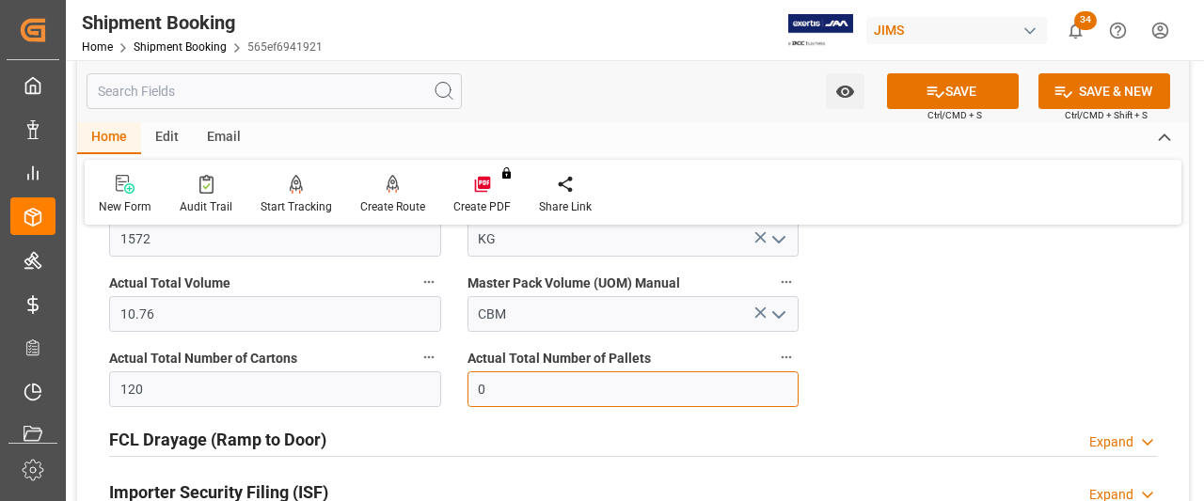
drag, startPoint x: 497, startPoint y: 388, endPoint x: 413, endPoint y: 378, distance: 84.2
type input "5"
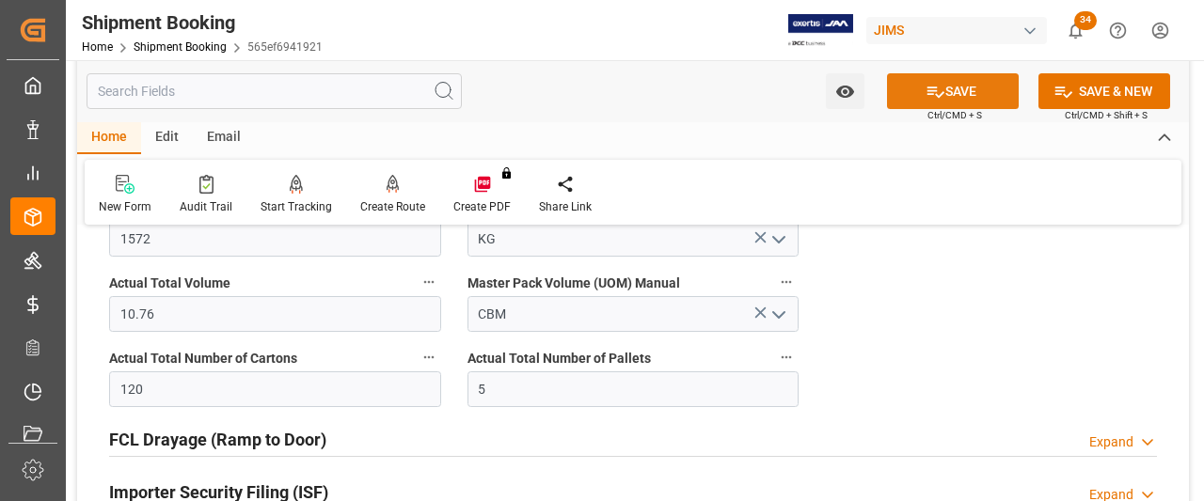
click at [955, 80] on button "SAVE" at bounding box center [953, 91] width 132 height 36
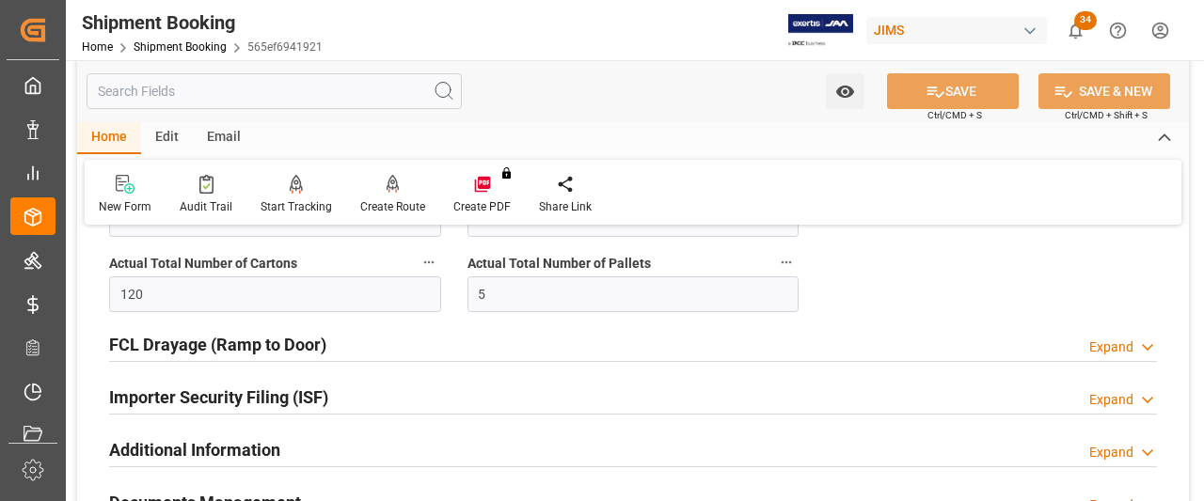
scroll to position [1223, 0]
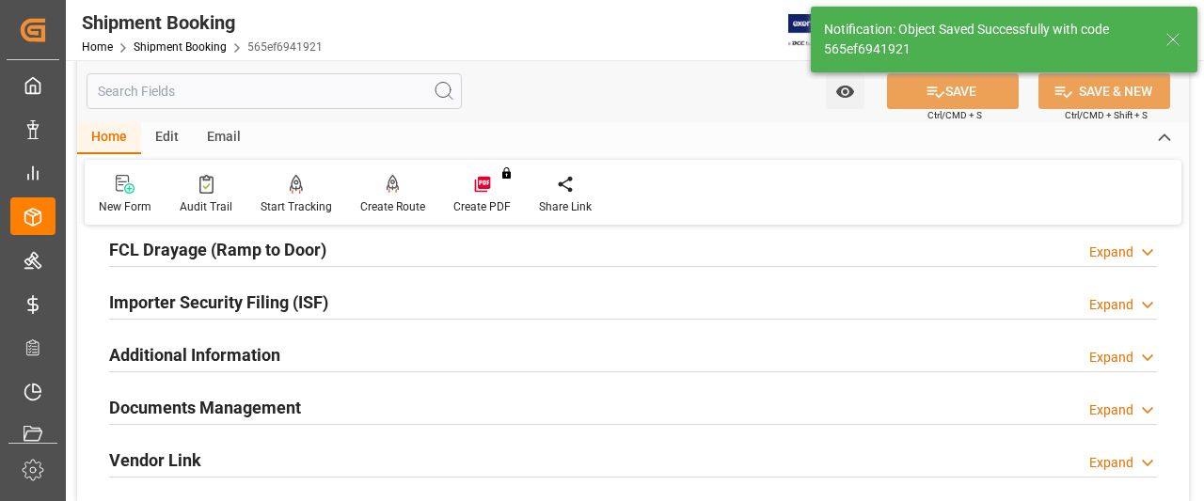
click at [222, 404] on h2 "Documents Management" at bounding box center [205, 407] width 192 height 25
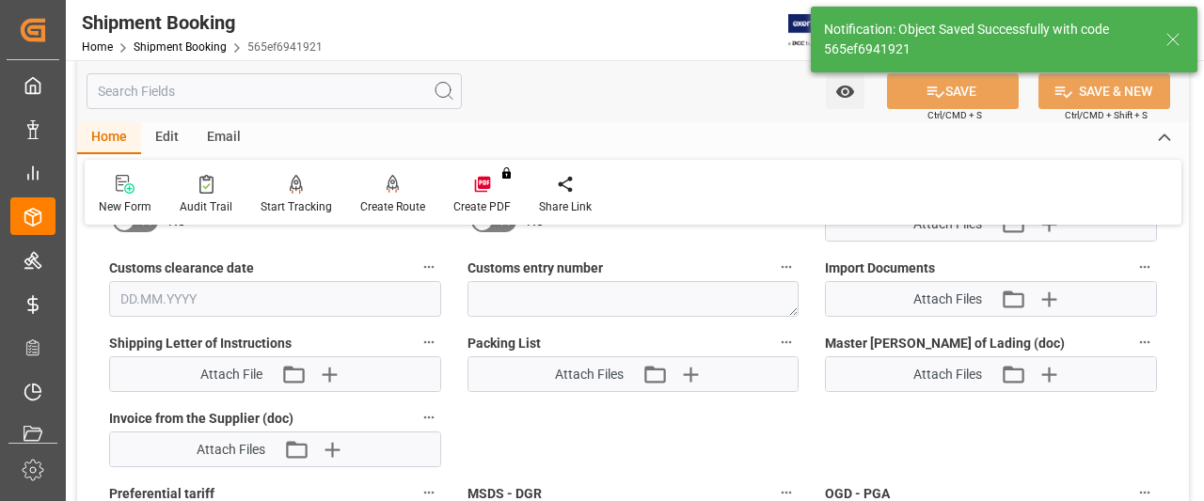
scroll to position [905, 0]
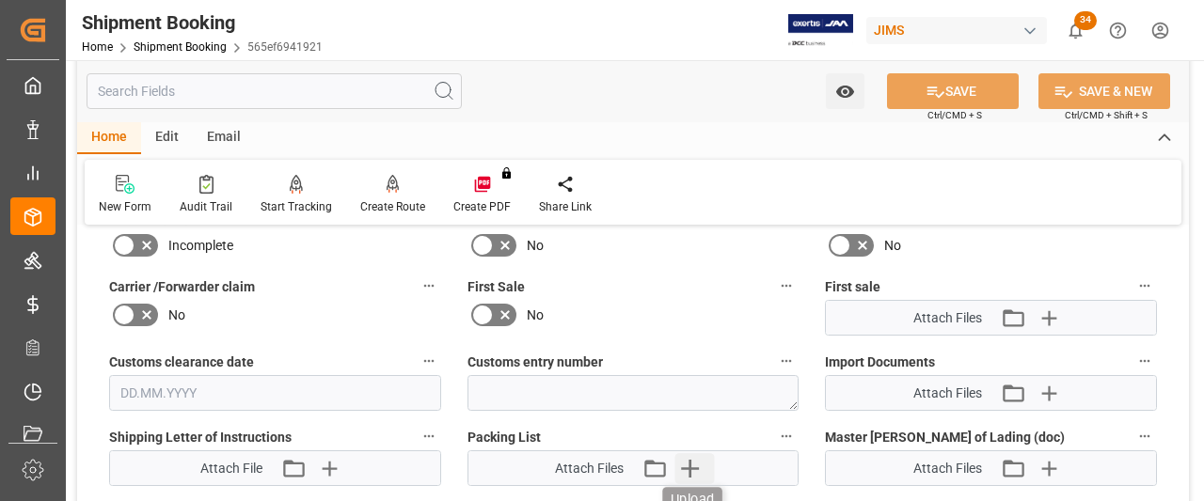
click at [687, 456] on icon "button" at bounding box center [689, 468] width 30 height 30
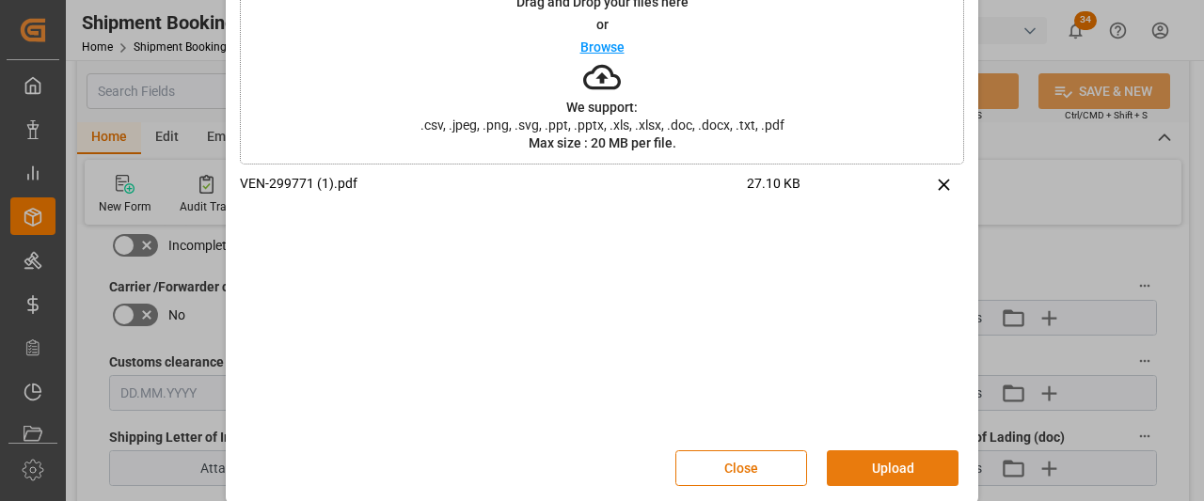
scroll to position [117, 0]
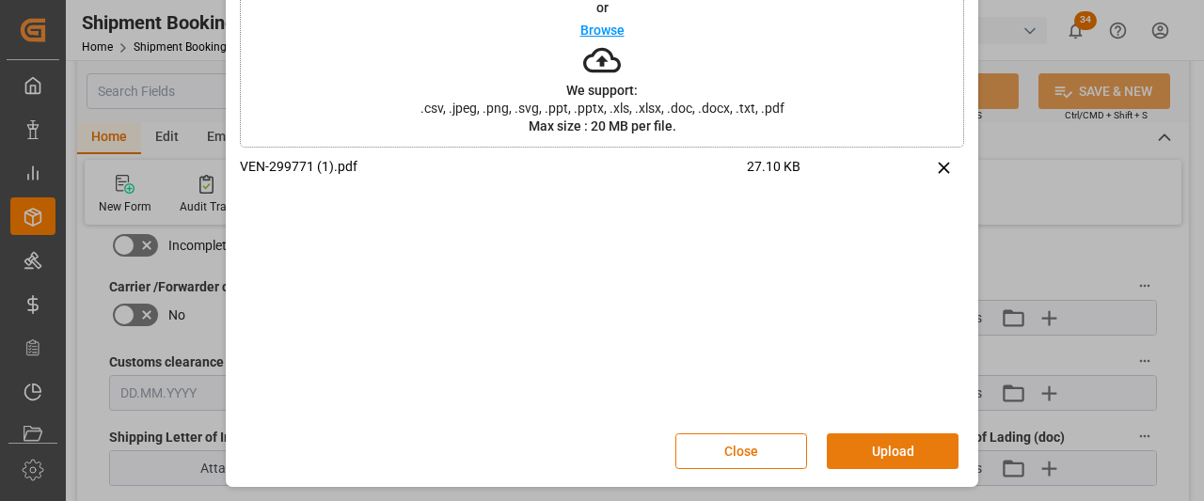
click at [895, 445] on button "Upload" at bounding box center [893, 452] width 132 height 36
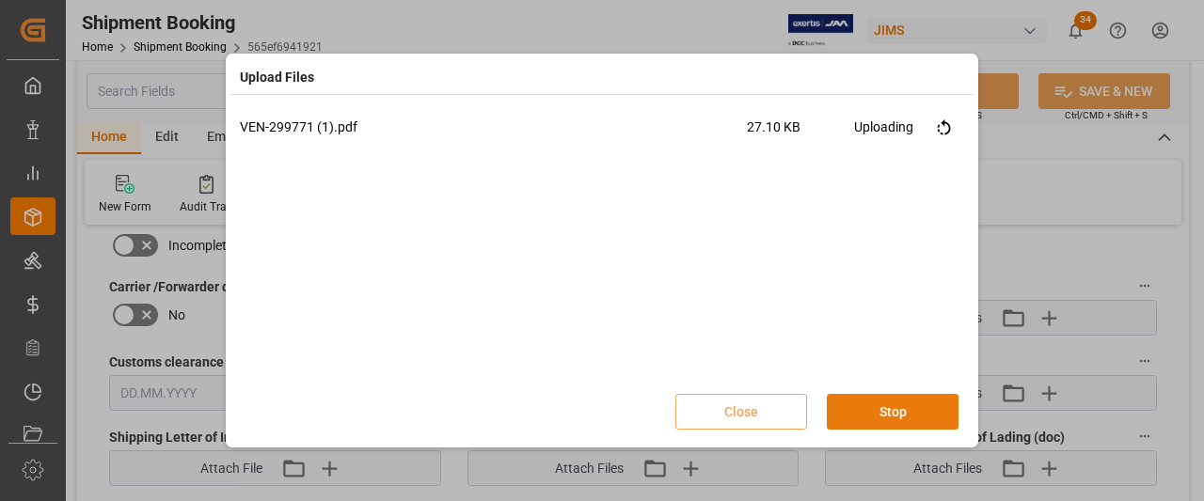
scroll to position [0, 0]
click at [894, 410] on button "Done" at bounding box center [893, 412] width 132 height 36
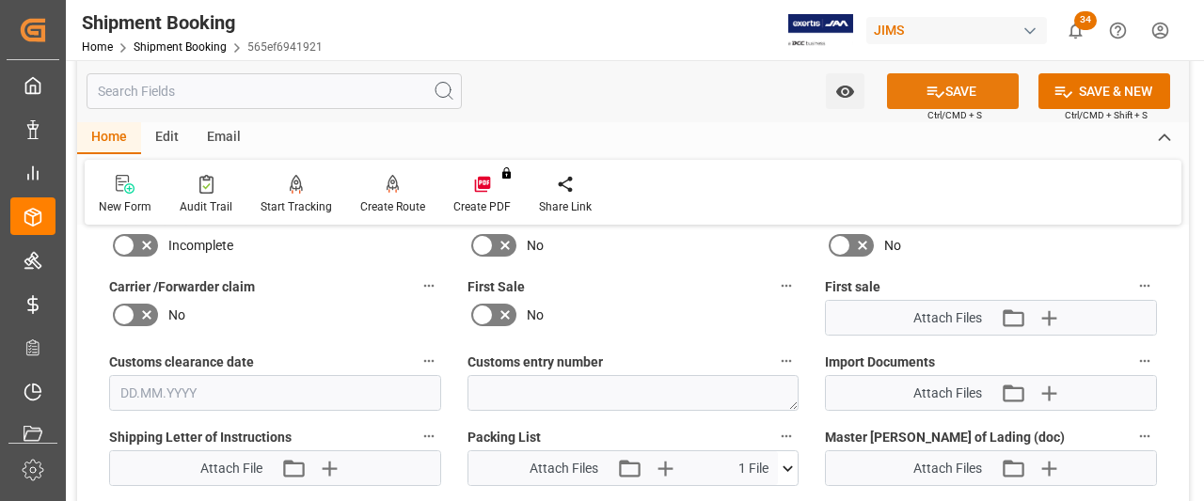
click at [971, 84] on button "SAVE" at bounding box center [953, 91] width 132 height 36
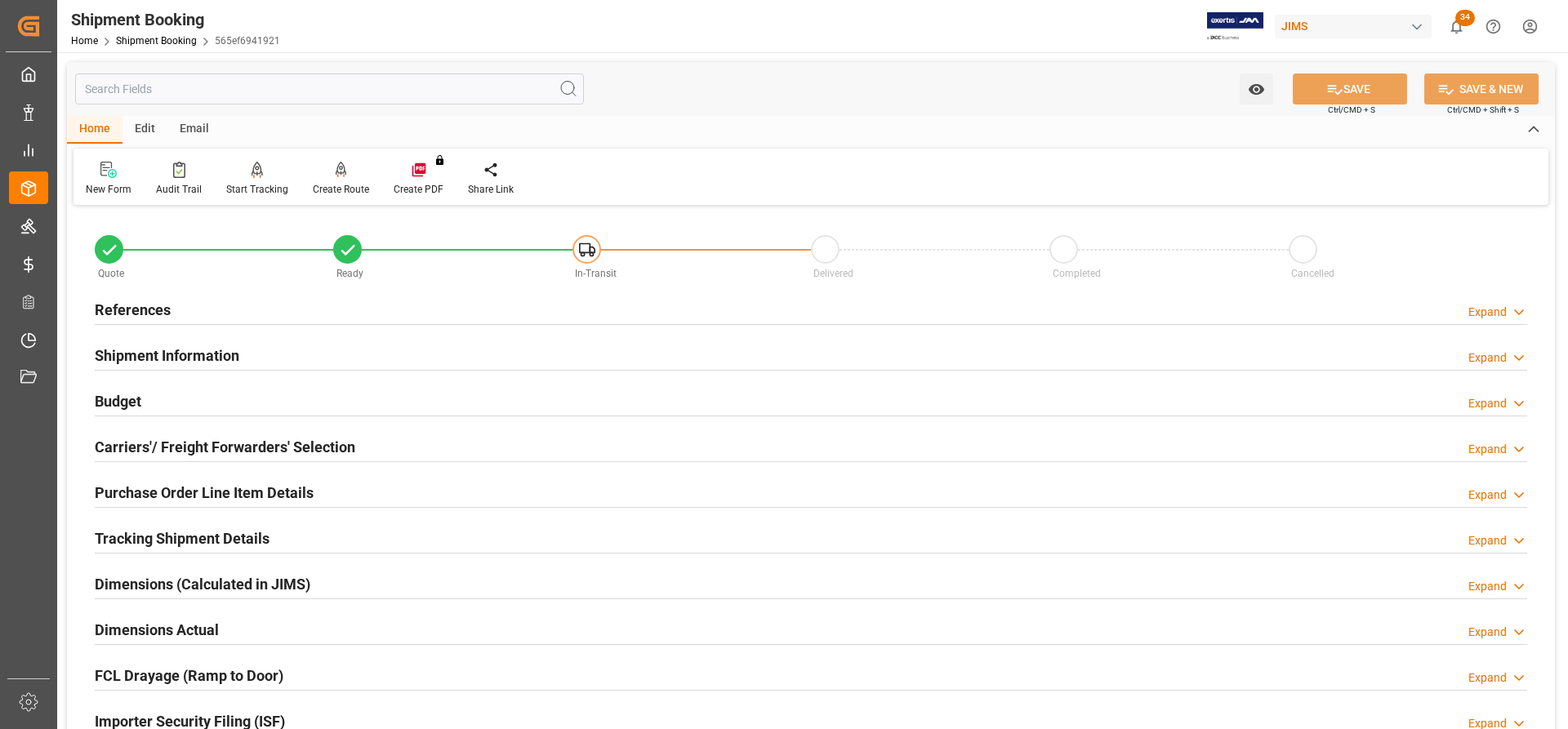
scroll to position [82, 0]
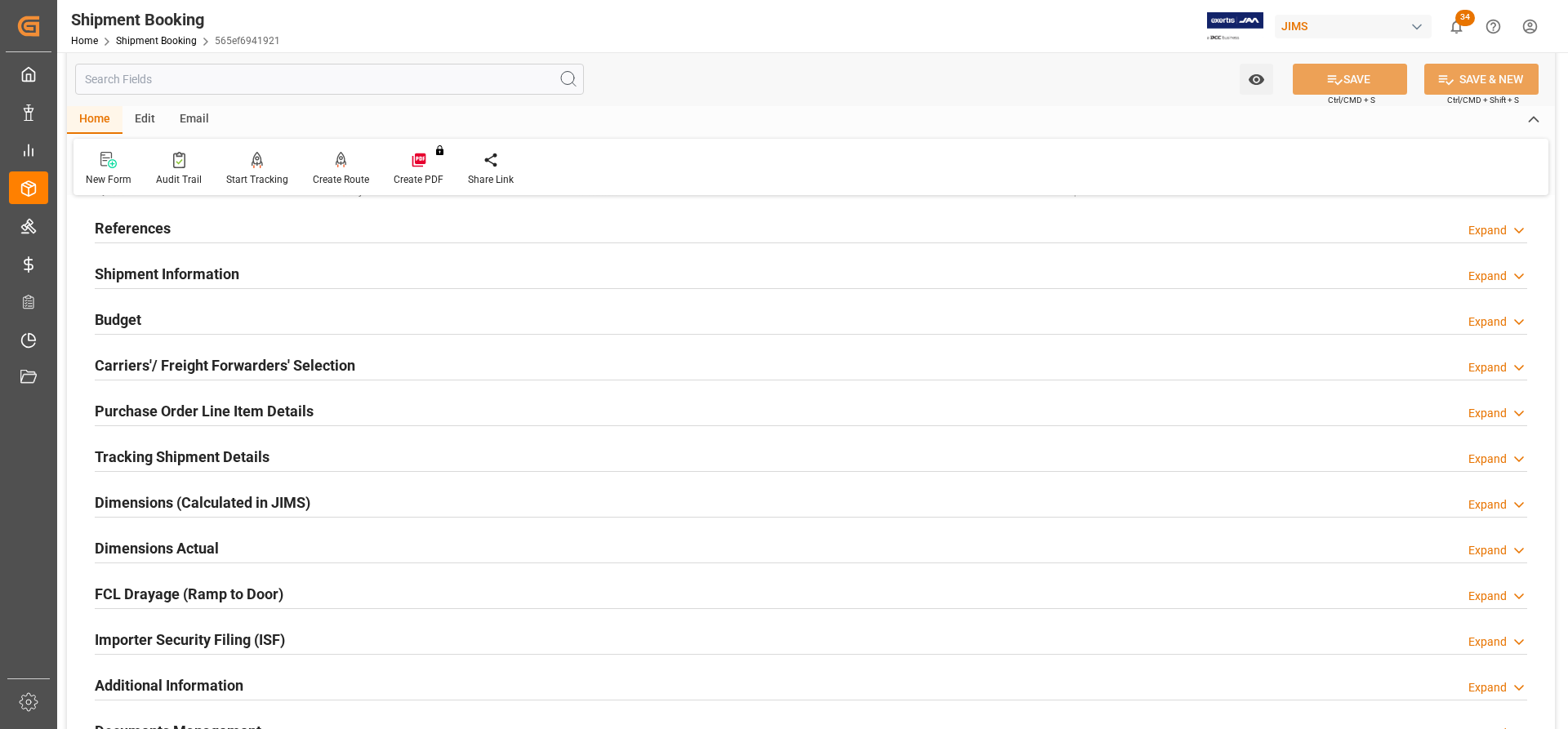
click at [162, 456] on h2 "Tracking Shipment Details" at bounding box center [181, 456] width 175 height 22
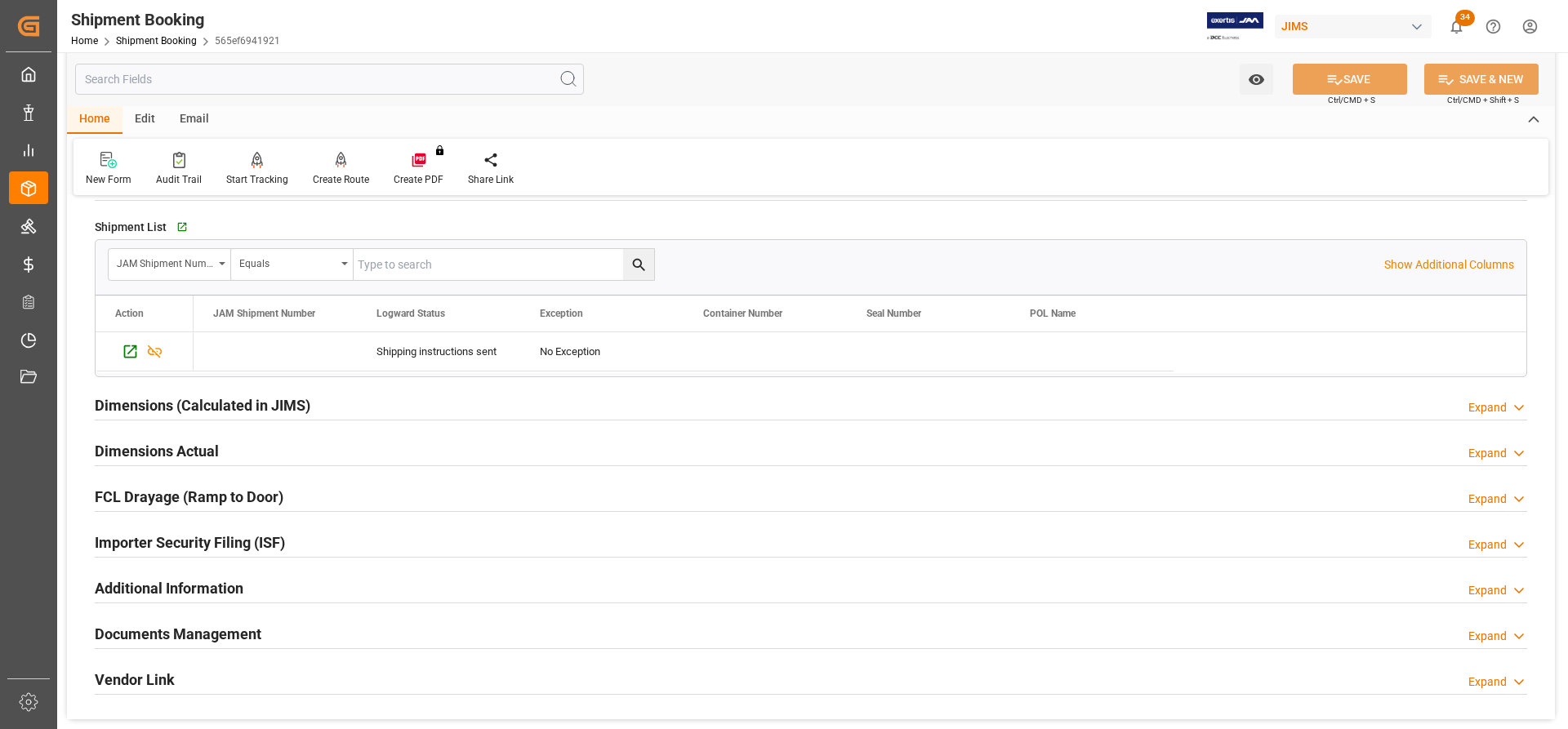
scroll to position [489, 0]
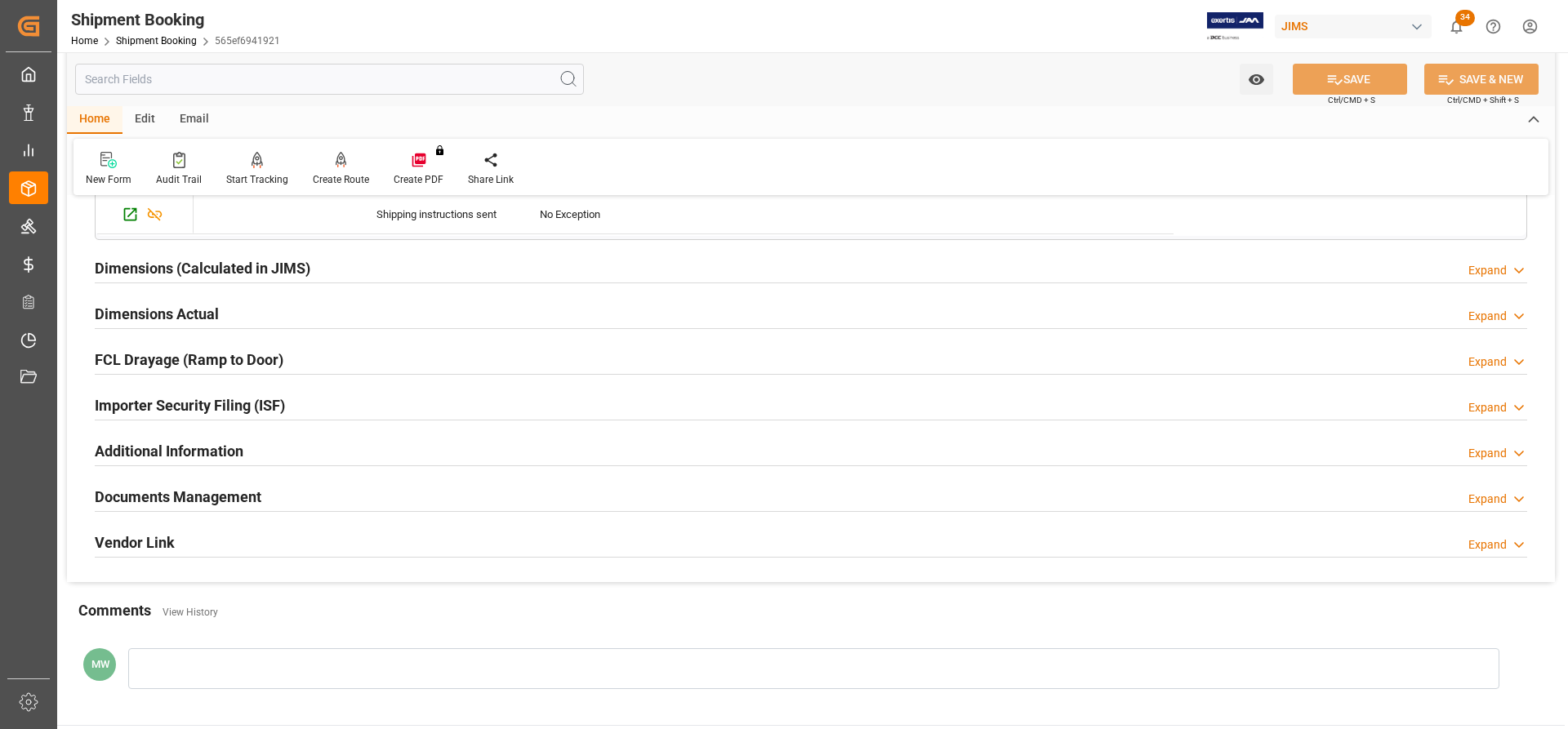
click at [156, 266] on h2 "Dimensions (Calculated in JIMS)" at bounding box center [202, 267] width 215 height 22
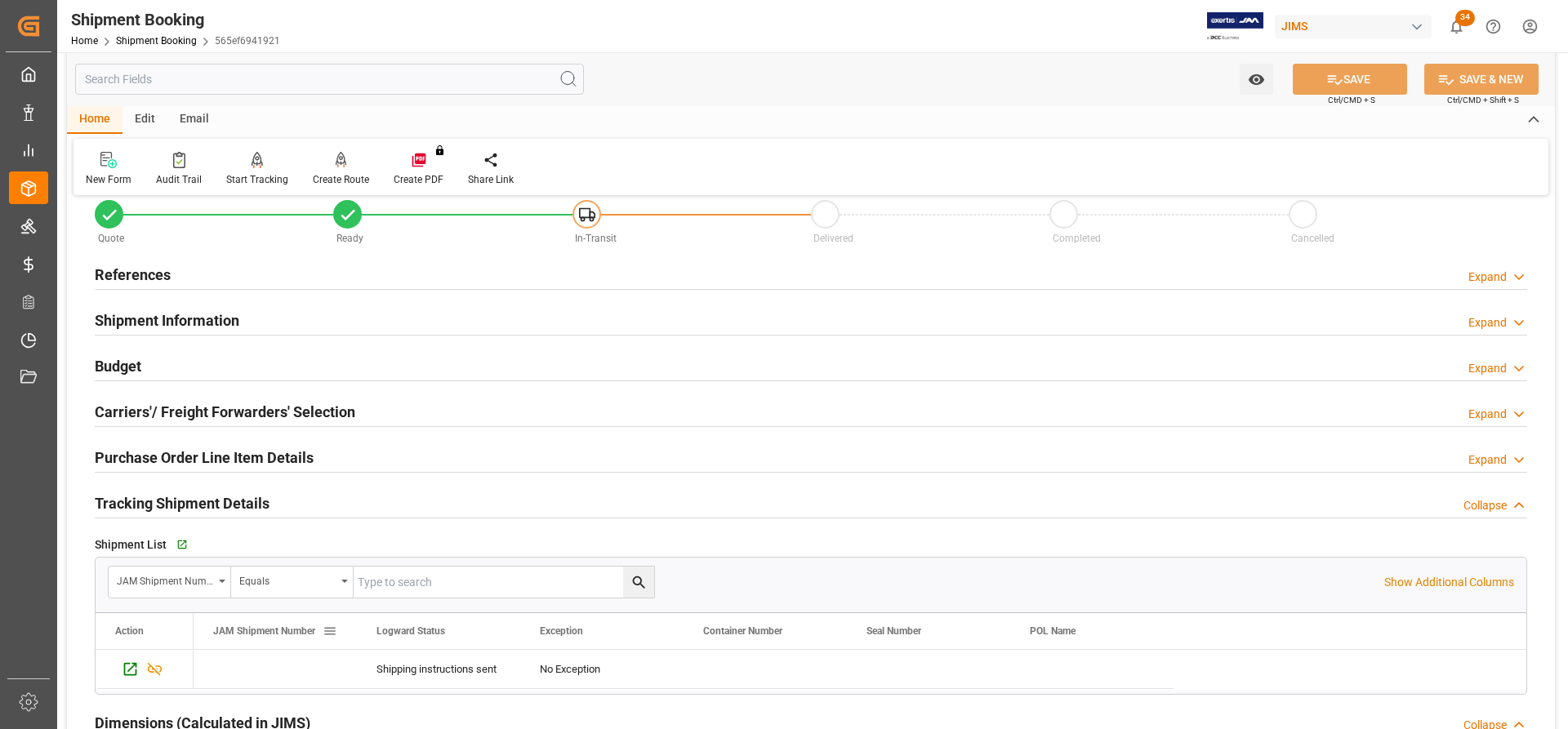
scroll to position [0, 0]
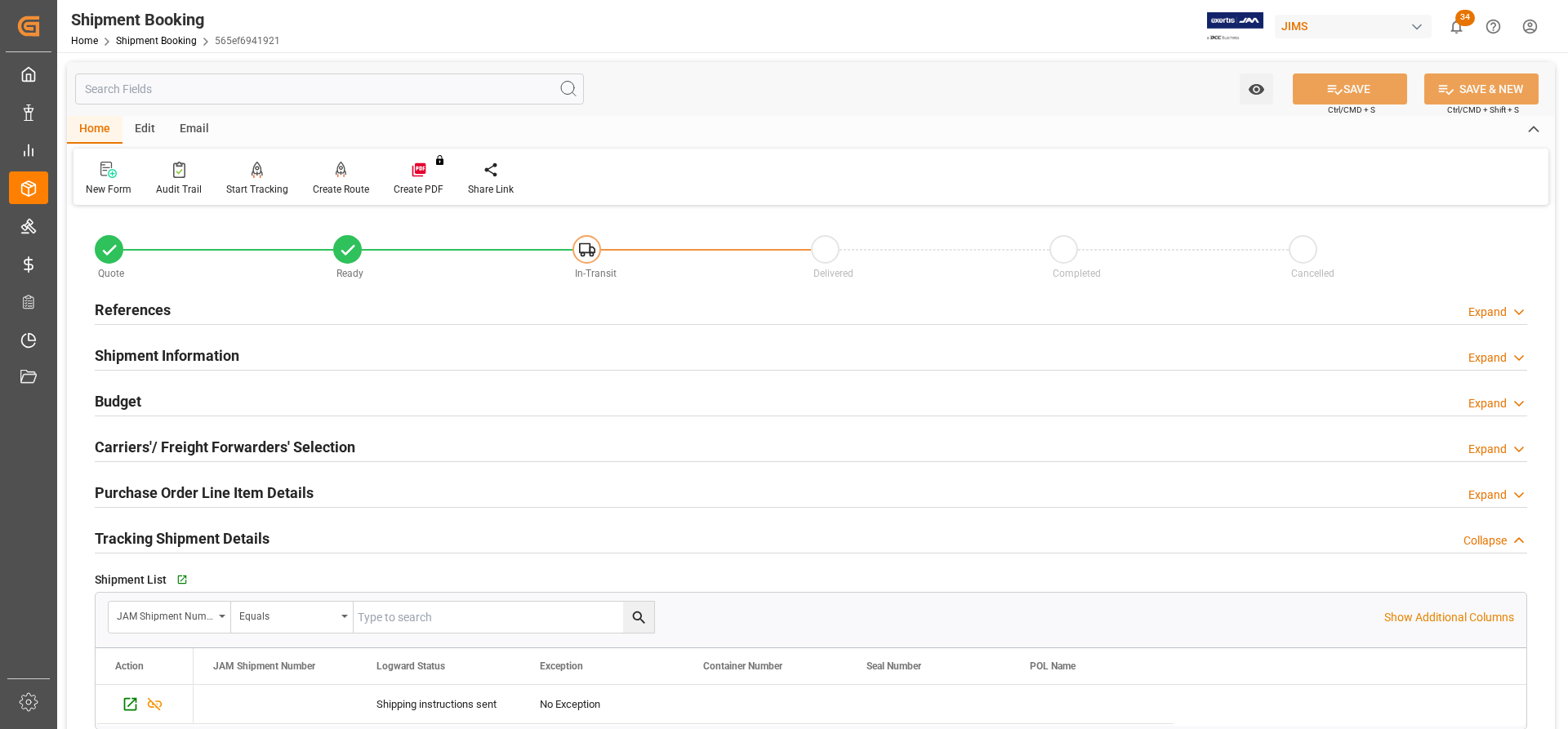
click at [187, 127] on div "Email" at bounding box center [194, 130] width 54 height 28
click at [100, 179] on div "Send Email" at bounding box center [111, 178] width 75 height 36
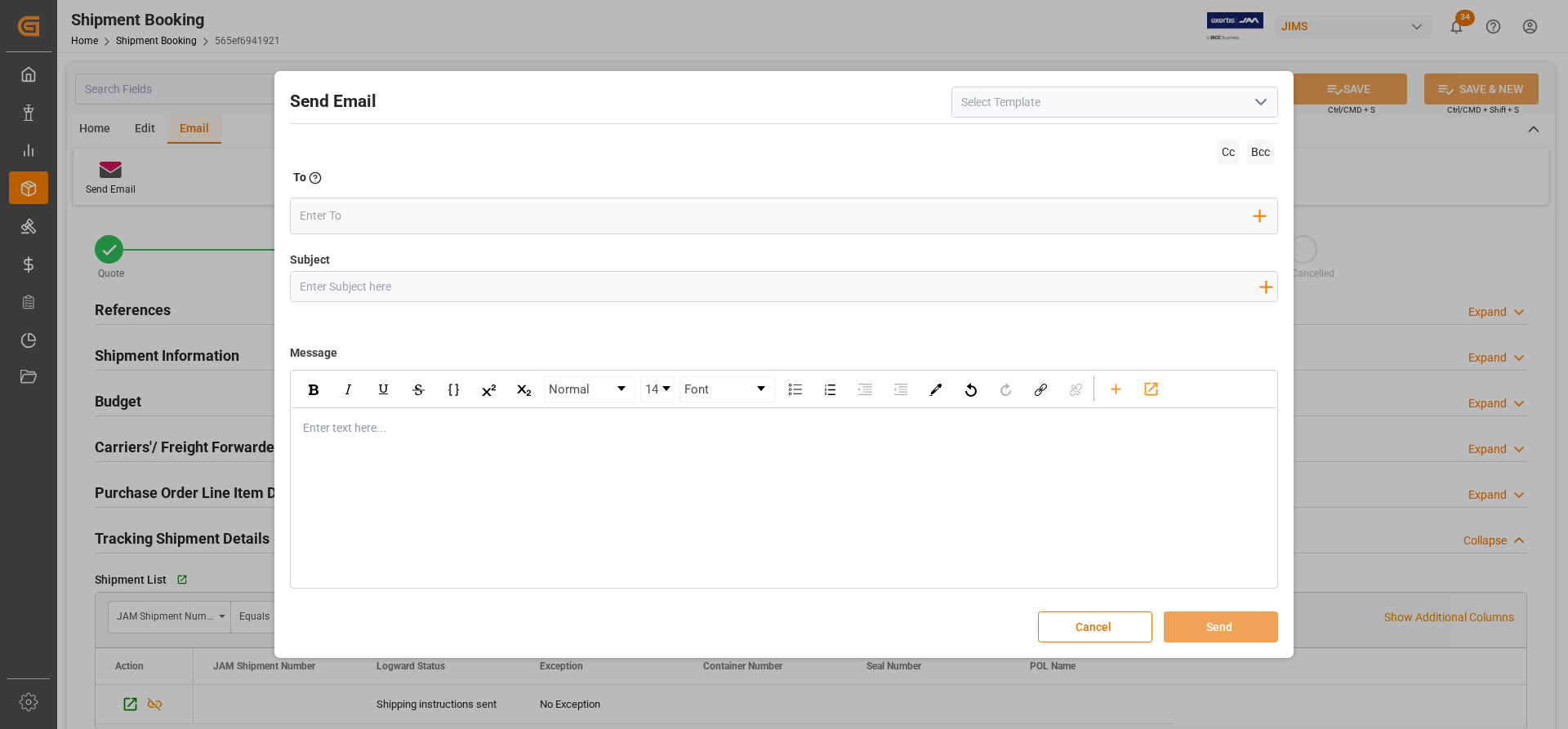
click at [1260, 98] on icon "open menu" at bounding box center [1261, 102] width 20 height 20
click at [1028, 137] on div "2BOOK - Ocean - Air freight" at bounding box center [1115, 138] width 325 height 36
type input "2BOOK - Ocean - Air freight"
type input "2BOOK {{jamReferenceNumber}} {{supplierFullName}} Ship from: {{country}} Ship t…"
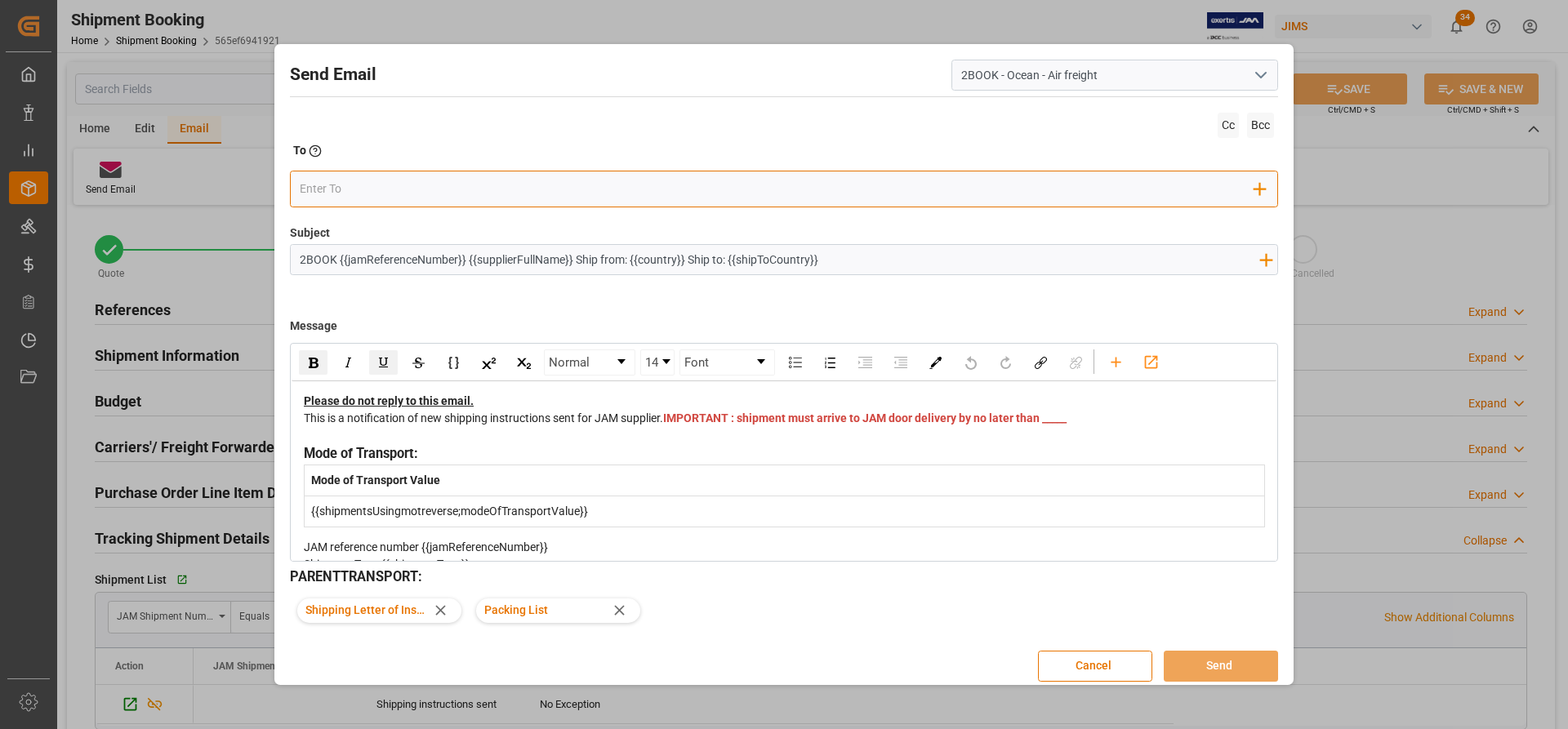
click at [492, 191] on input "email" at bounding box center [777, 188] width 955 height 24
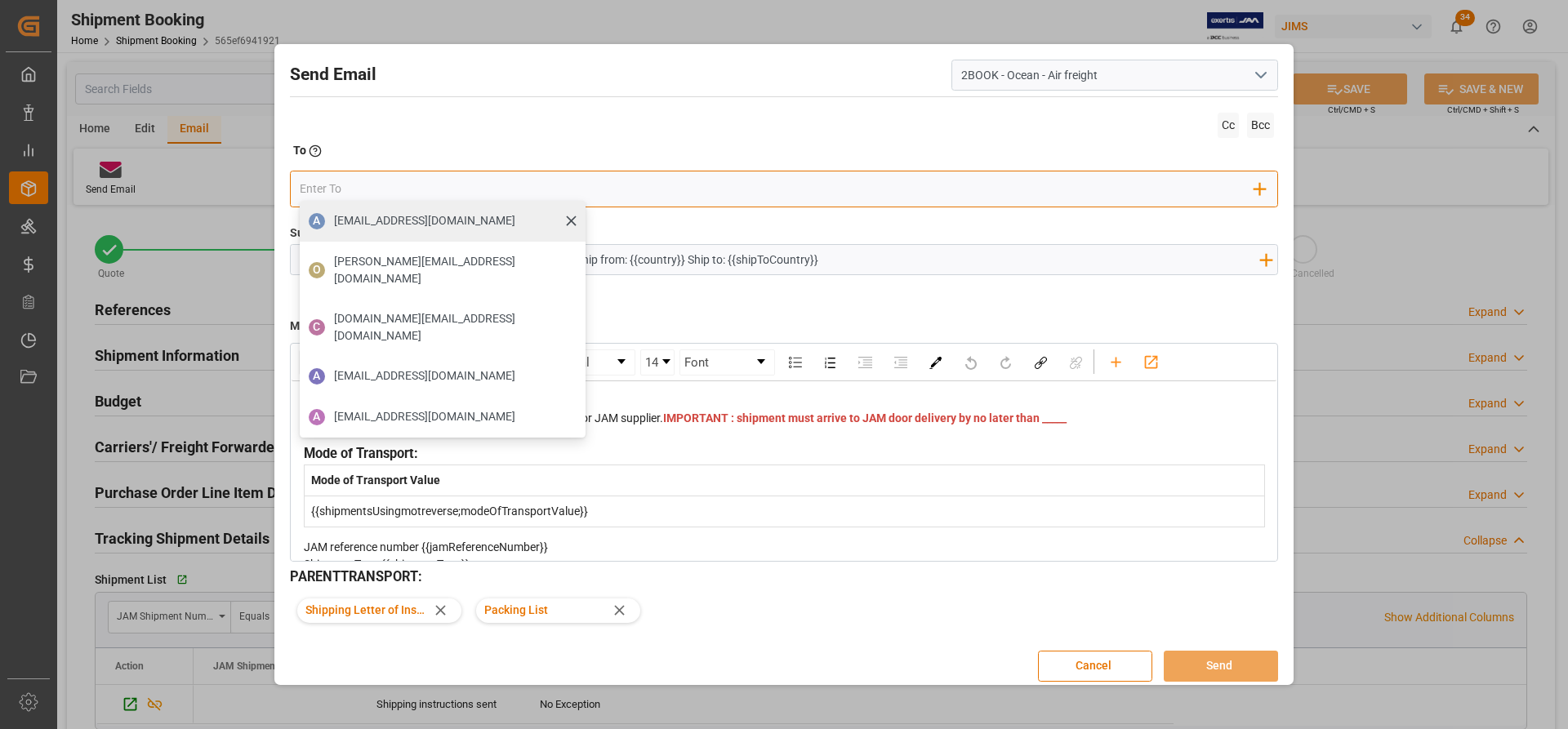
type input "[PERSON_NAME][EMAIL_ADDRESS][PERSON_NAME][DOMAIN_NAME]"
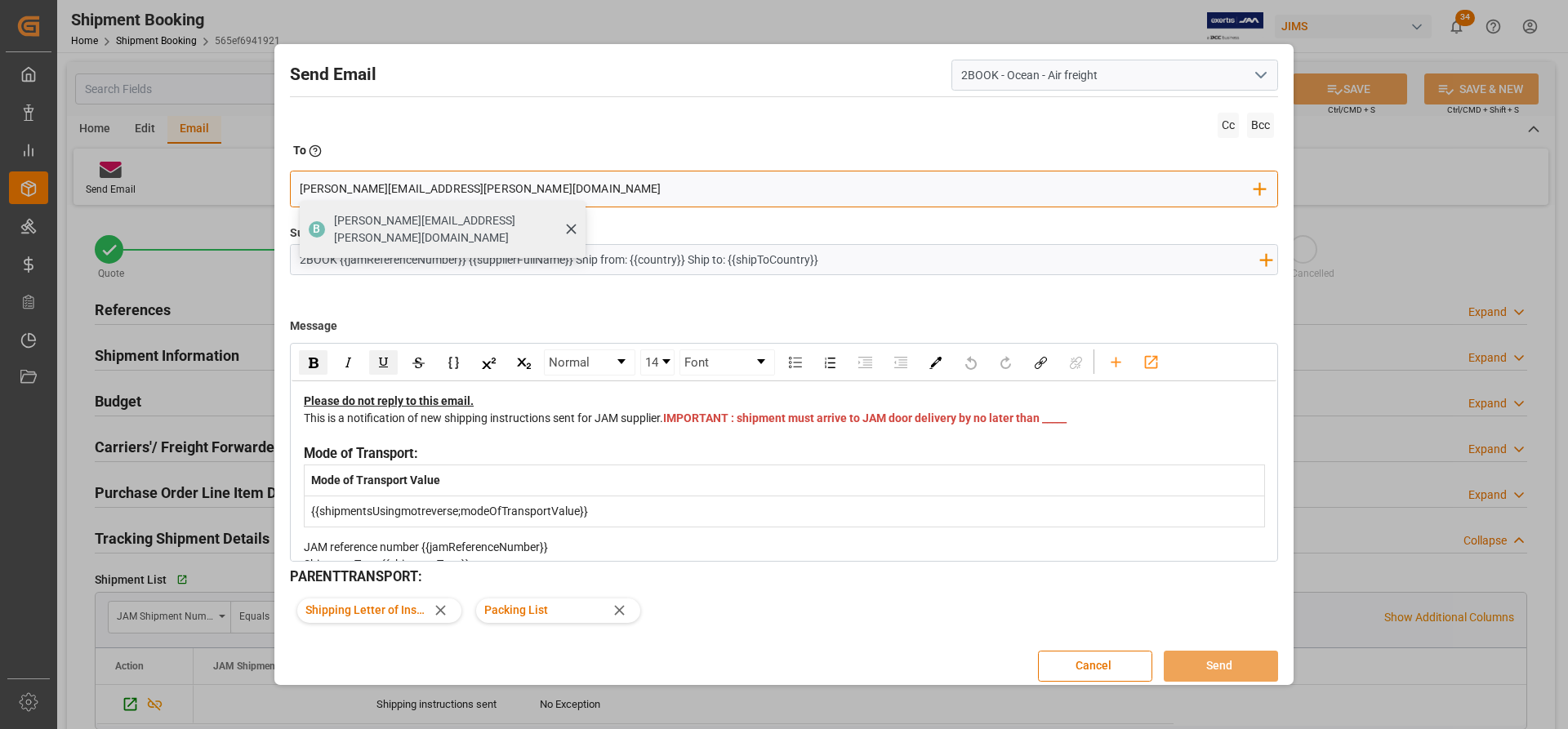
click at [368, 221] on span "[PERSON_NAME][EMAIL_ADDRESS][PERSON_NAME][DOMAIN_NAME]" at bounding box center [454, 230] width 240 height 35
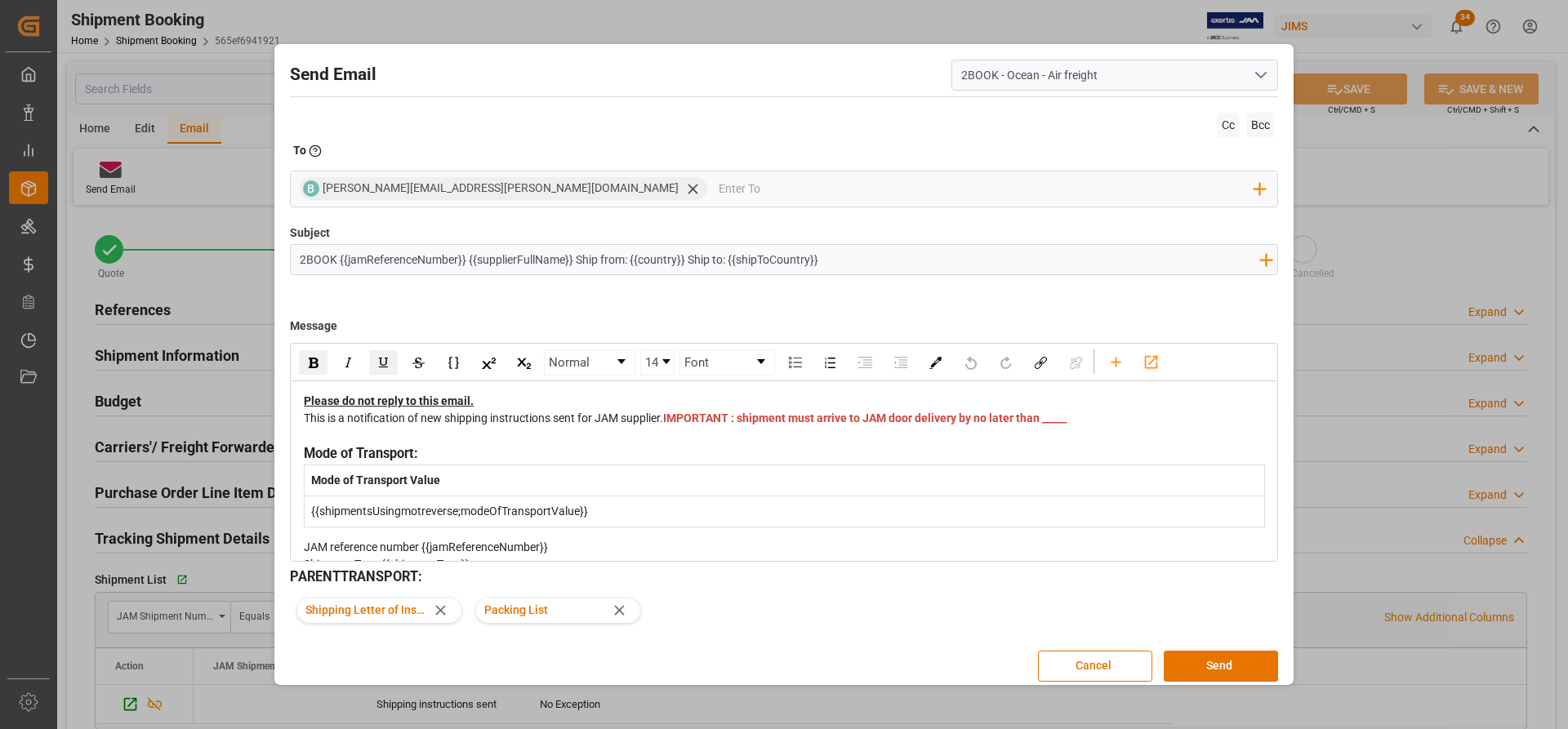
click at [729, 441] on div "This is a notification of new shipping instructions sent for JAM supplier. IMPO…" at bounding box center [784, 427] width 961 height 35
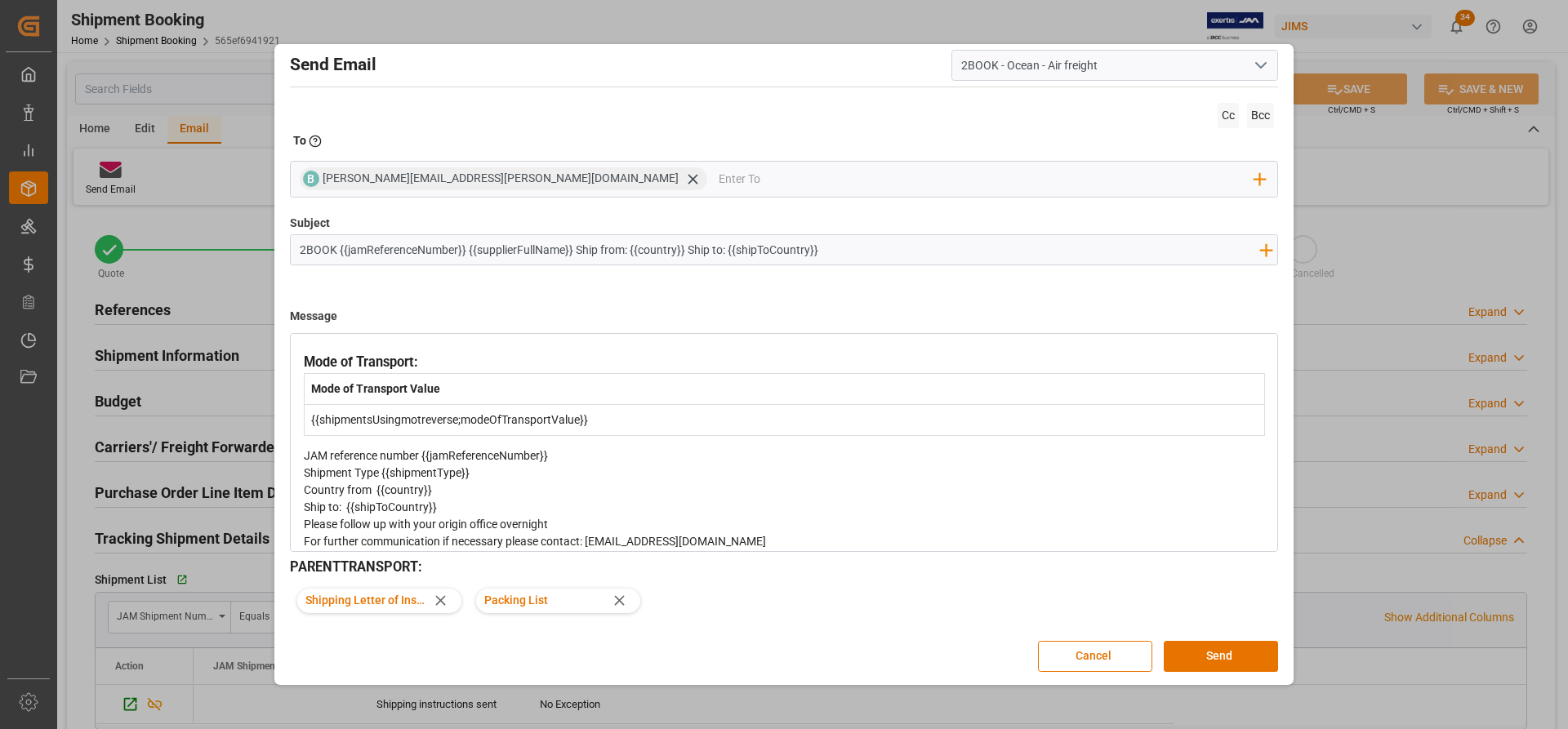
scroll to position [11, 0]
click at [1211, 652] on button "Send" at bounding box center [1221, 654] width 115 height 31
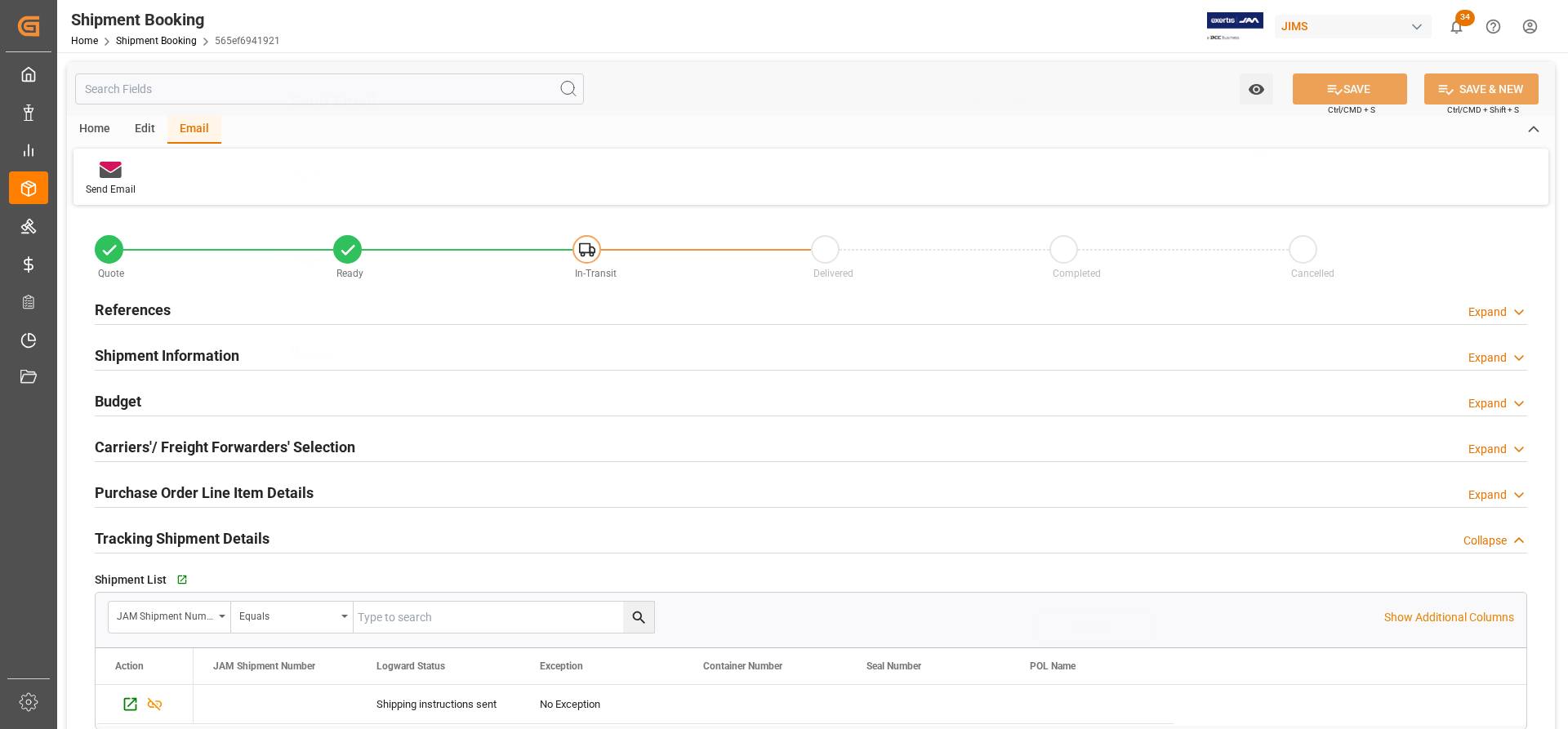
scroll to position [0, 0]
click at [126, 304] on h2 "References" at bounding box center [132, 309] width 76 height 22
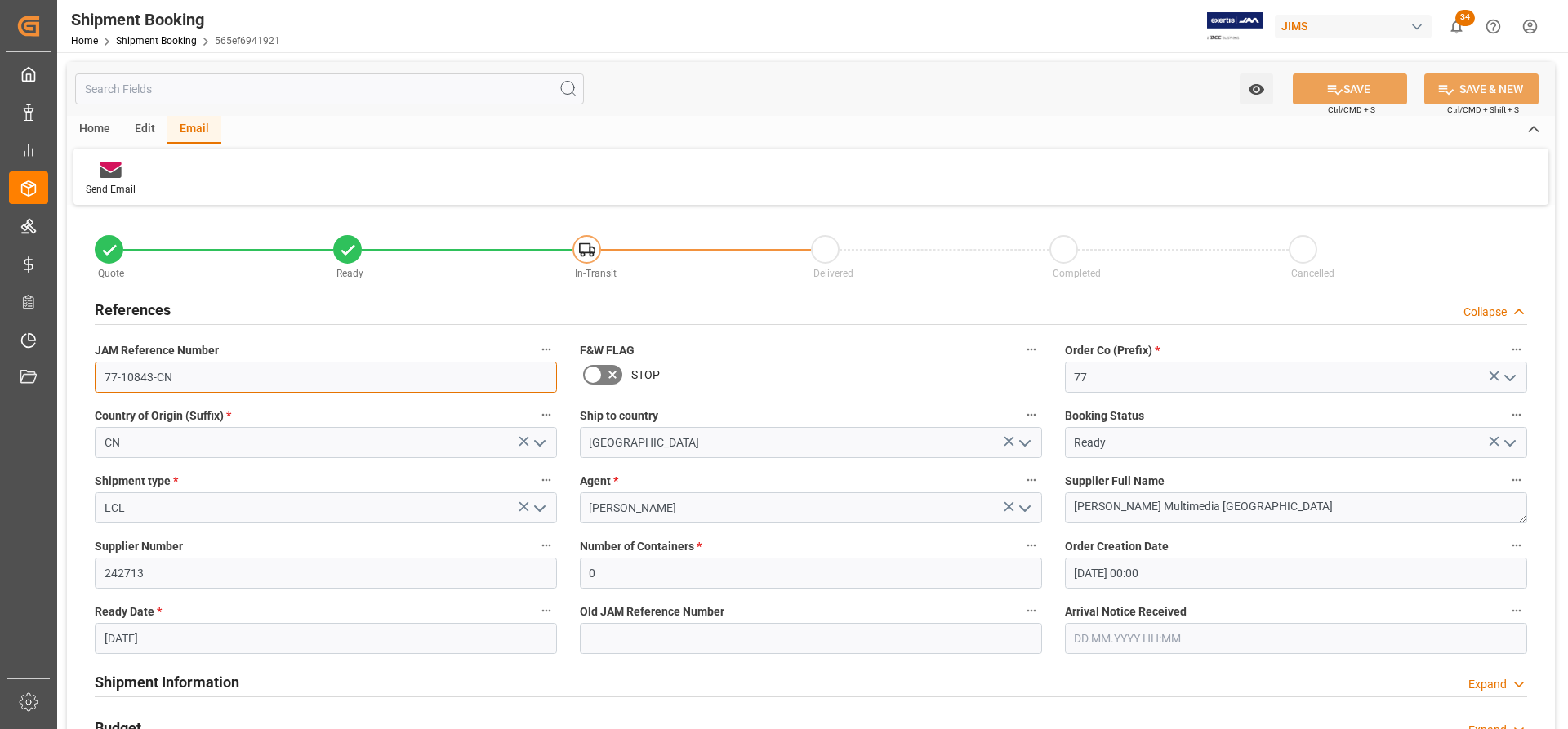
drag, startPoint x: 185, startPoint y: 384, endPoint x: 63, endPoint y: 364, distance: 123.6
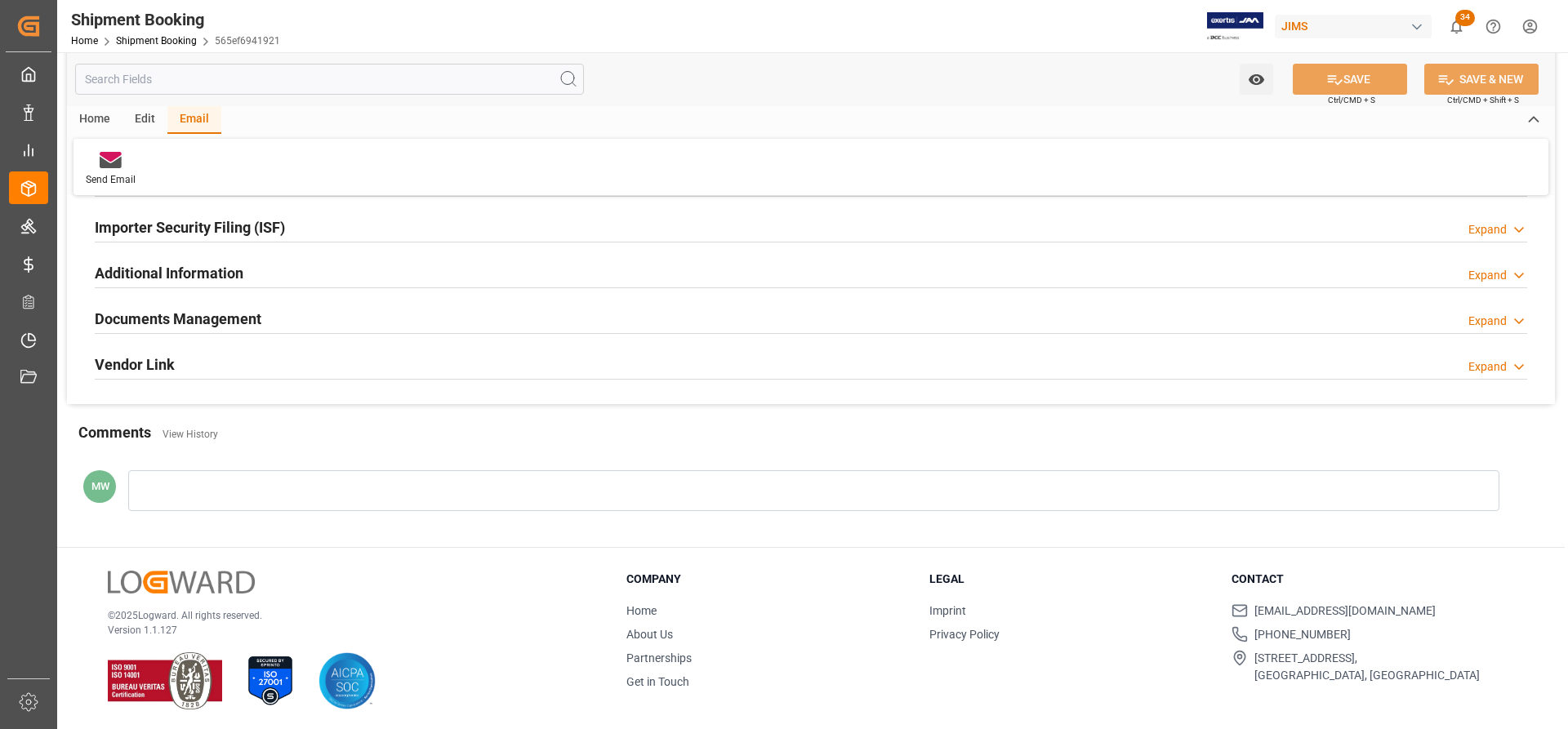
scroll to position [1258, 0]
drag, startPoint x: 182, startPoint y: 313, endPoint x: 330, endPoint y: 498, distance: 236.9
click at [182, 313] on h2 "Documents Management" at bounding box center [178, 316] width 167 height 22
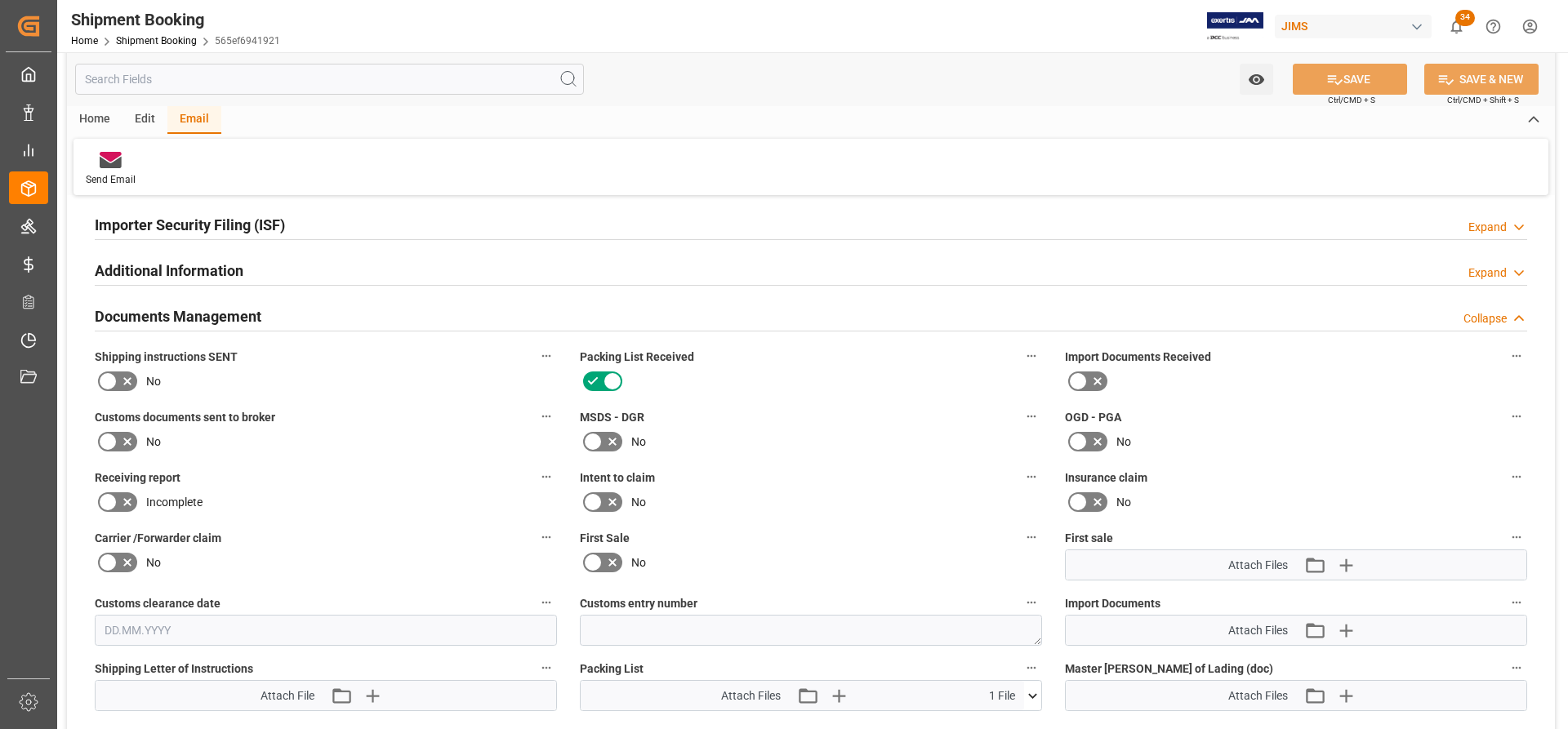
click at [113, 378] on icon at bounding box center [108, 381] width 20 height 20
click at [0, 0] on input "checkbox" at bounding box center [0, 0] width 0 height 0
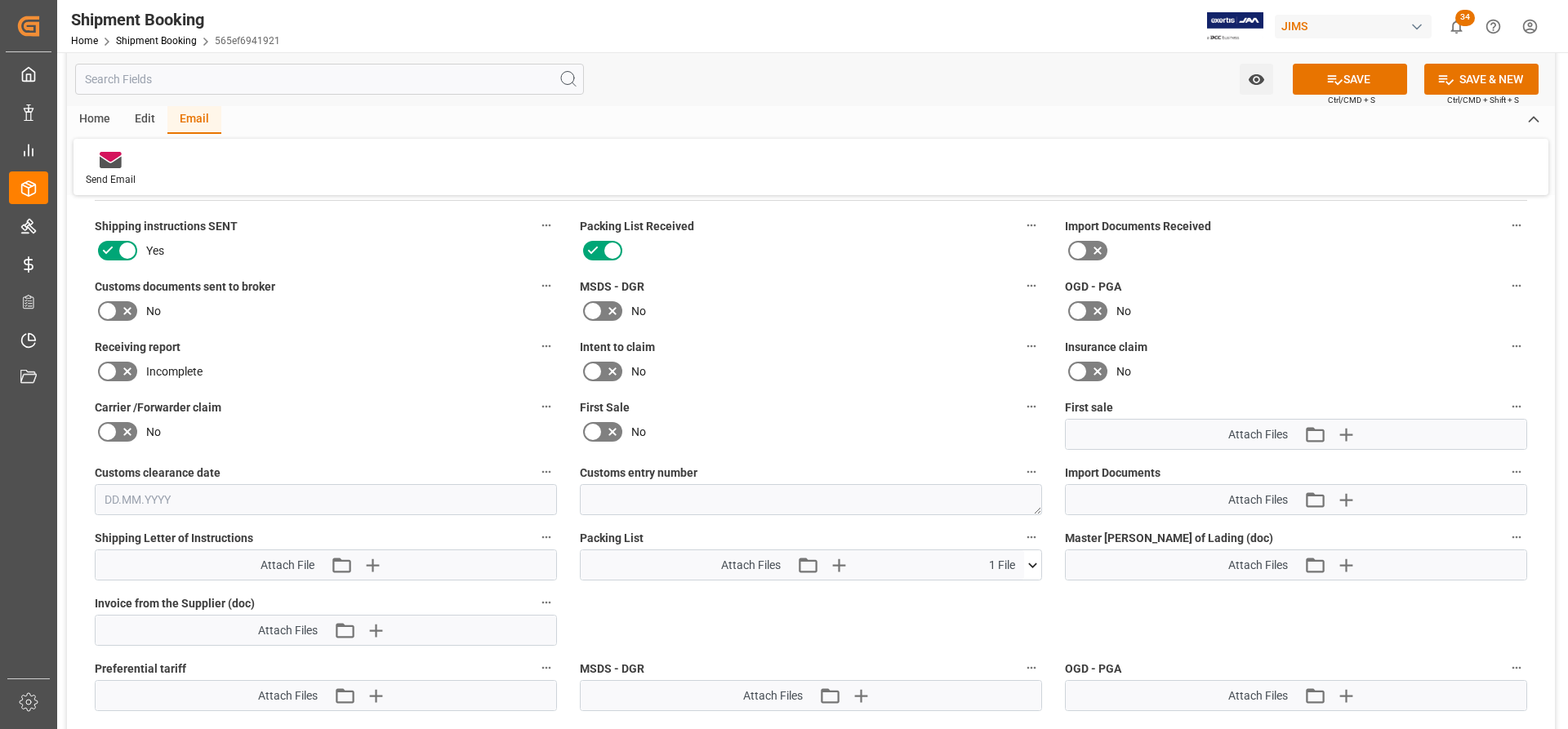
scroll to position [1422, 0]
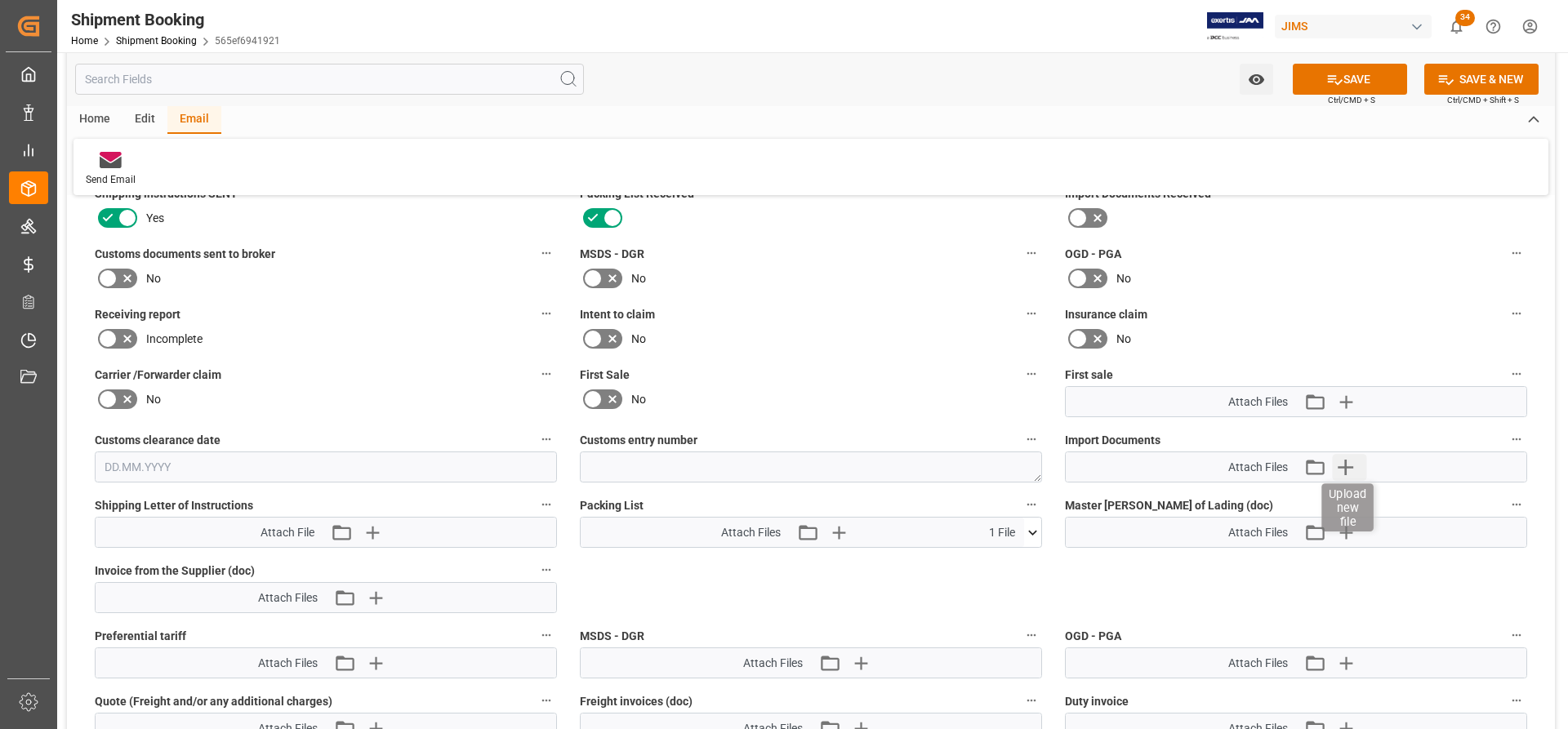
click at [1344, 461] on icon "button" at bounding box center [1345, 467] width 26 height 26
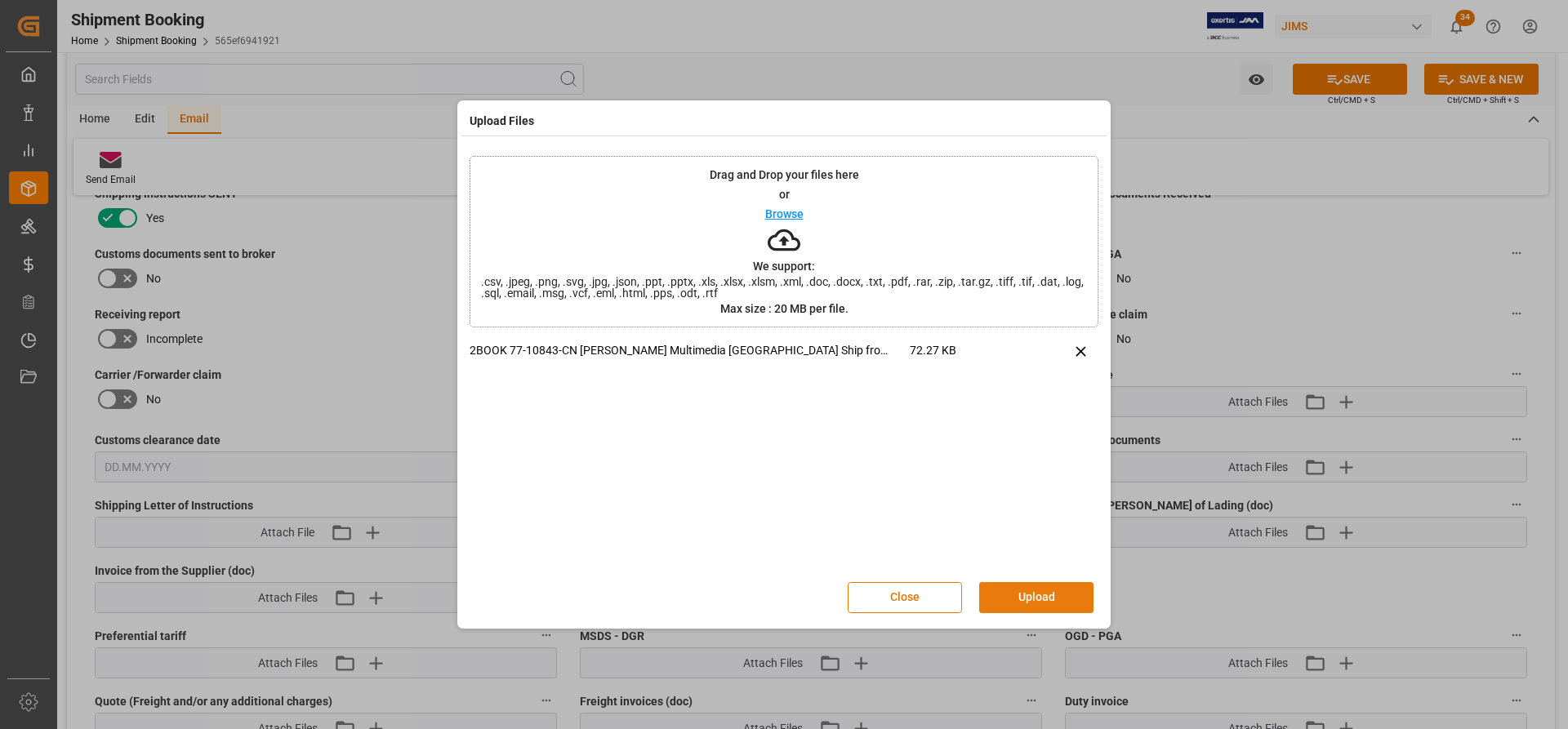
click at [1022, 602] on button "Upload" at bounding box center [1037, 598] width 115 height 31
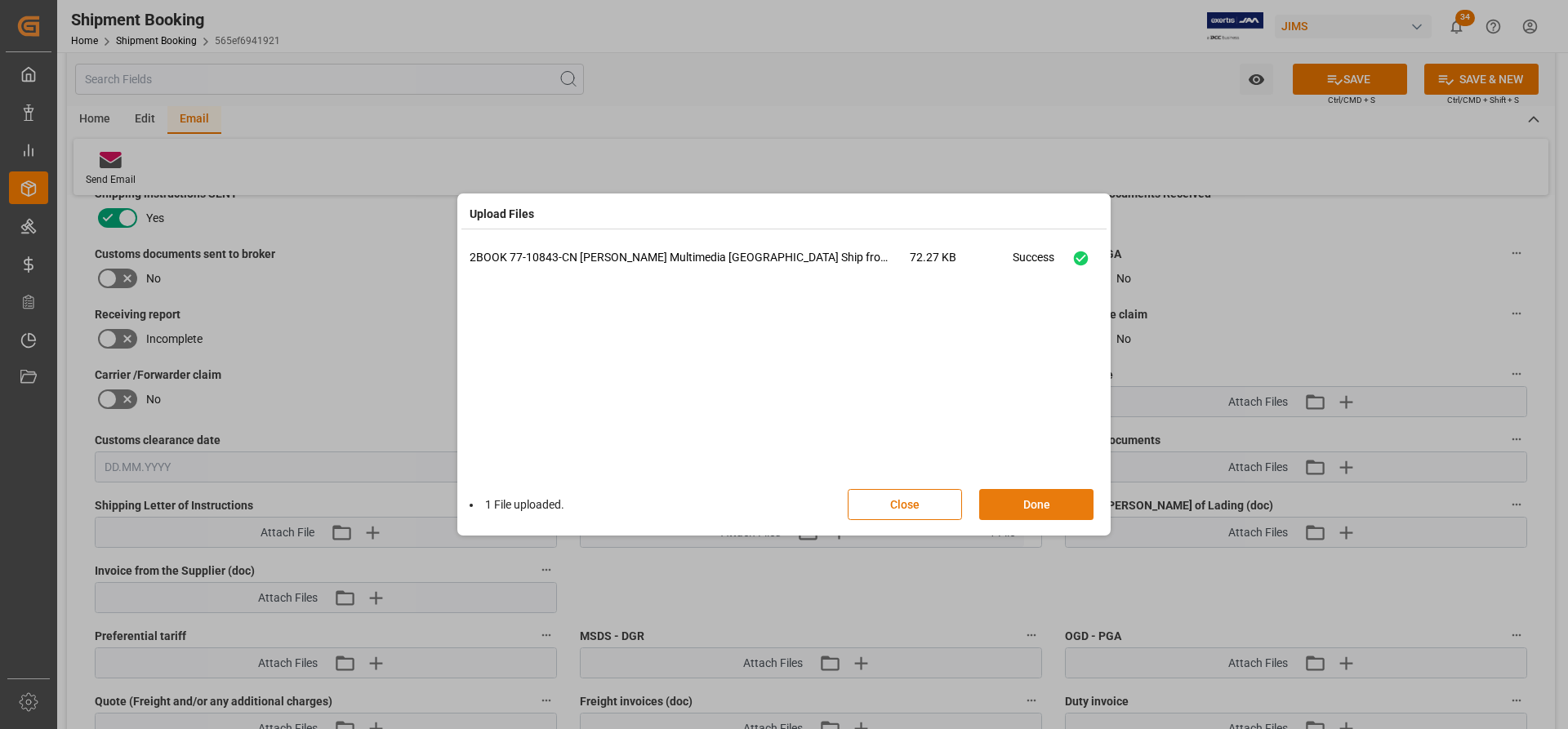
click at [1010, 498] on button "Done" at bounding box center [1037, 504] width 115 height 31
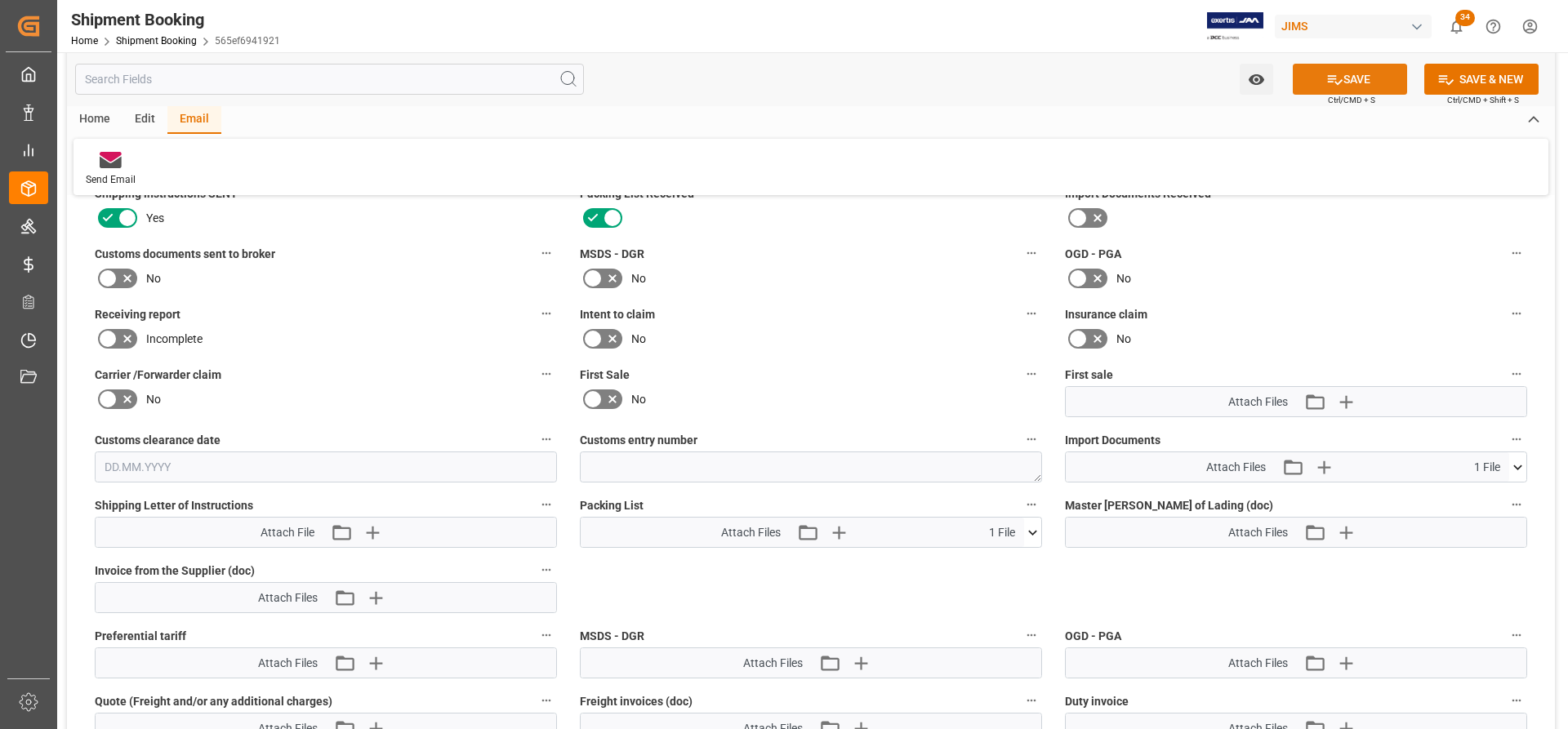
click at [1373, 73] on button "SAVE" at bounding box center [1350, 79] width 115 height 31
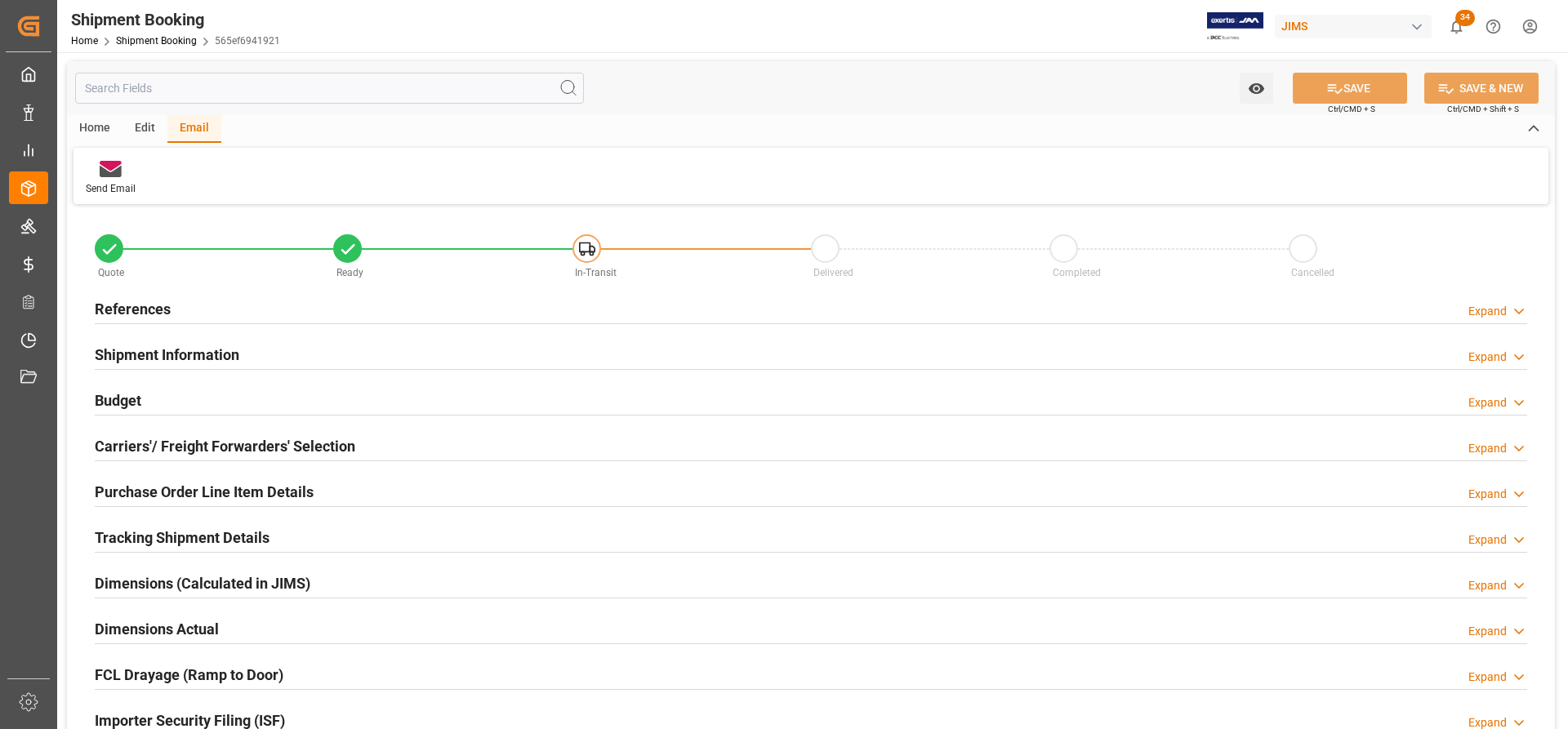
scroll to position [0, 0]
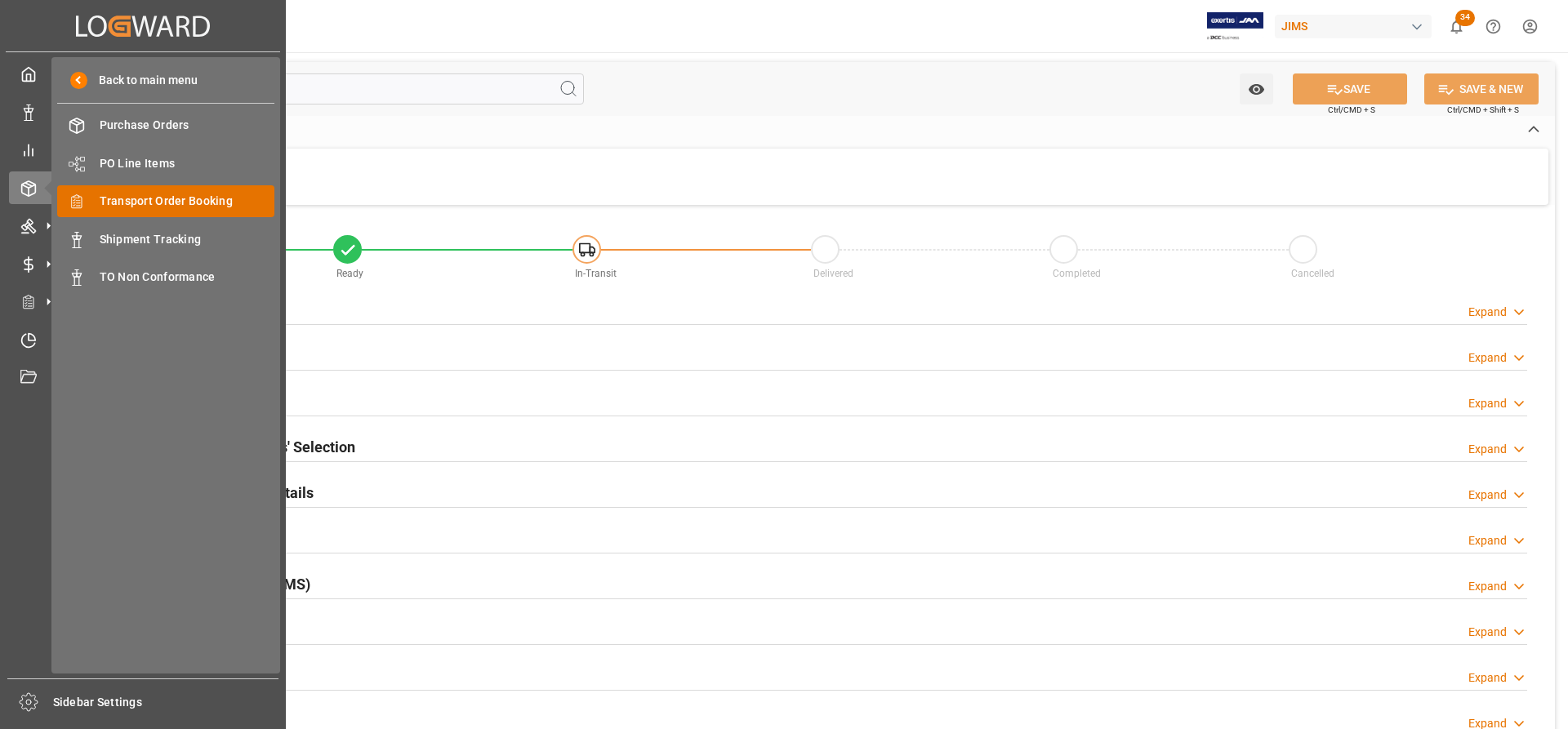
click at [165, 205] on span "Transport Order Booking" at bounding box center [188, 201] width 175 height 17
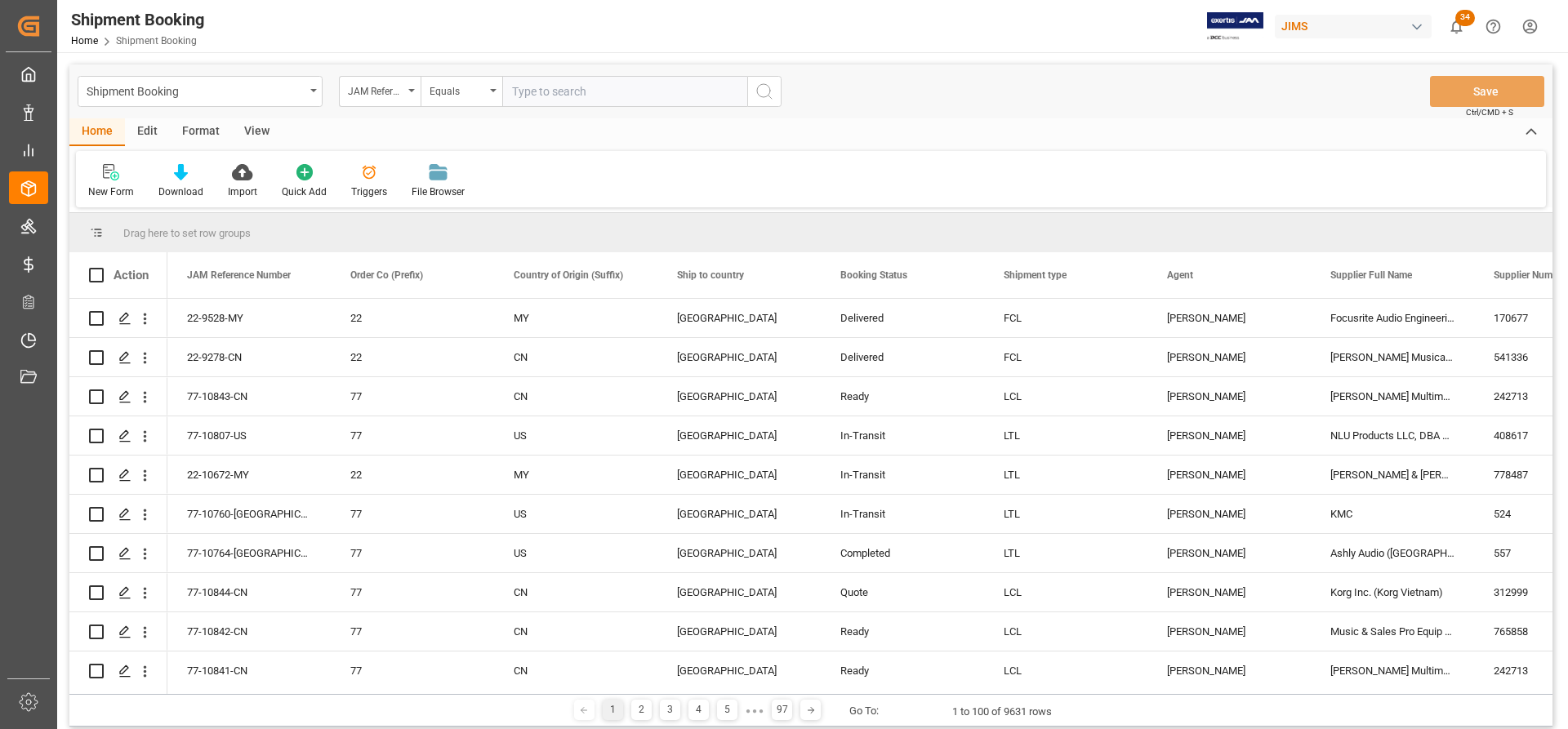
click at [509, 92] on input "text" at bounding box center [624, 91] width 245 height 31
type input "77-0030-CN"
click at [756, 89] on icon "search button" at bounding box center [764, 91] width 20 height 20
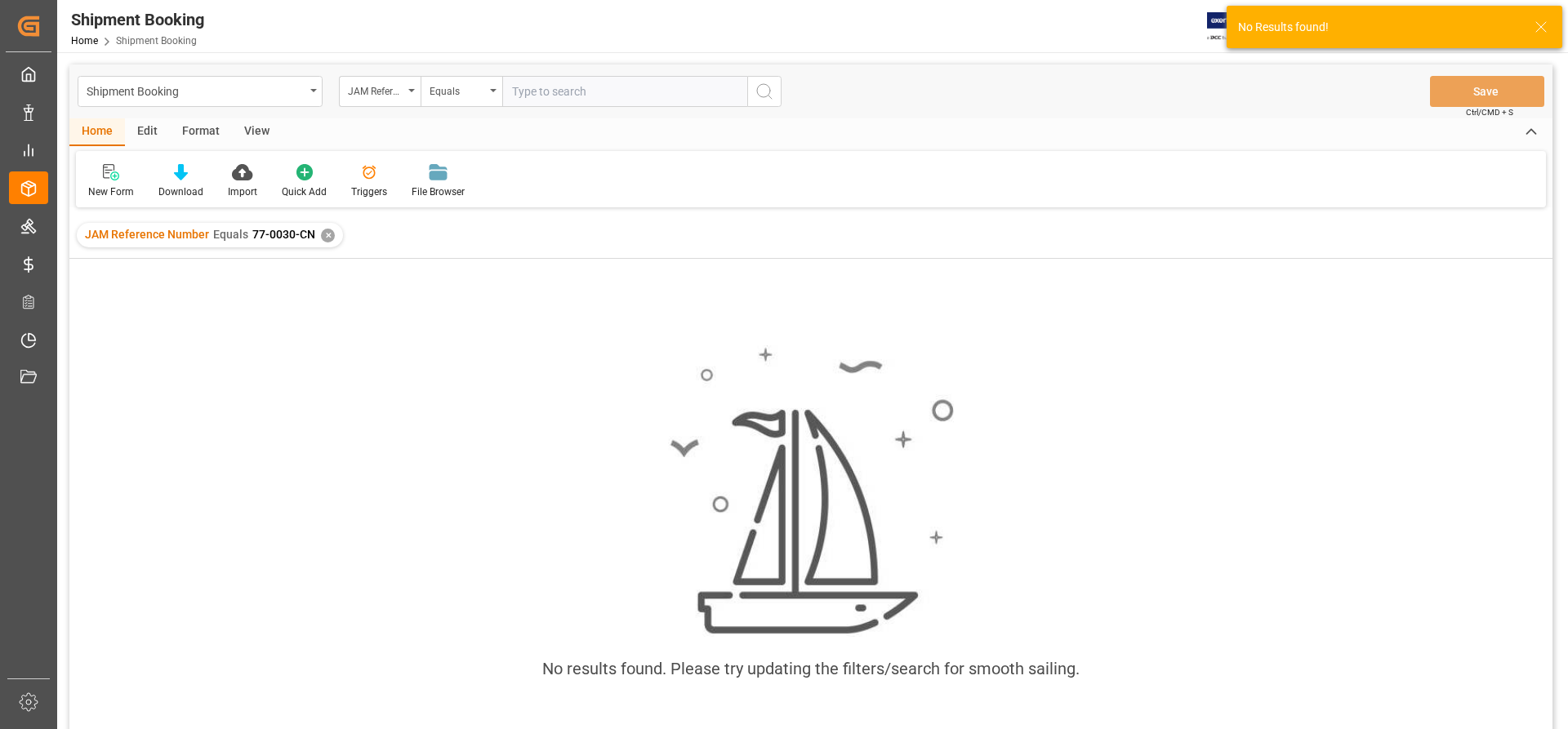
click at [327, 240] on div "✕" at bounding box center [328, 235] width 14 height 14
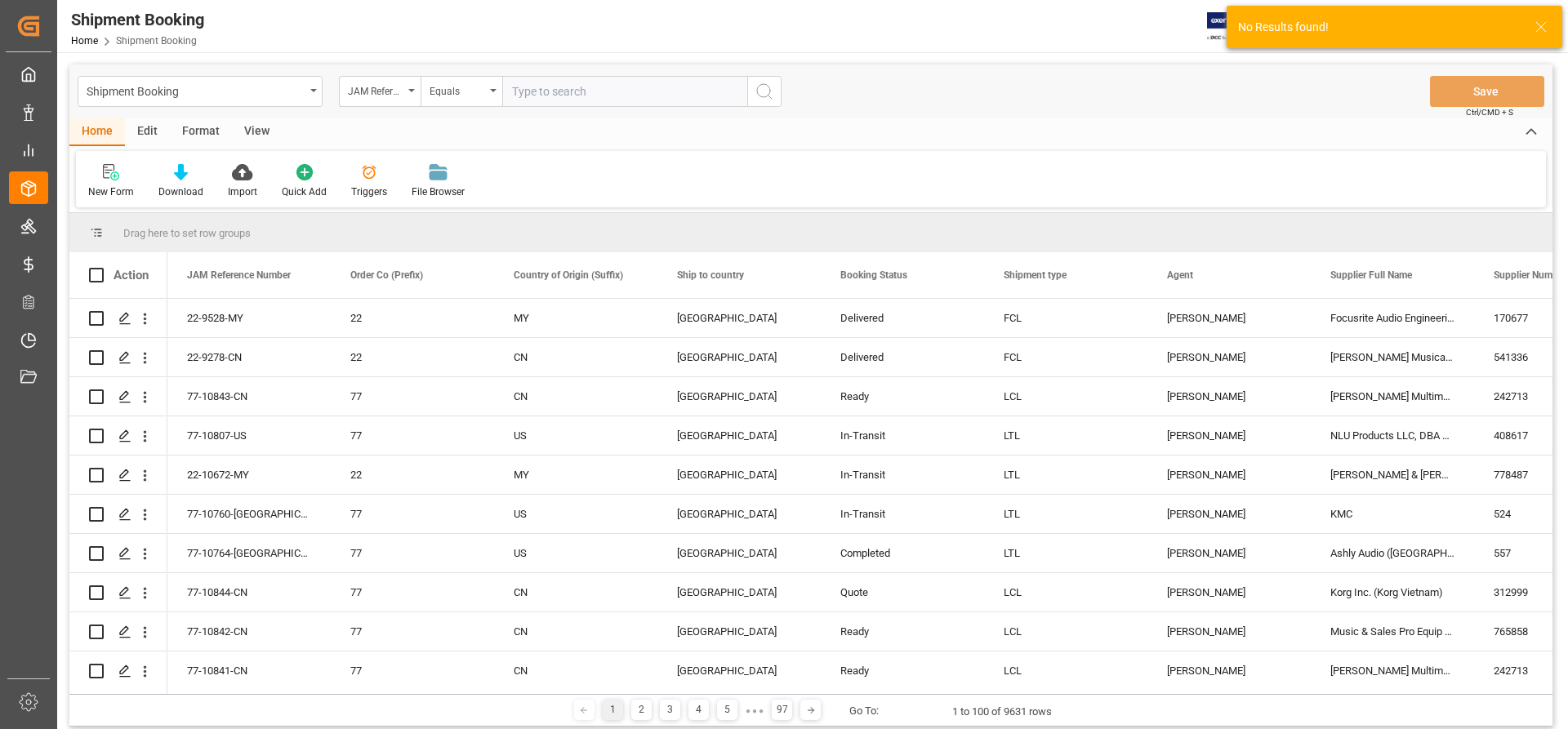
click at [520, 89] on input "text" at bounding box center [624, 91] width 245 height 31
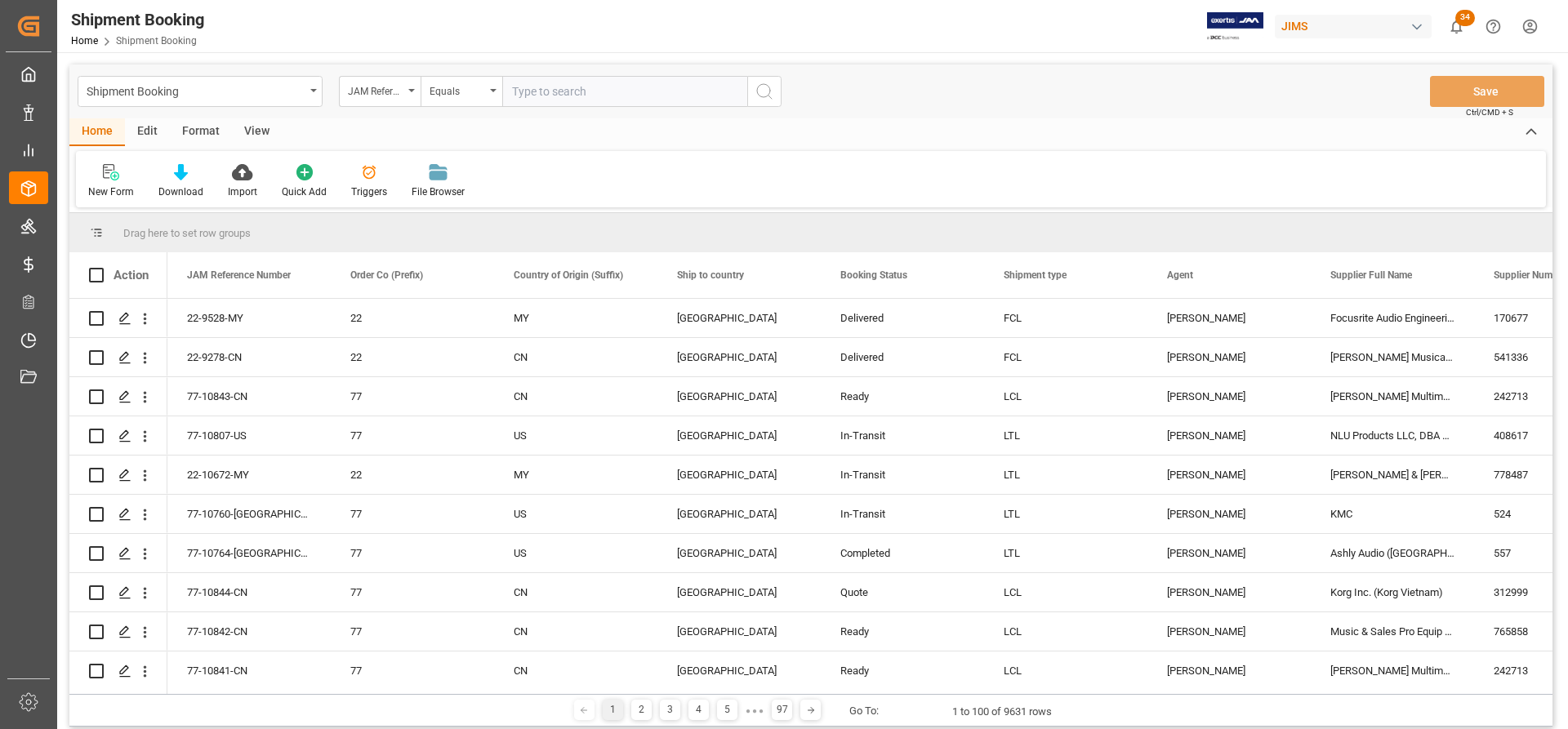
paste input "77-0030-CN"
click at [516, 88] on input "77-0030-CN" at bounding box center [624, 91] width 245 height 31
type input "77-0030-CN"
click at [774, 76] on button "search button" at bounding box center [765, 91] width 35 height 31
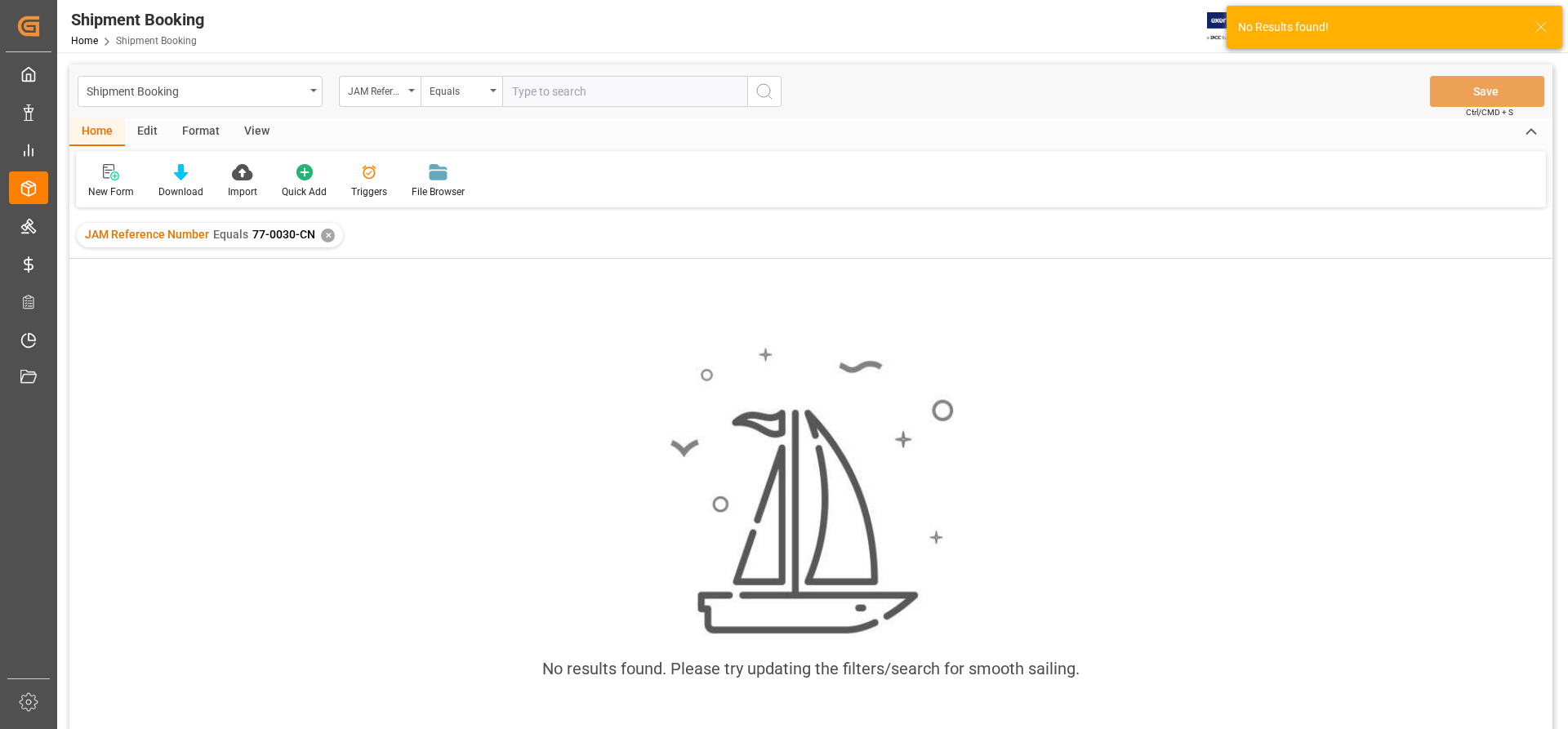
click at [326, 233] on div "✕" at bounding box center [328, 235] width 14 height 14
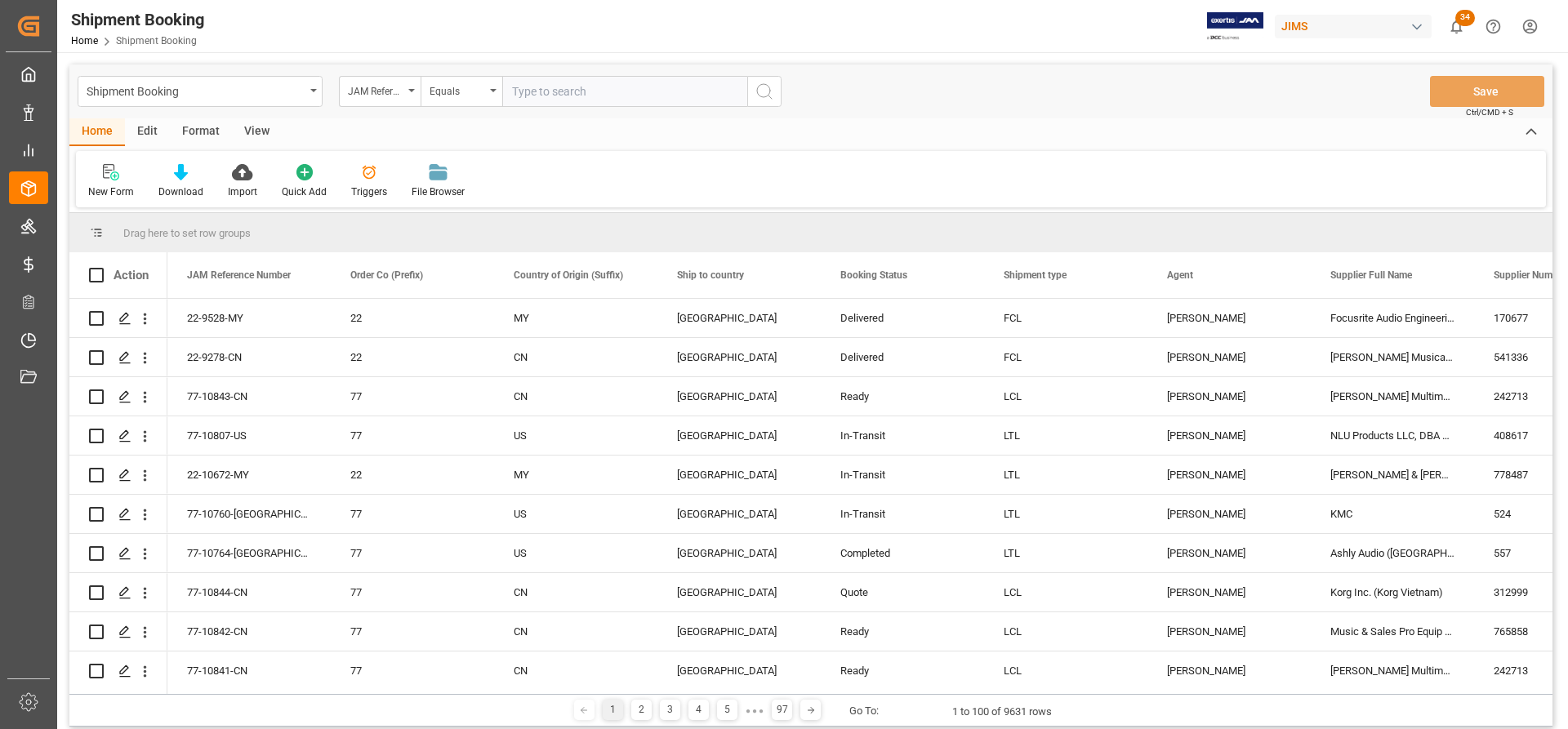
paste input "77-0030-CN"
click at [516, 91] on input "77-0030-CN" at bounding box center [624, 91] width 245 height 31
type input "77-0030-CN"
